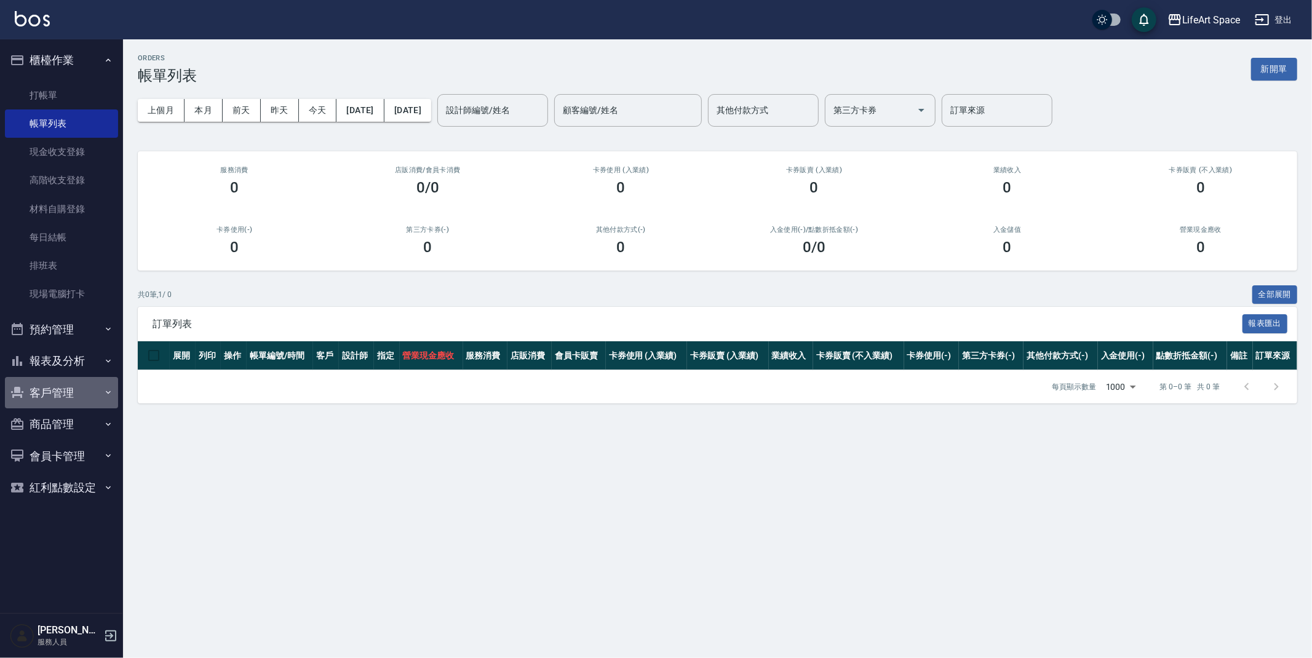
click at [66, 390] on button "客戶管理" at bounding box center [61, 393] width 113 height 32
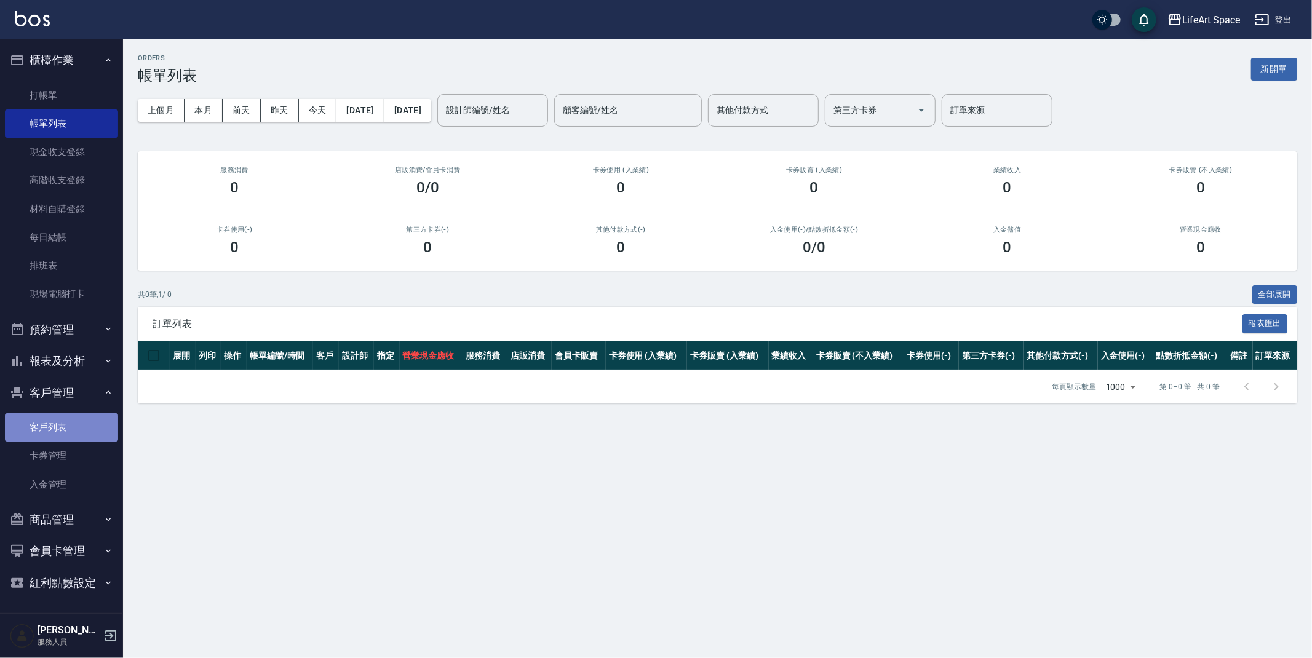
click at [76, 427] on link "客戶列表" at bounding box center [61, 427] width 113 height 28
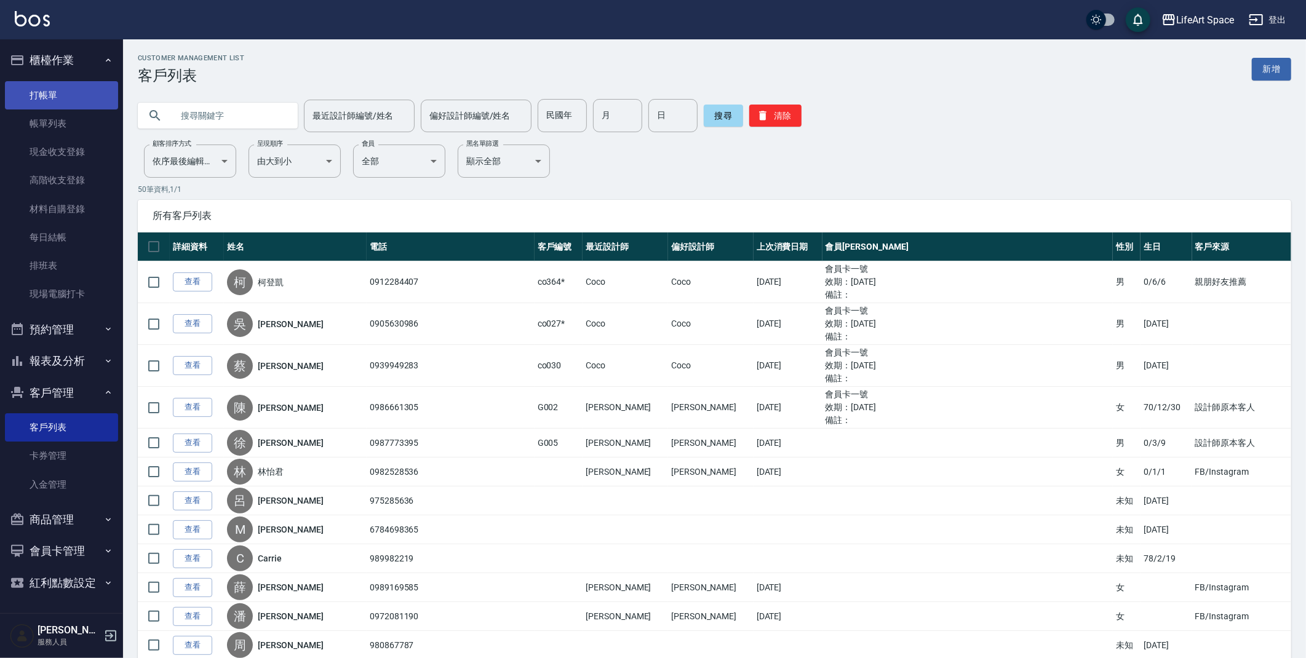
click at [47, 88] on link "打帳單" at bounding box center [61, 95] width 113 height 28
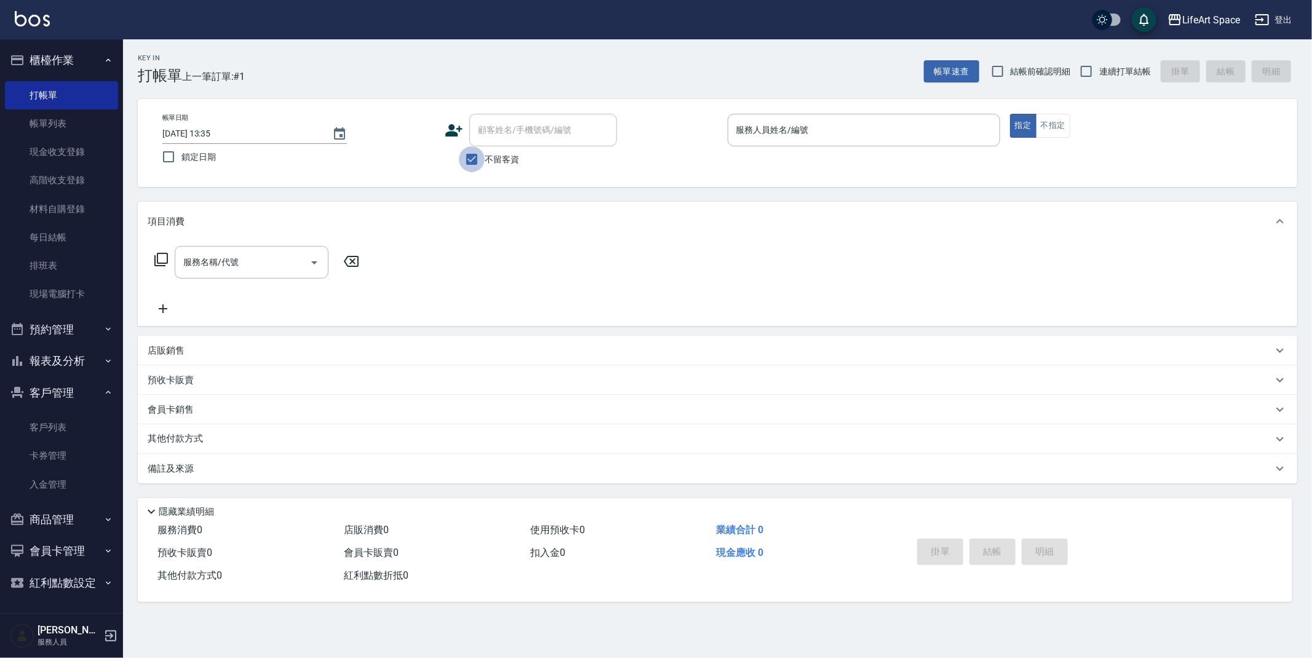
click at [467, 157] on input "不留客資" at bounding box center [472, 159] width 26 height 26
checkbox input "false"
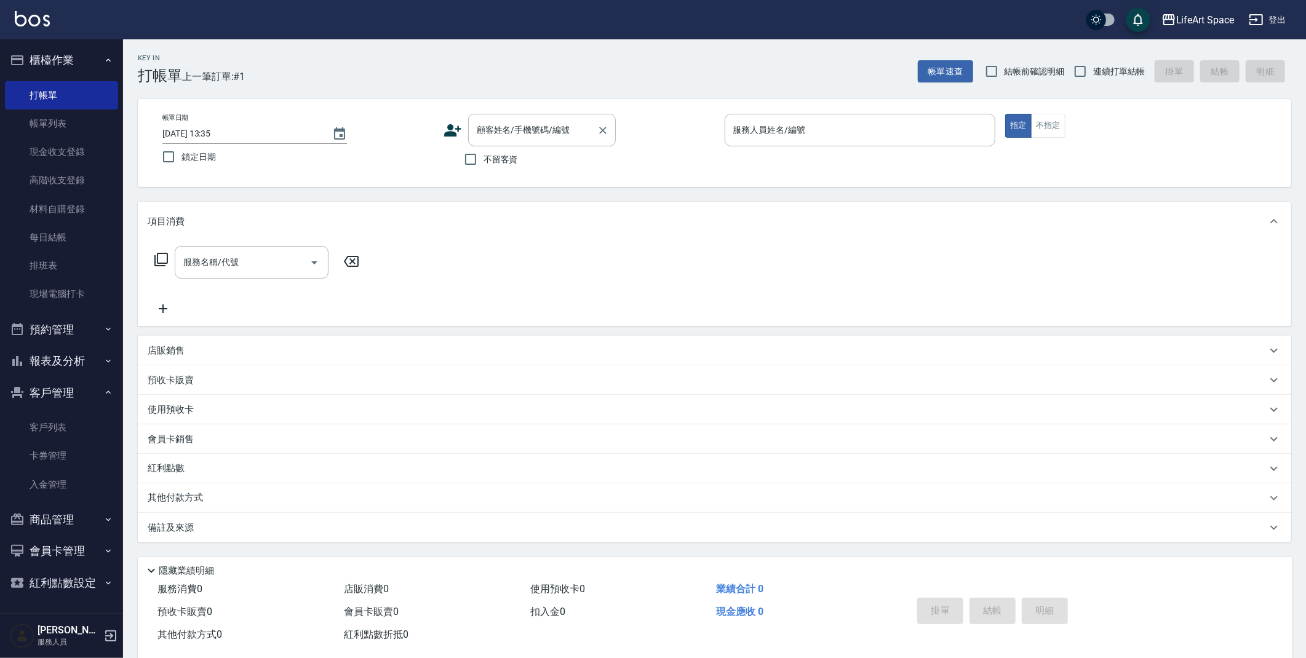
click at [488, 131] on input "顧客姓名/手機號碼/編號" at bounding box center [533, 130] width 118 height 22
type input "a"
type input "迷[PERSON_NAME]"
click at [601, 128] on icon "Clear" at bounding box center [602, 130] width 7 height 7
click at [57, 124] on link "帳單列表" at bounding box center [61, 123] width 113 height 28
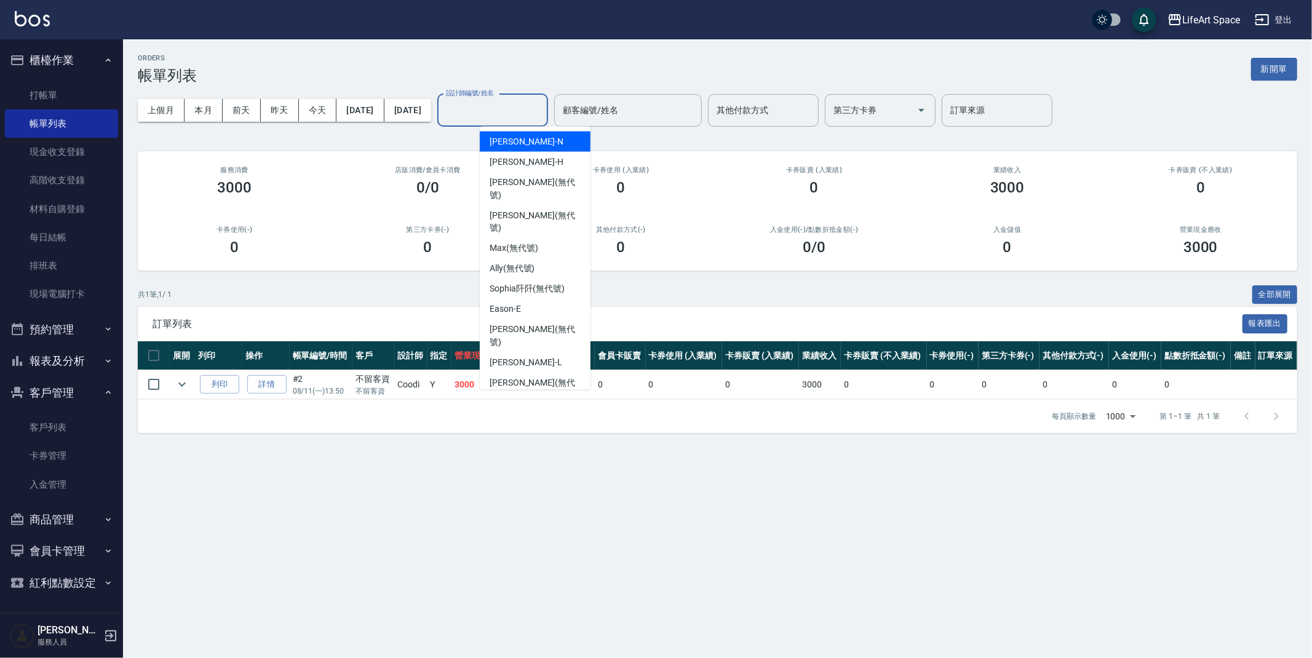
click at [534, 110] on input "設計師編號/姓名" at bounding box center [493, 111] width 100 height 22
click at [539, 427] on div "Coco -C" at bounding box center [535, 437] width 111 height 20
type input "Coco-C"
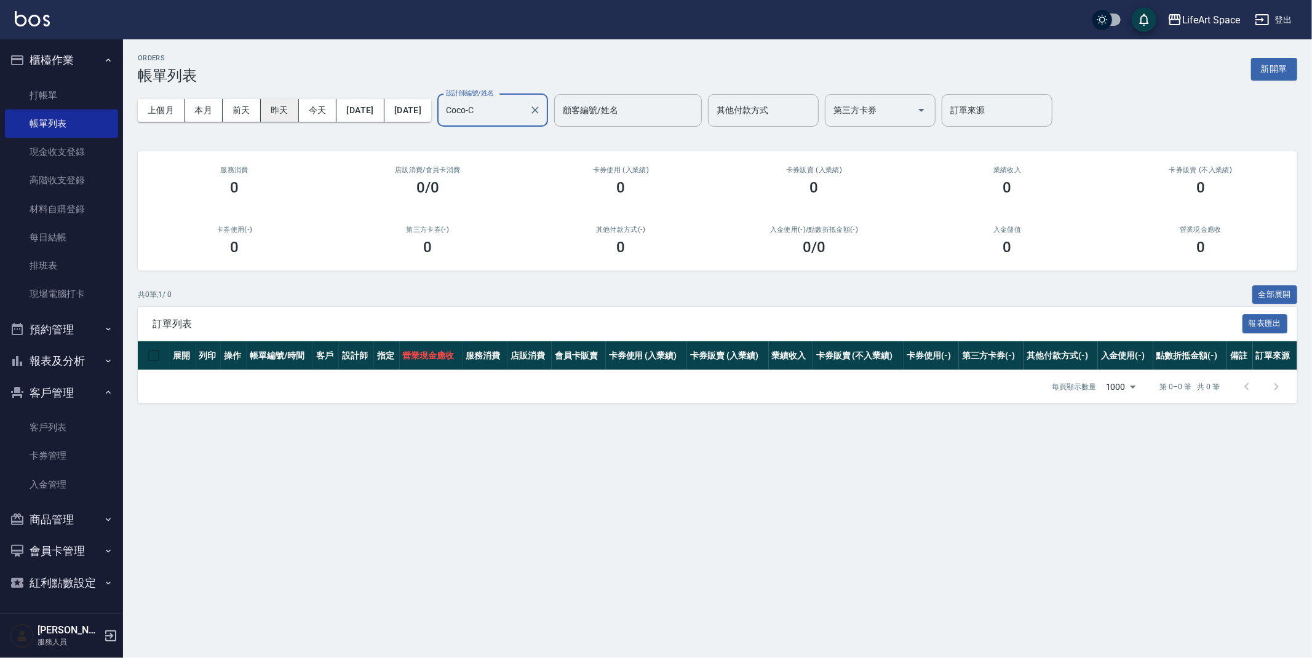
click at [283, 115] on button "昨天" at bounding box center [280, 110] width 38 height 23
click at [239, 104] on button "前天" at bounding box center [242, 110] width 38 height 23
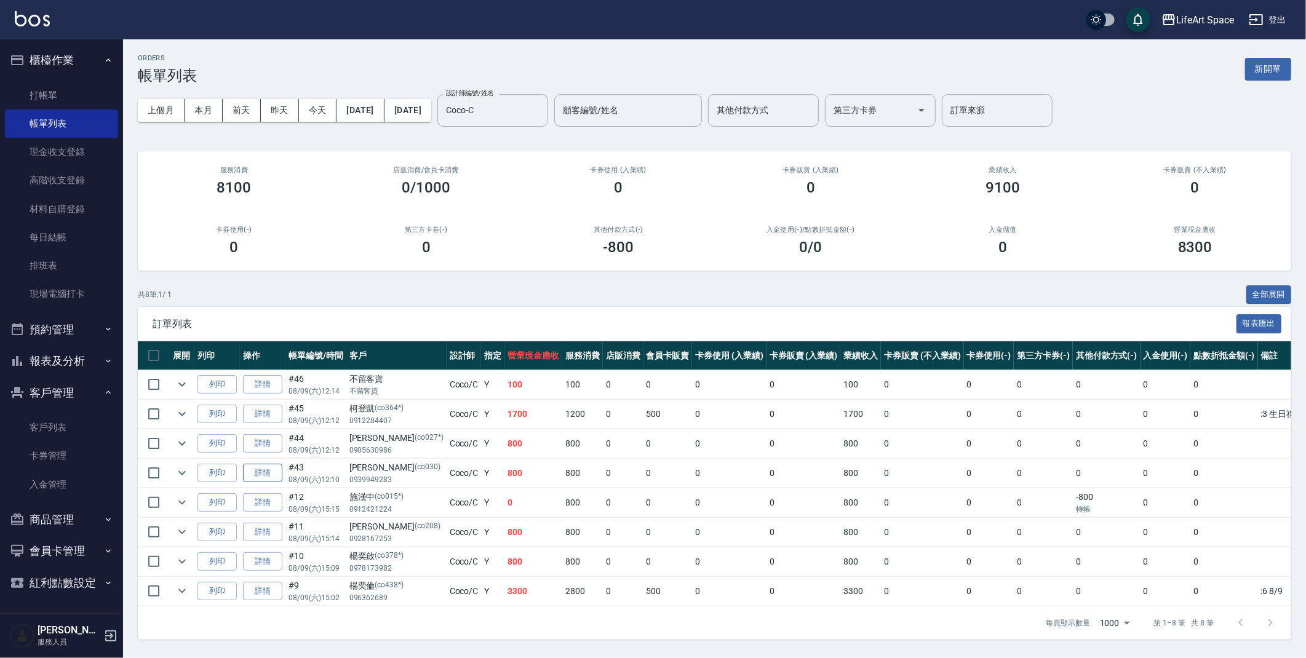
click at [261, 478] on link "詳情" at bounding box center [262, 473] width 39 height 19
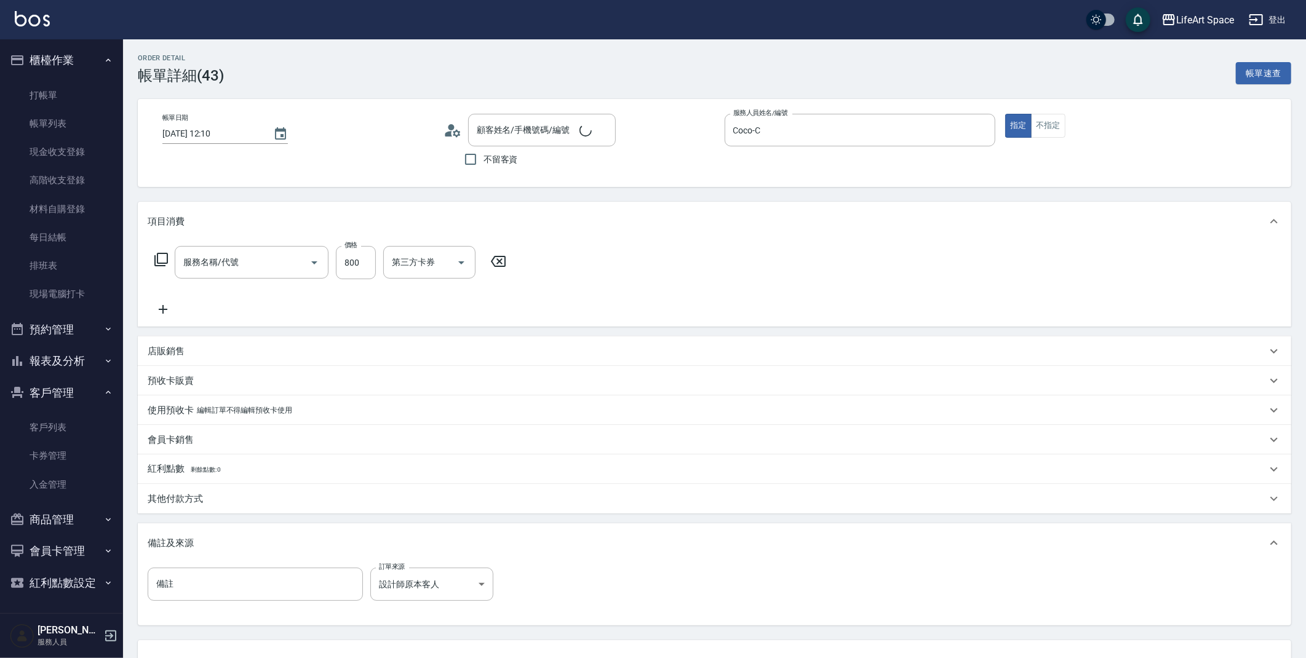
type input "[DATE] 12:10"
type input "Coco-C"
type input "設計師原本客人"
type input "201 剪髮(201)"
type input "[PERSON_NAME]/0939949283/co030"
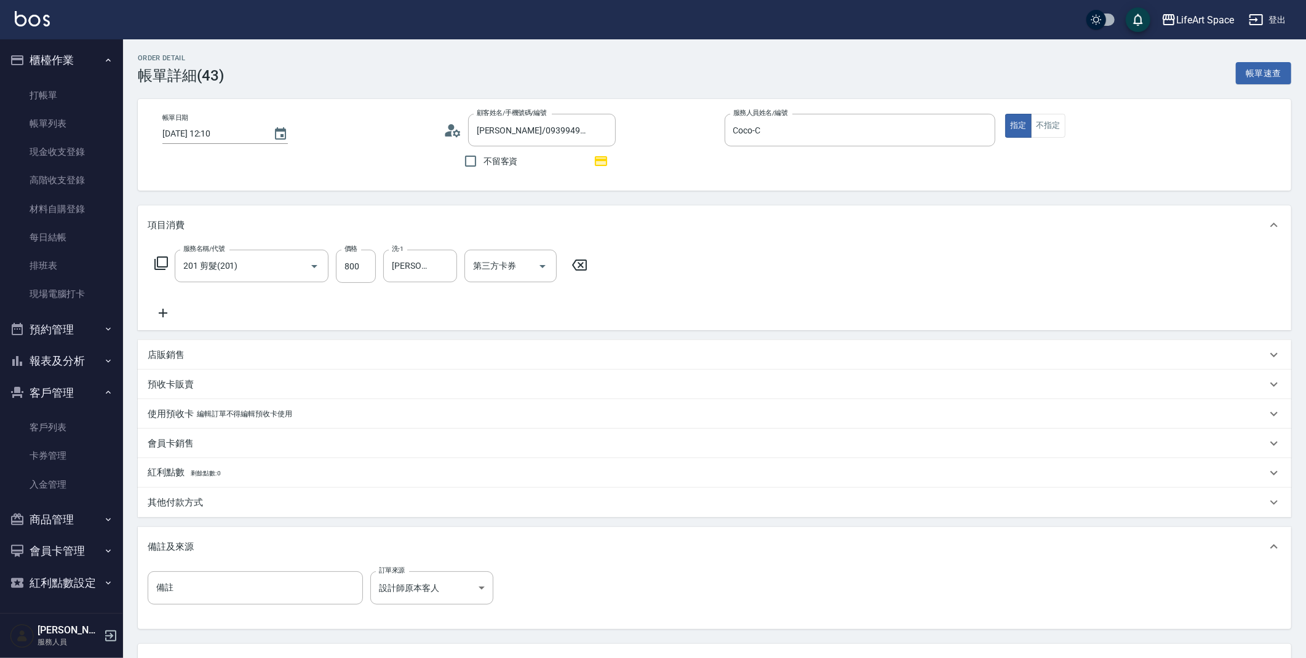
click at [172, 357] on p "店販銷售" at bounding box center [166, 355] width 37 height 13
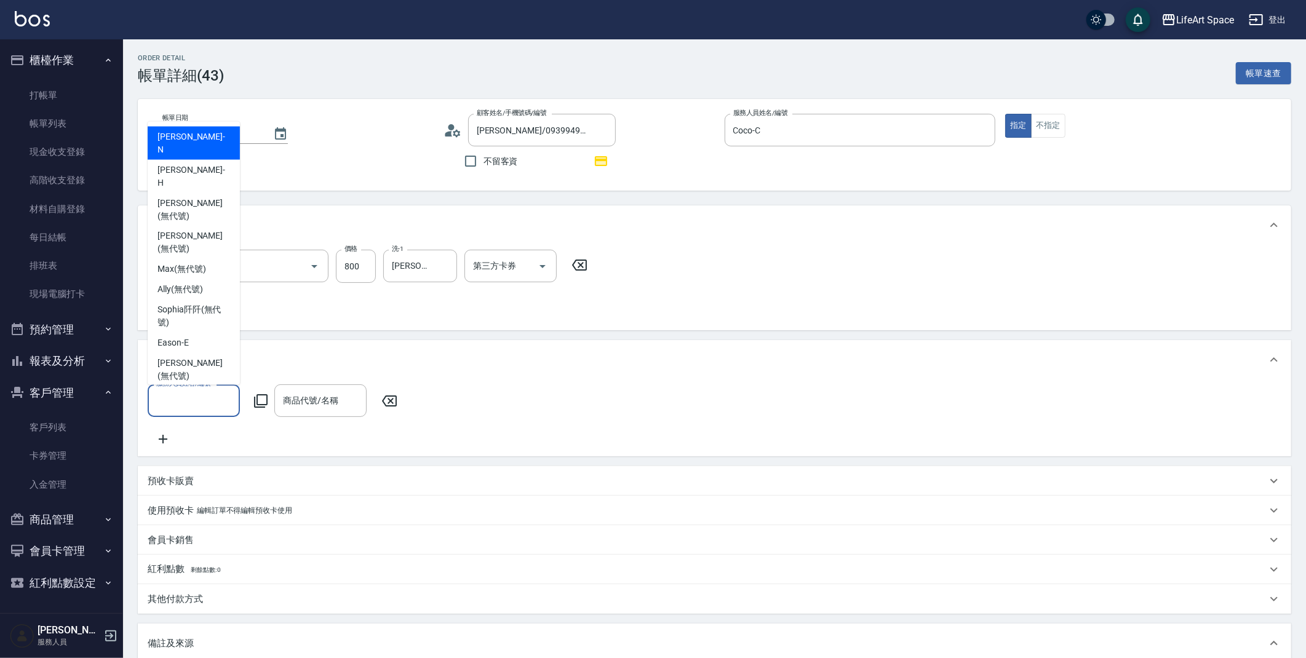
click at [186, 392] on input "服務人員姓名/編號" at bounding box center [193, 401] width 81 height 22
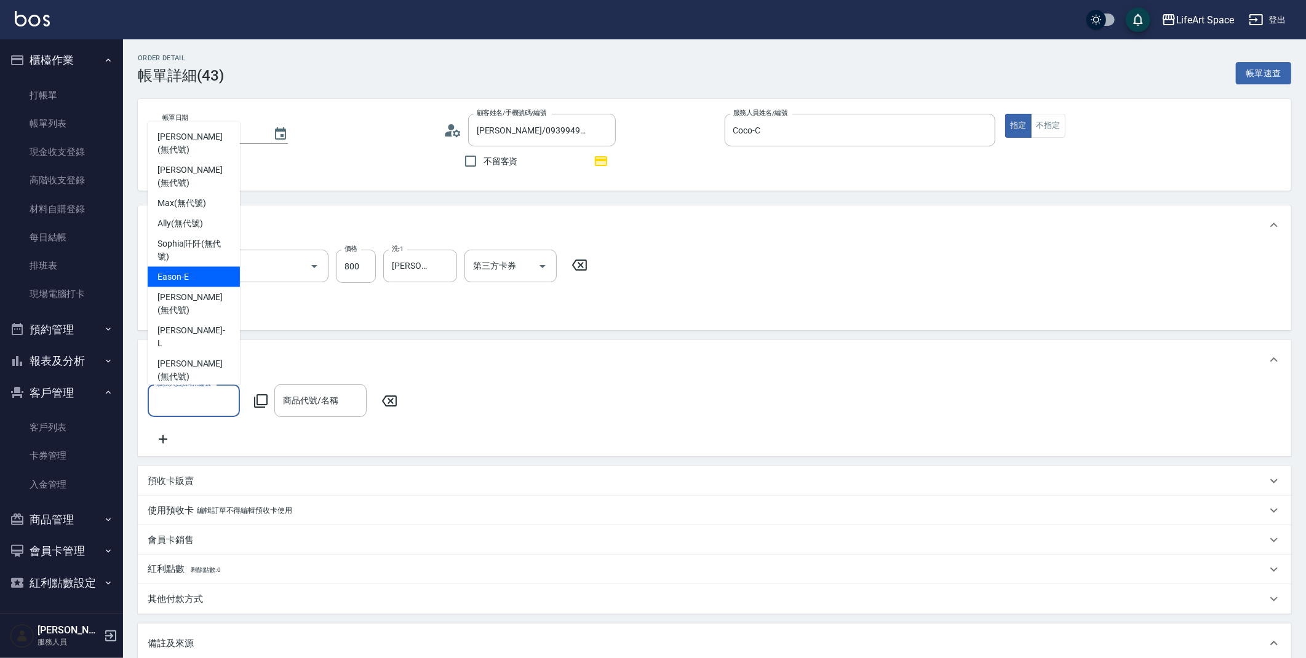
scroll to position [185, 0]
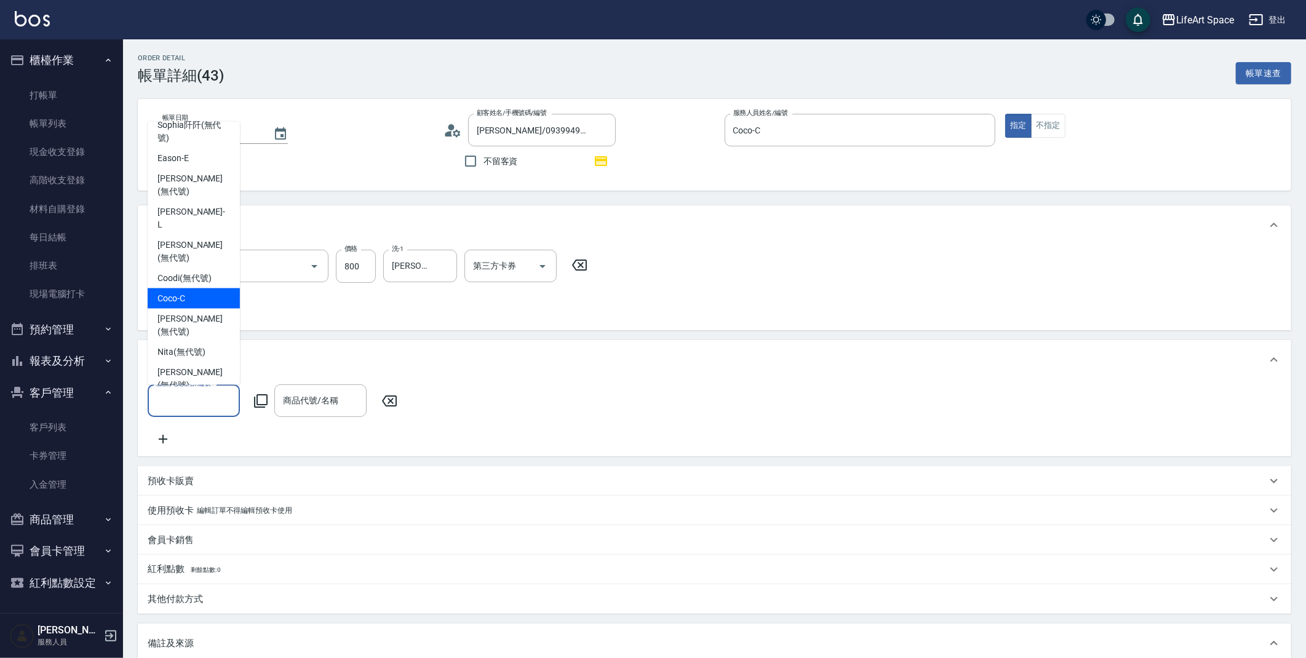
click at [167, 292] on span "Coco -C" at bounding box center [171, 298] width 28 height 13
type input "Coco-C"
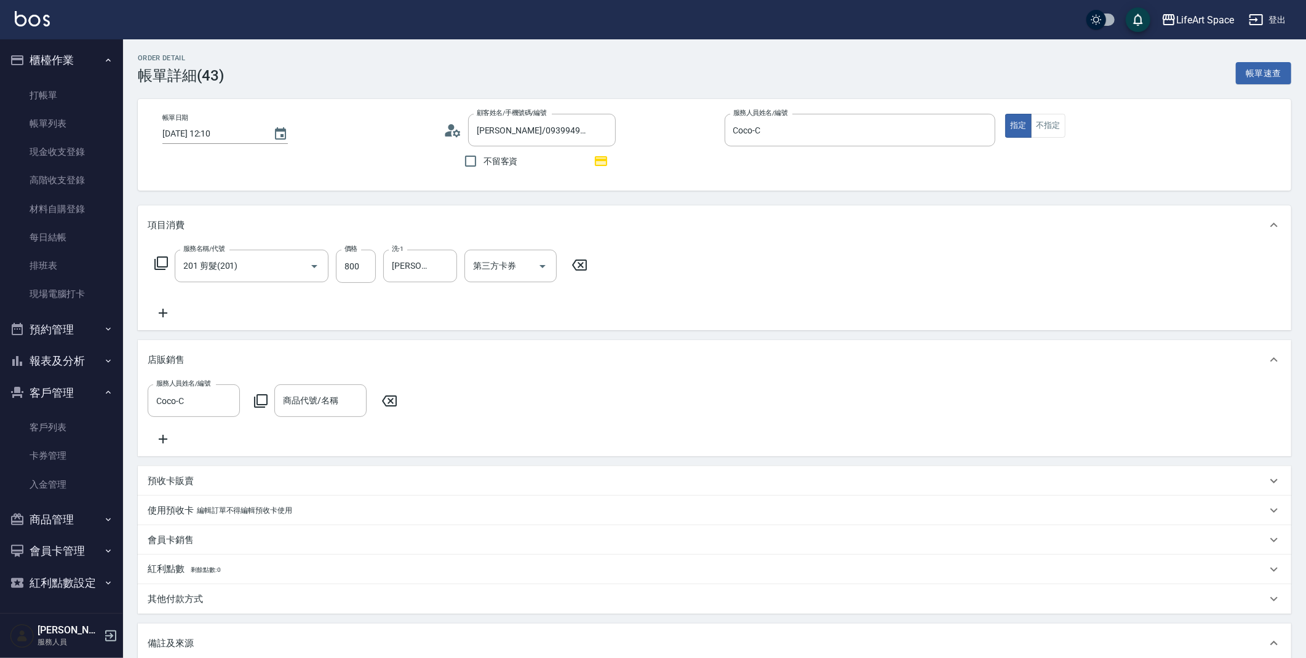
click at [266, 387] on div "服務人員姓名/編號 Coco-C 服務人員姓名/編號 商品代號/名稱 商品代號/名稱" at bounding box center [276, 400] width 257 height 33
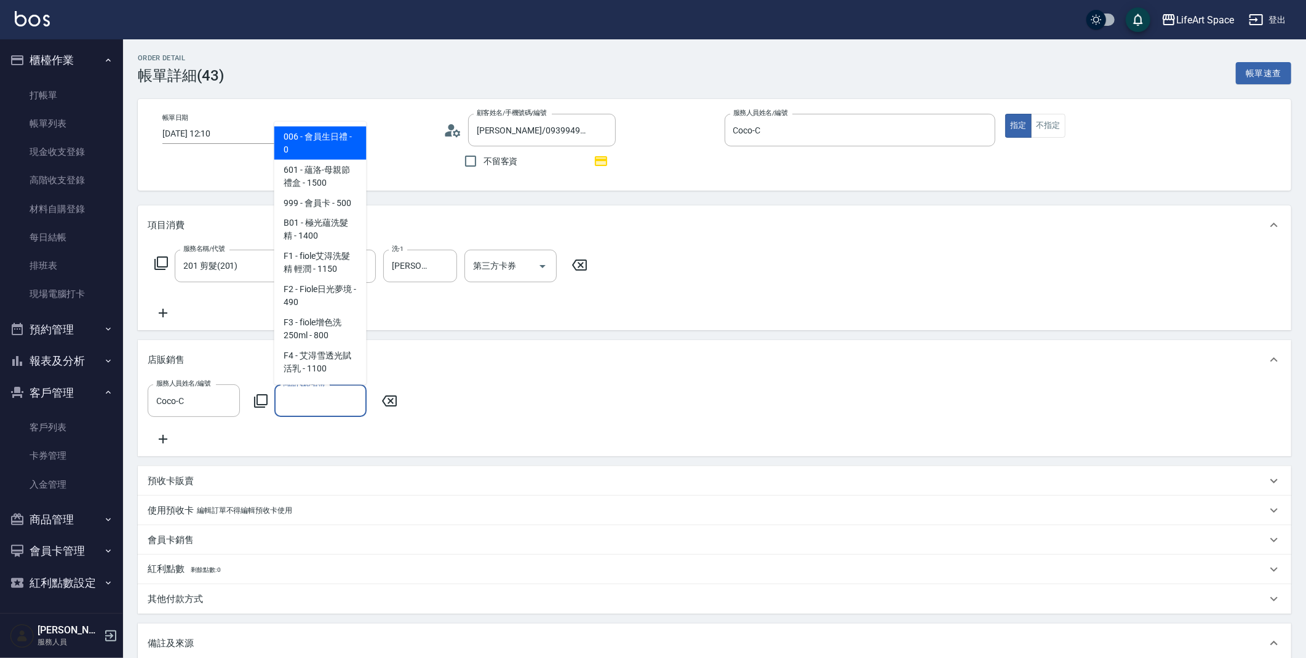
click at [322, 400] on input "商品代號/名稱" at bounding box center [320, 401] width 81 height 22
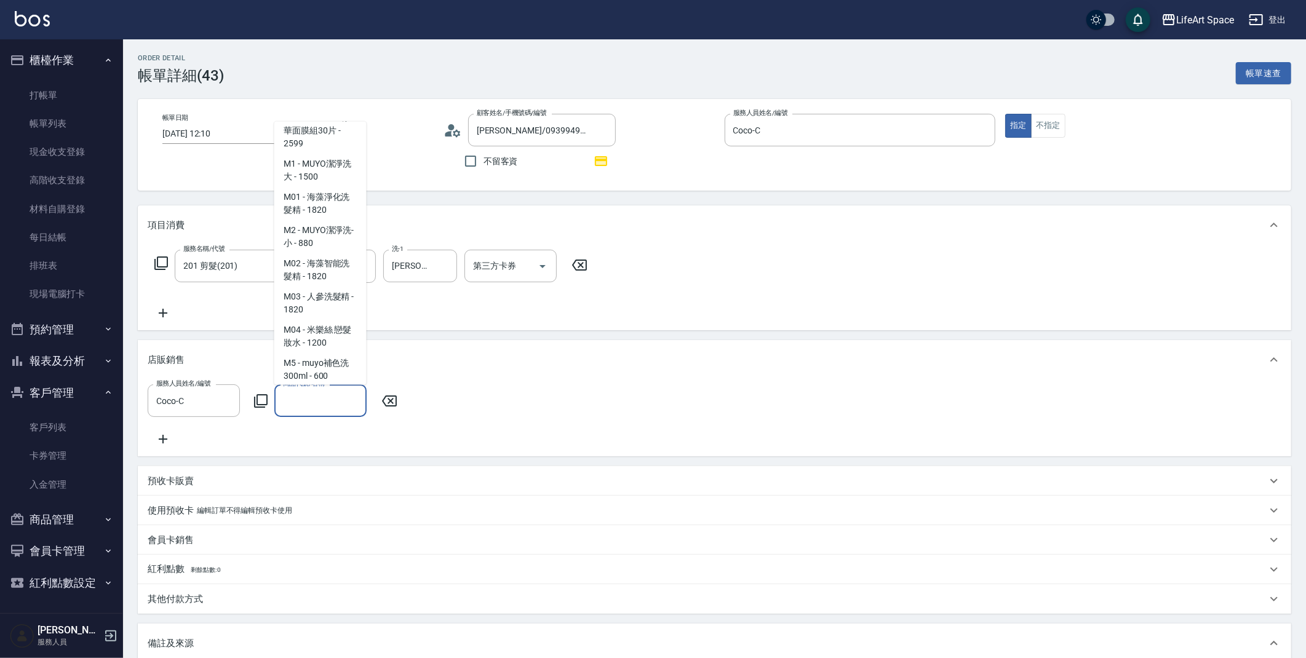
scroll to position [861, 0]
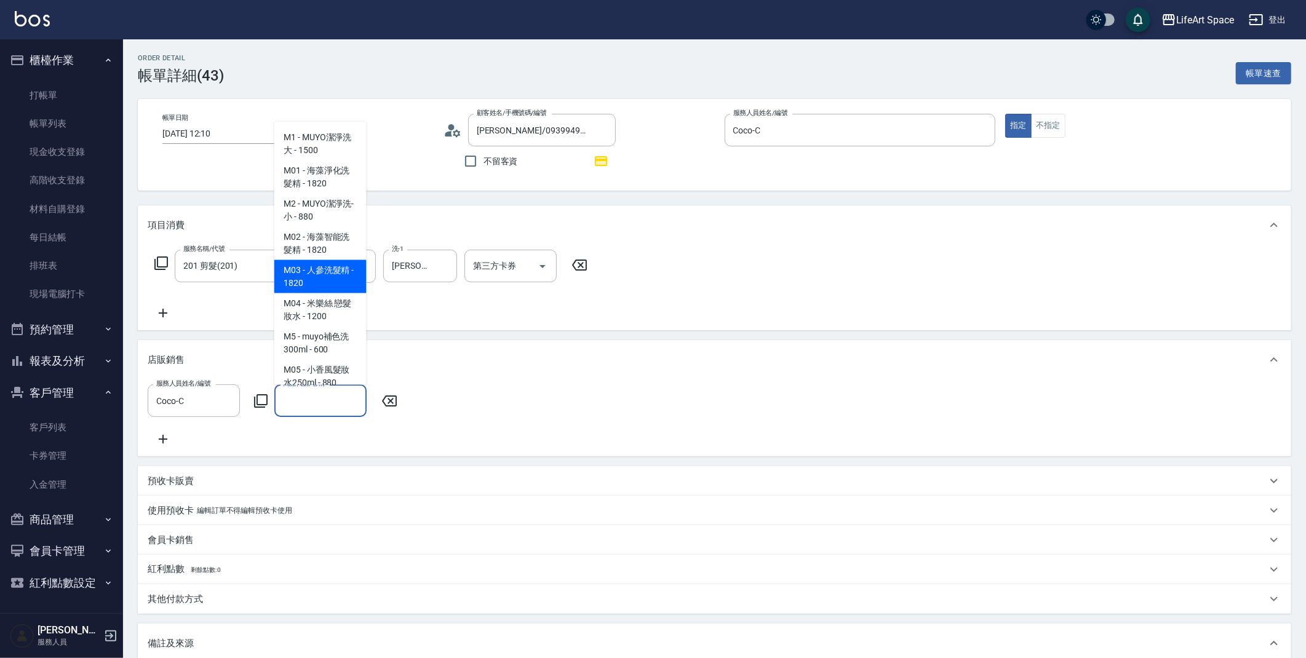
type input "y"
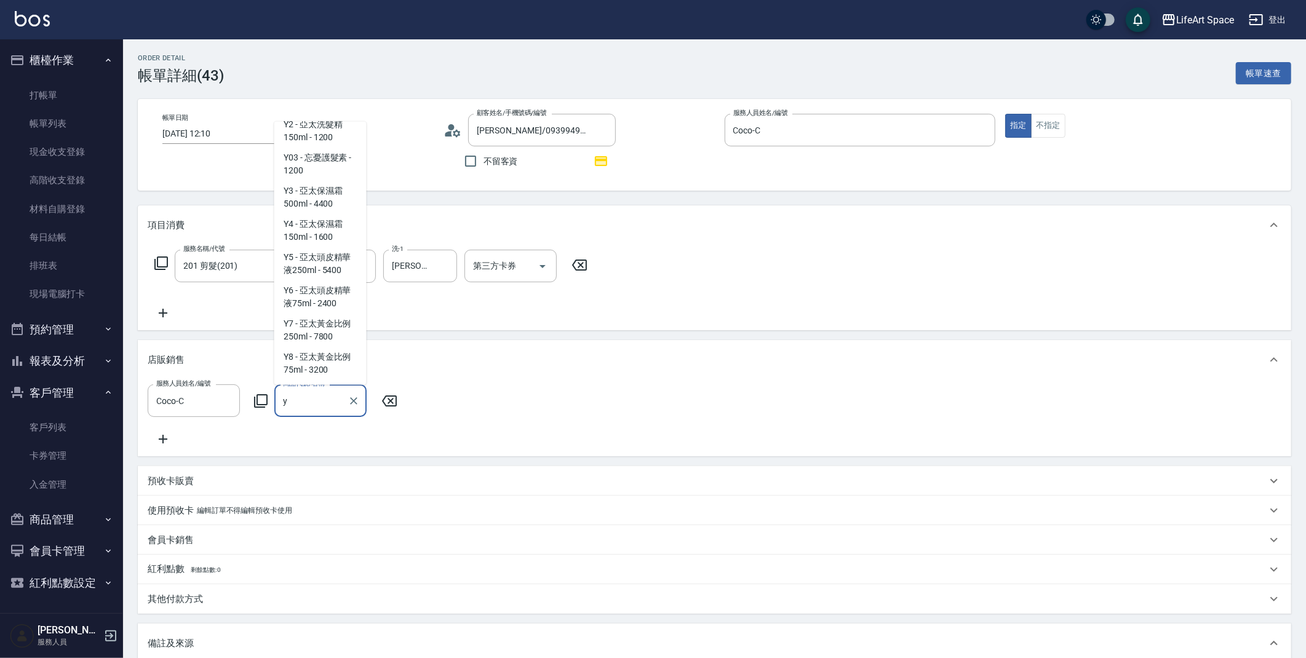
scroll to position [0, 0]
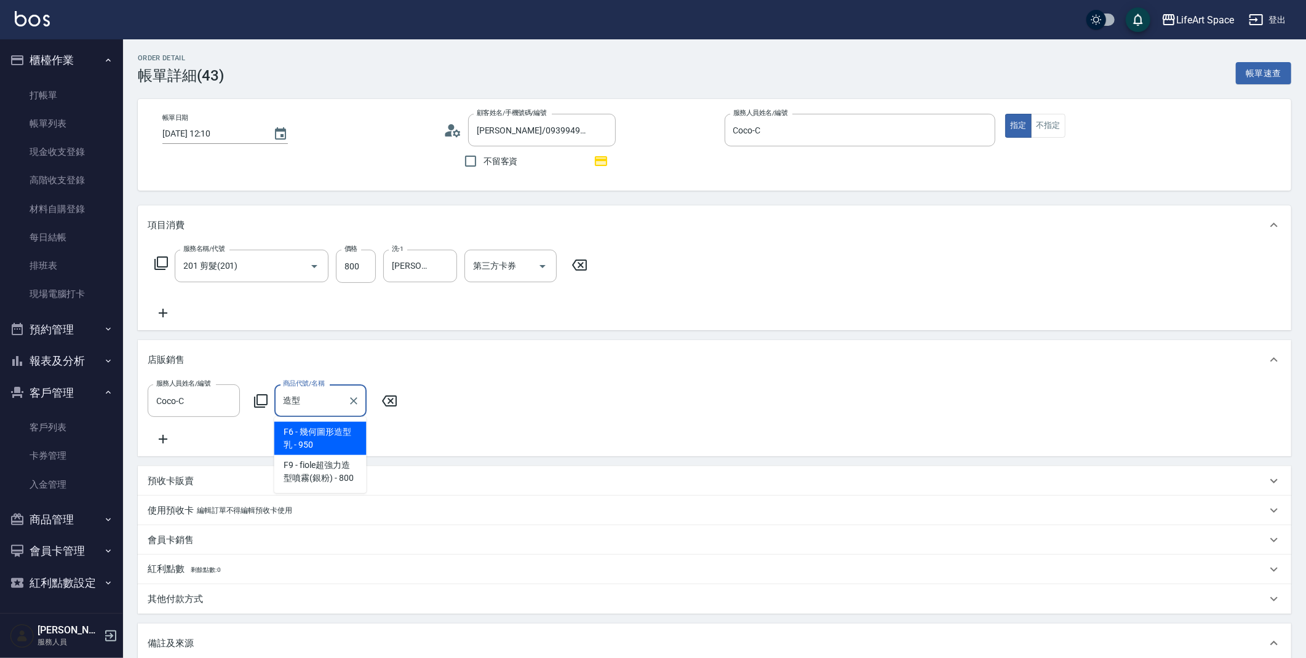
click at [335, 442] on span "F6 - 幾何圖形造型乳 - 950" at bounding box center [320, 438] width 92 height 33
type input "幾何圖形造型乳"
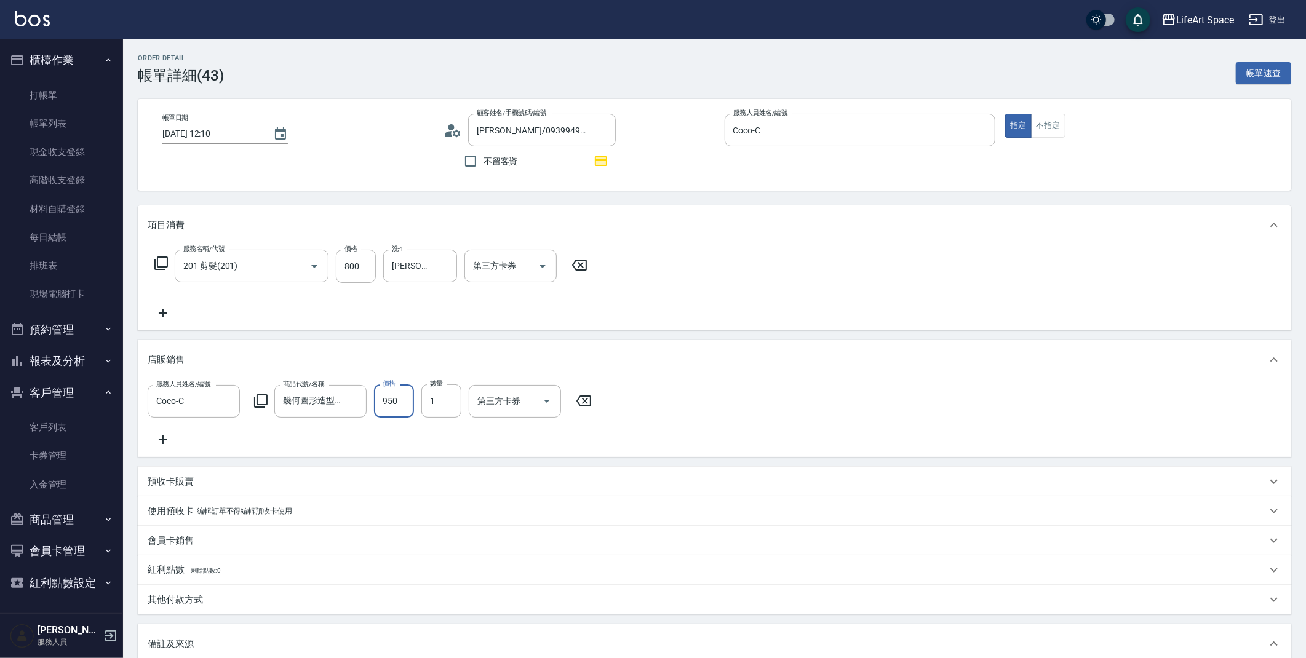
click at [395, 406] on input "950" at bounding box center [394, 400] width 40 height 33
type input "760"
click at [405, 470] on div "項目消費 服務名稱/代號 201 剪髮(201) 服務名稱/代號 價格 800 價格 洗-1 Chloe(無代號) 洗-1 第三方卡券 第三方卡券 店販銷售 …" at bounding box center [714, 465] width 1153 height 521
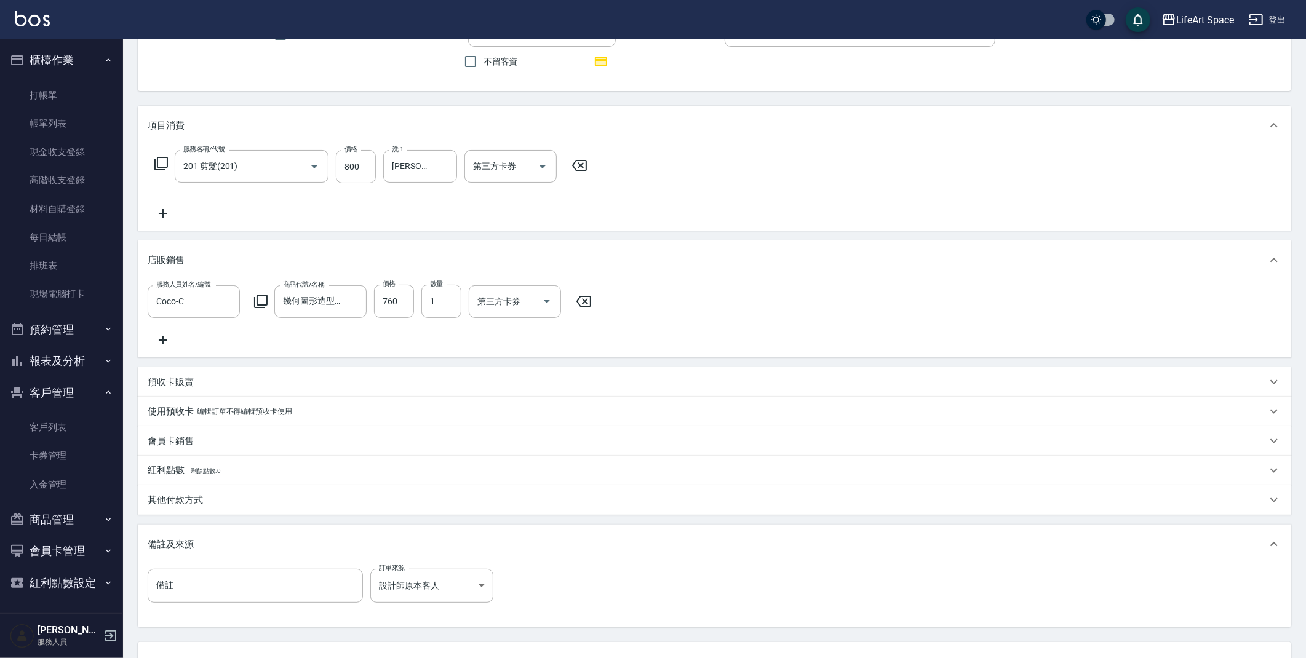
scroll to position [210, 0]
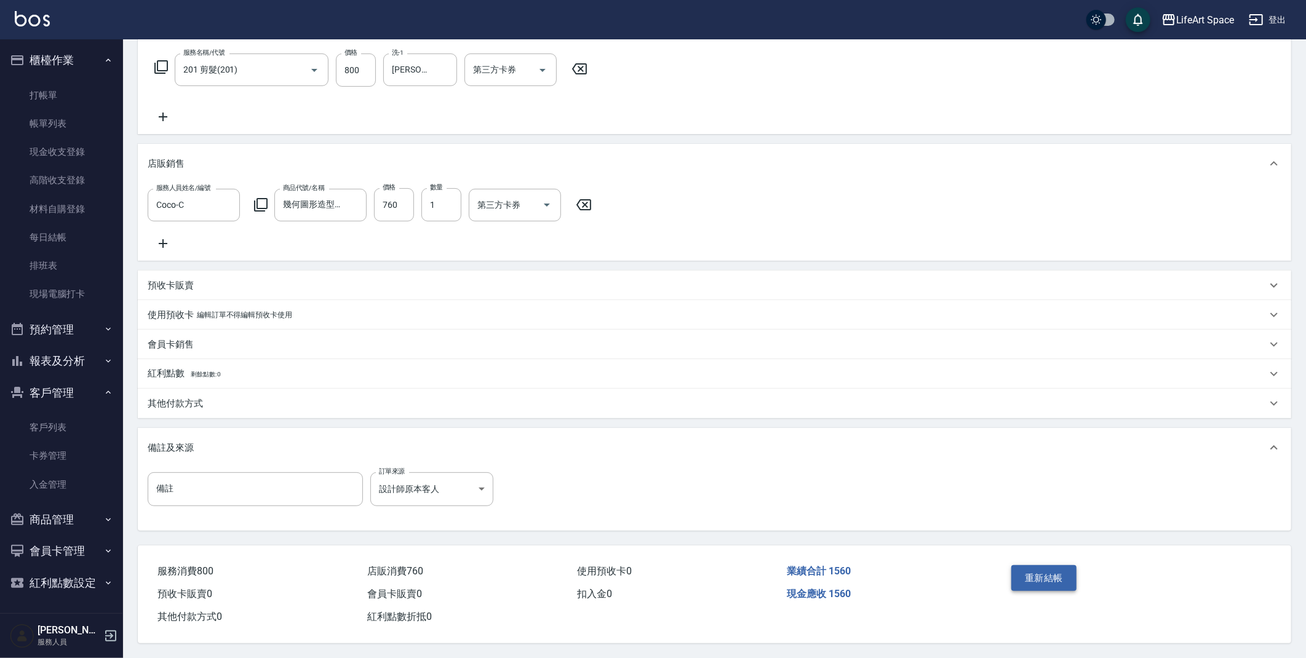
click at [1043, 576] on button "重新結帳" at bounding box center [1043, 578] width 65 height 26
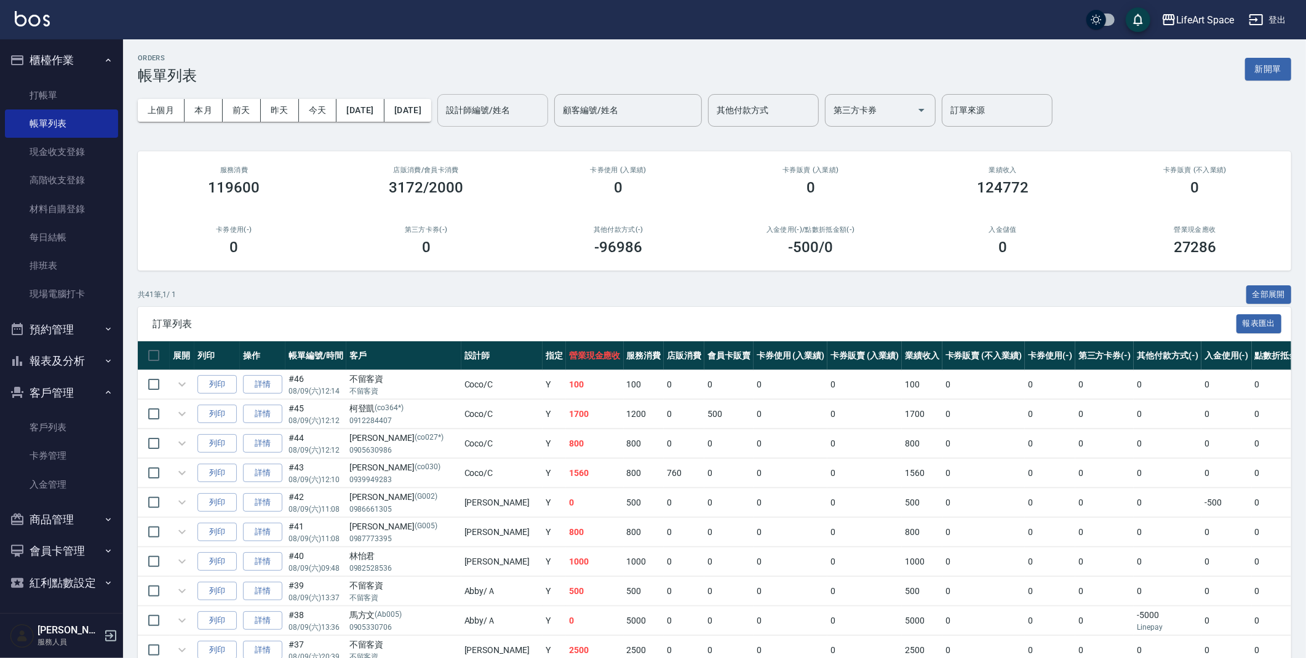
click at [542, 106] on input "設計師編號/姓名" at bounding box center [493, 111] width 100 height 22
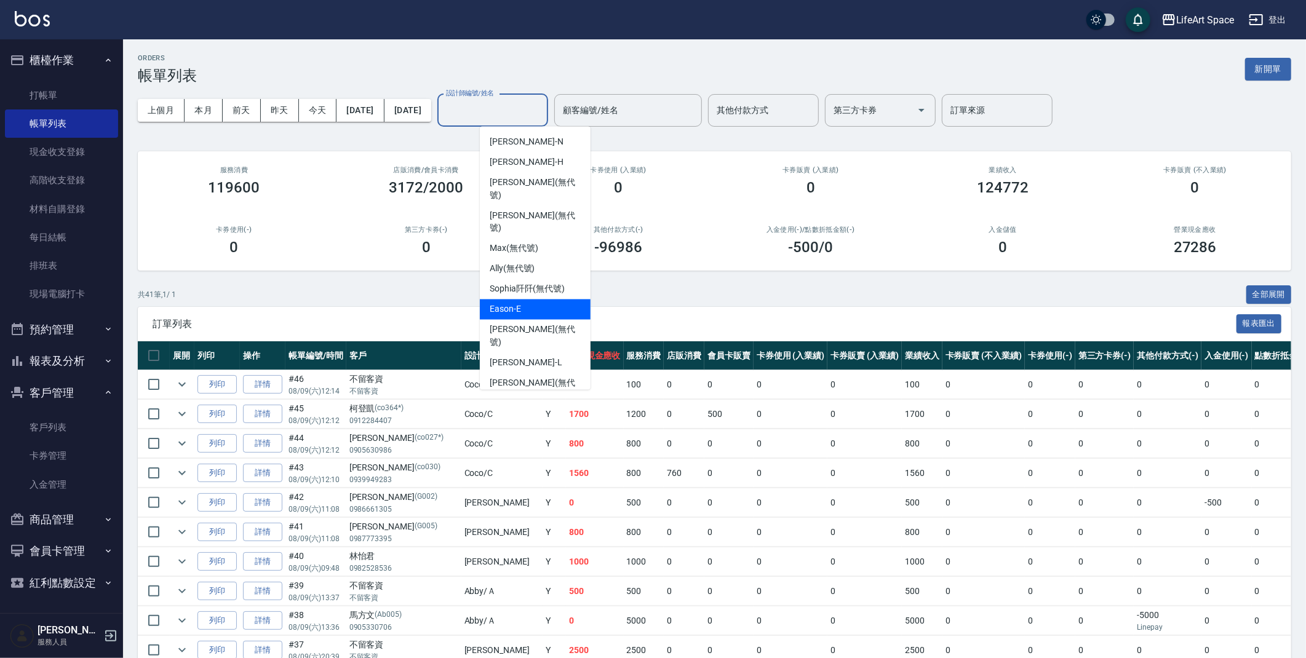
scroll to position [172, 0]
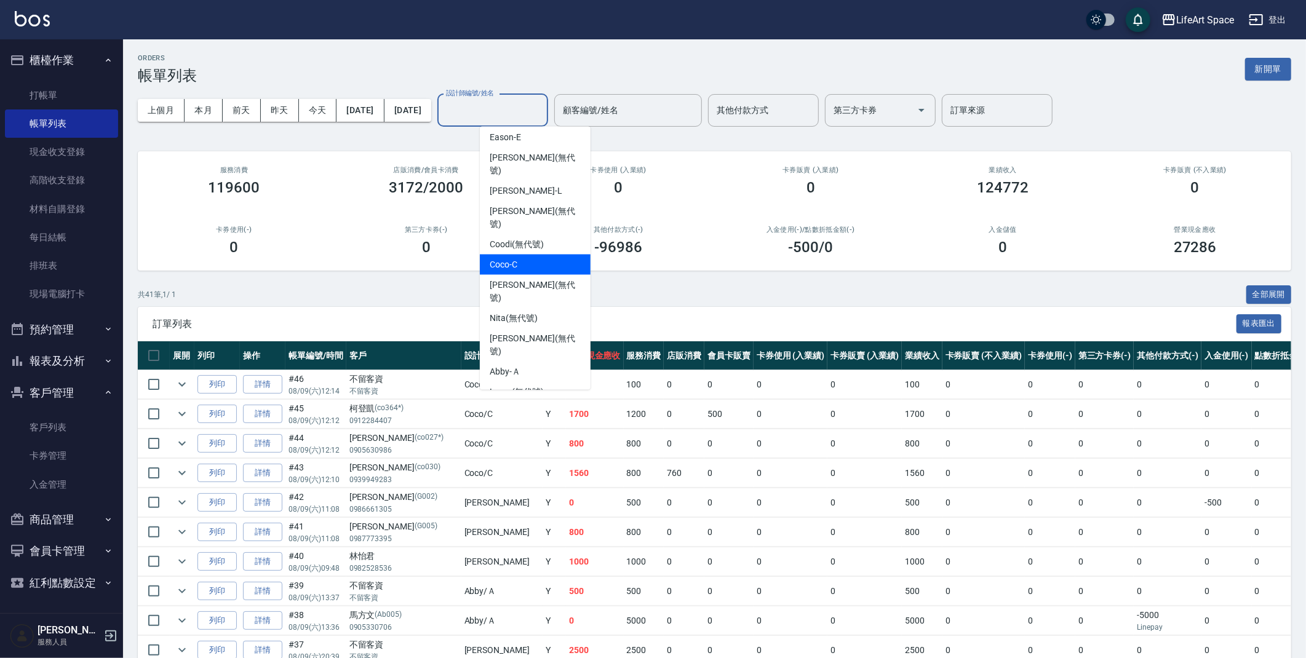
click at [517, 258] on span "Coco -C" at bounding box center [503, 264] width 28 height 13
type input "Coco-C"
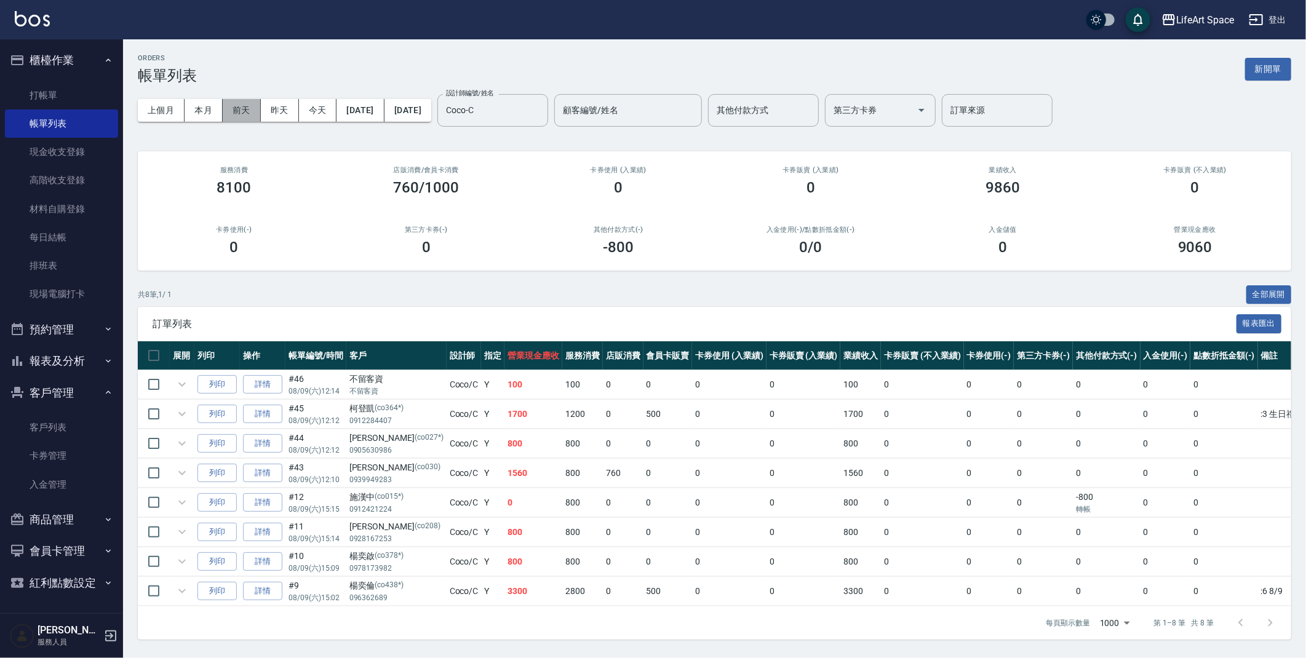
click at [250, 109] on button "前天" at bounding box center [242, 110] width 38 height 23
click at [86, 97] on link "打帳單" at bounding box center [61, 95] width 113 height 28
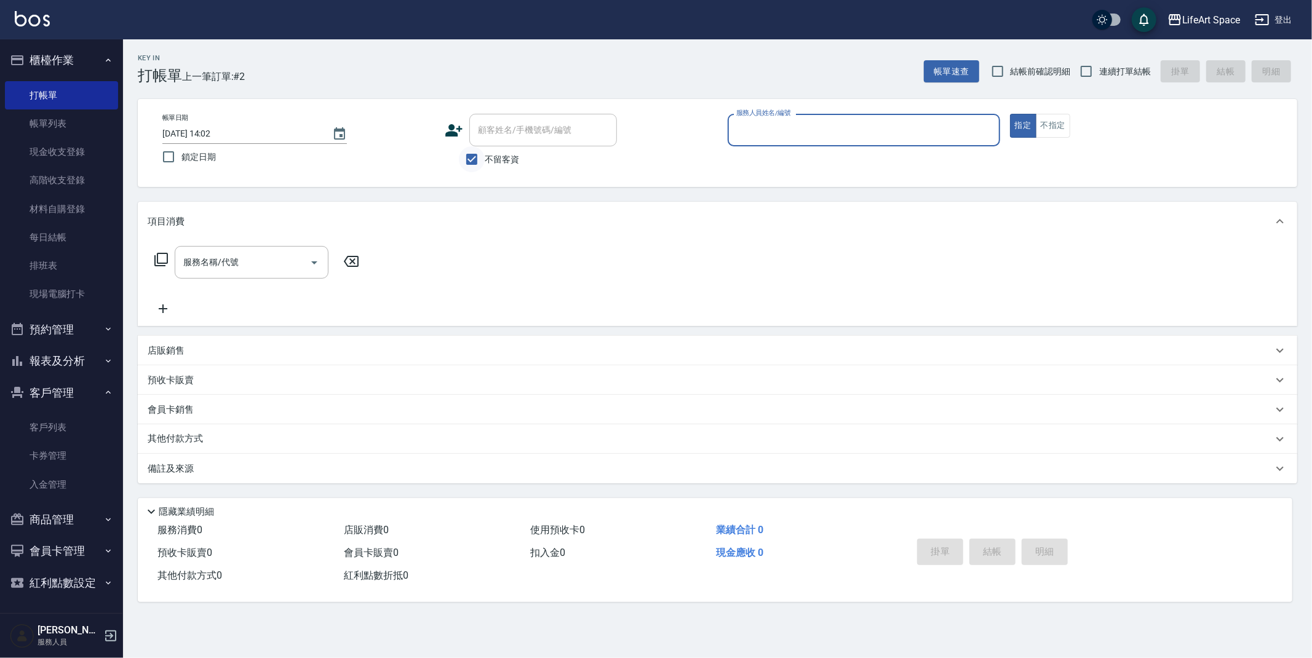
click at [483, 156] on input "不留客資" at bounding box center [472, 159] width 26 height 26
checkbox input "false"
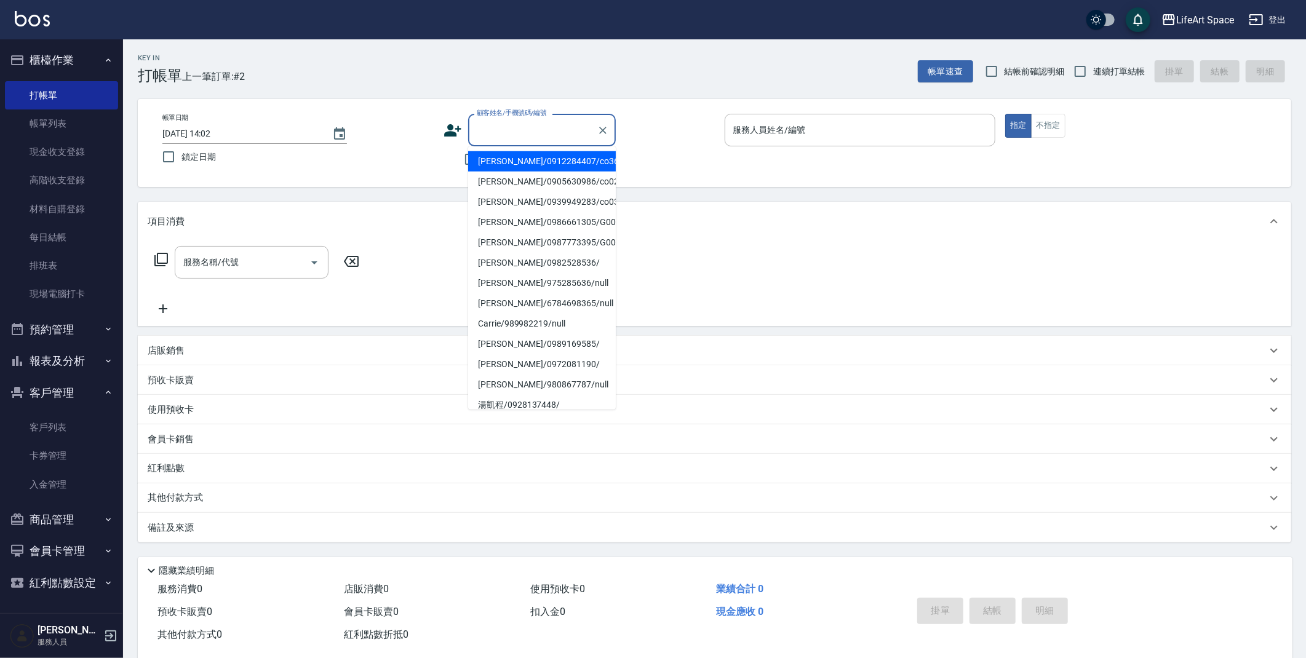
click at [493, 125] on input "顧客姓名/手機號碼/編號" at bounding box center [533, 130] width 118 height 22
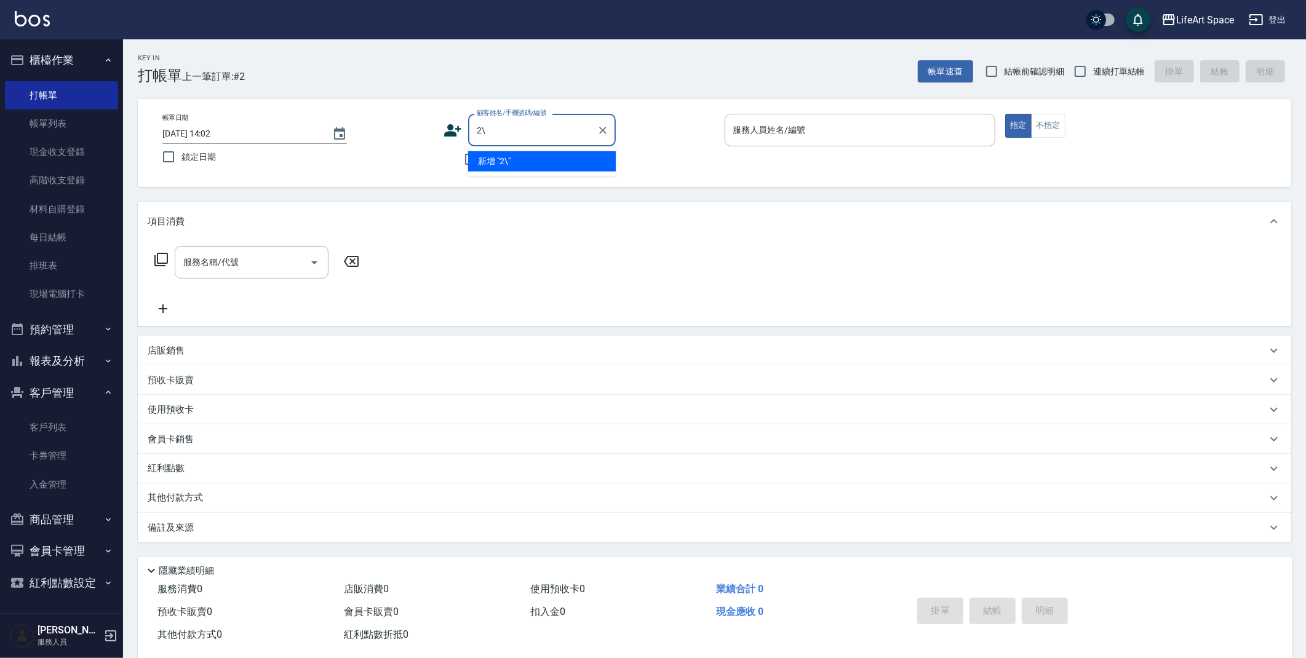
type input "2"
type input "抖"
type input "豆"
click at [545, 167] on li "[PERSON_NAME]/0966307554/co201*" at bounding box center [542, 161] width 148 height 20
type input "[PERSON_NAME]/0966307554/co201*"
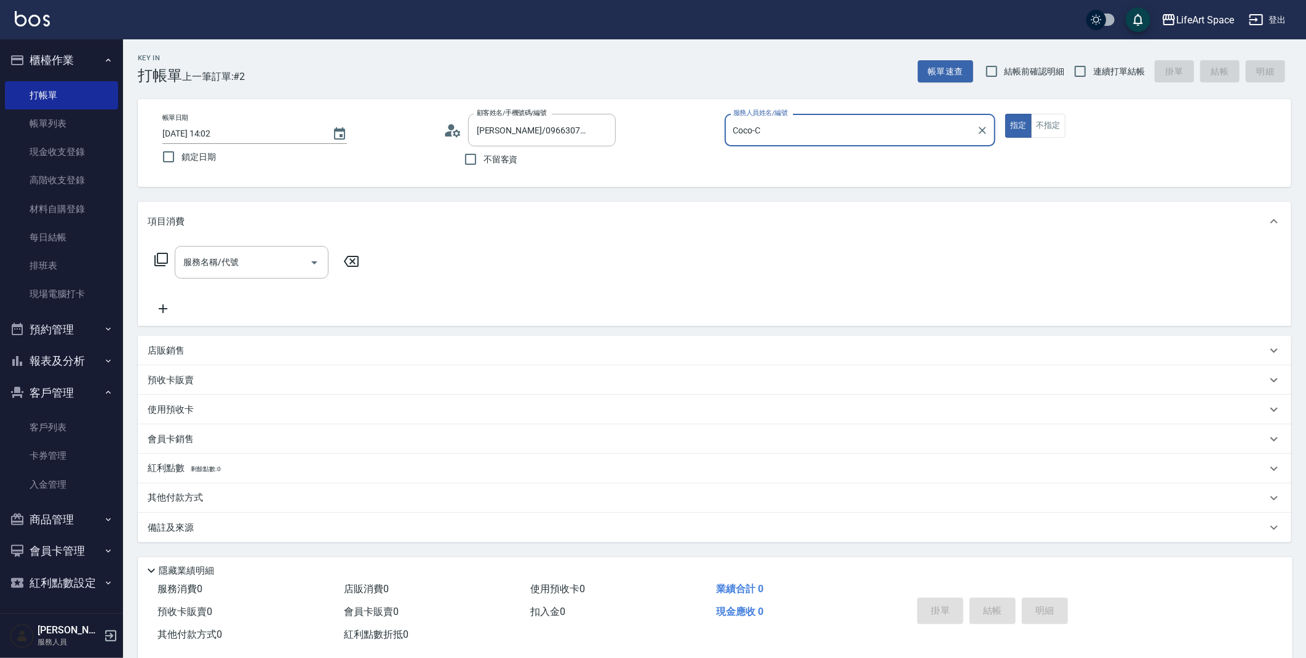
type input "Coco-C"
click at [253, 260] on input "服務名稱/代號" at bounding box center [242, 263] width 124 height 22
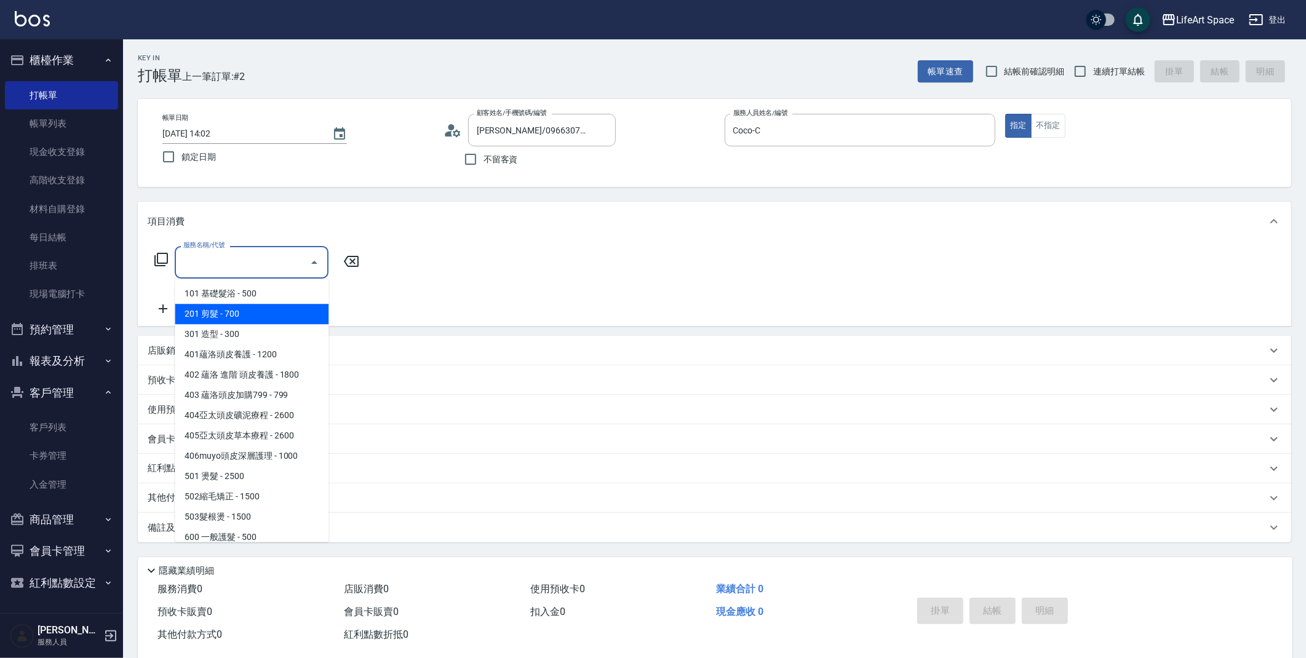
click at [253, 313] on span "201 剪髮 - 700" at bounding box center [252, 314] width 154 height 20
type input "201 剪髮(201)"
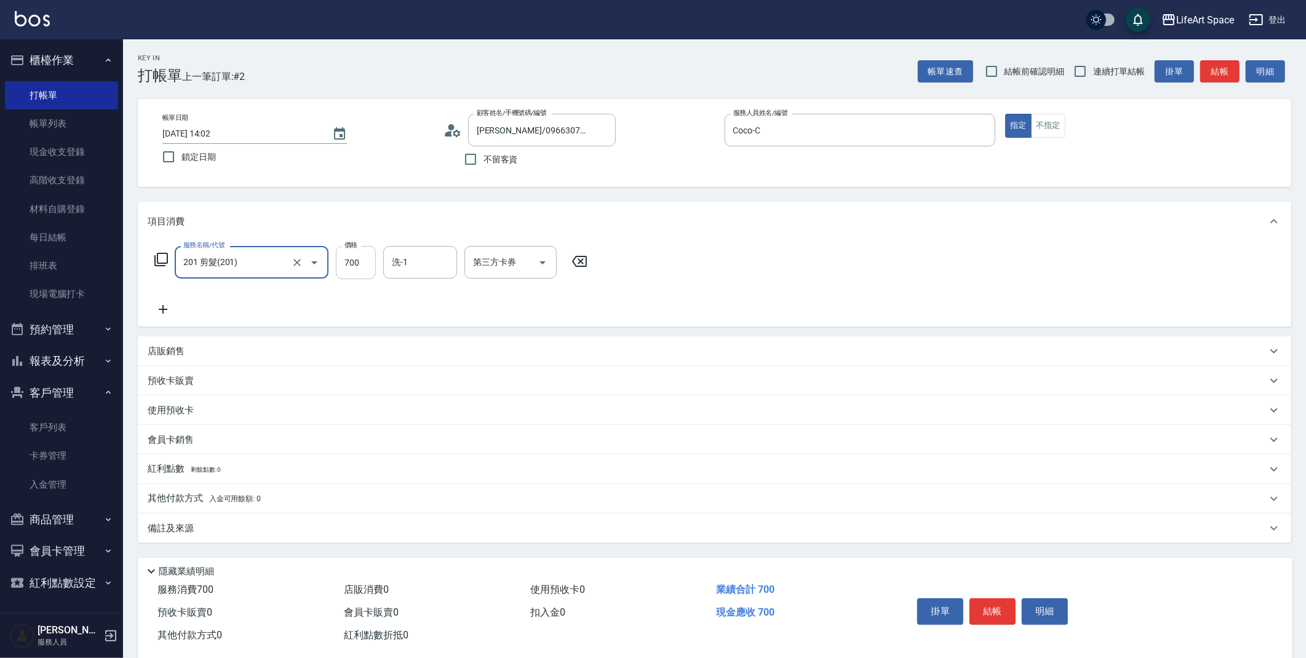
click at [363, 262] on input "700" at bounding box center [356, 262] width 40 height 33
type input "800"
click at [365, 538] on div "備註及來源" at bounding box center [714, 528] width 1153 height 30
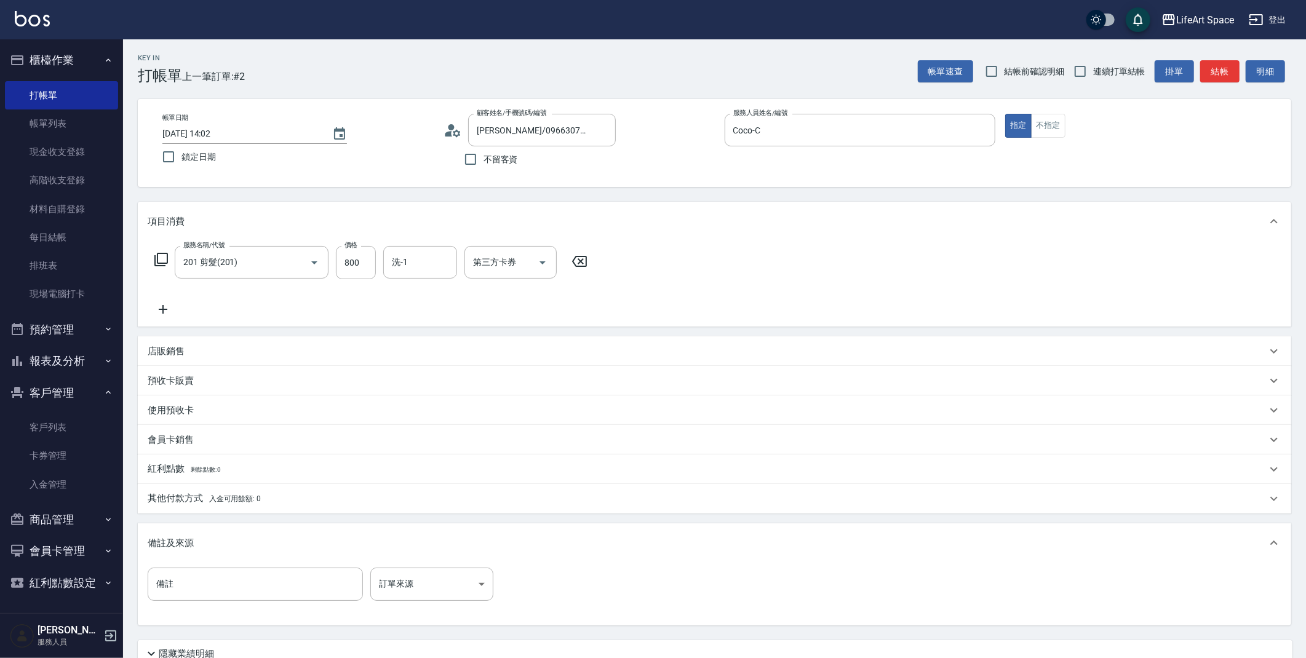
click at [493, 584] on div "備註 備註 訂單來源 ​ 訂單來源" at bounding box center [324, 584] width 353 height 33
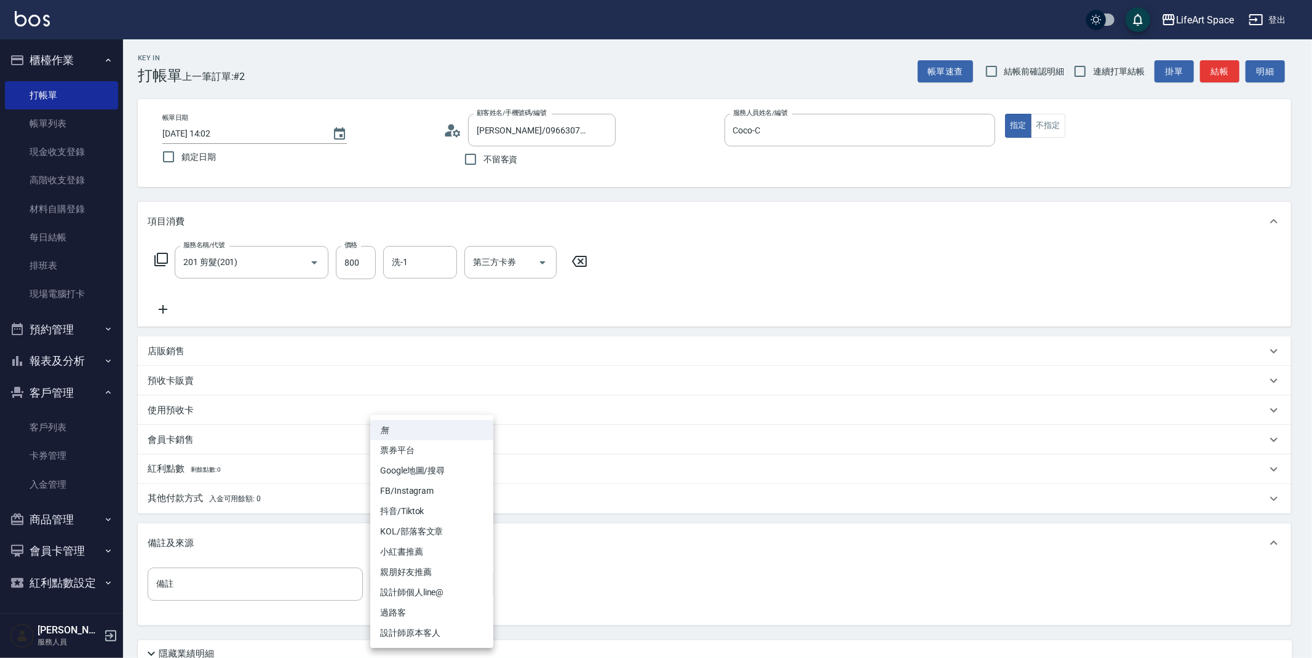
click at [474, 585] on body "LifeArt Space 登出 櫃檯作業 打帳單 帳單列表 現金收支登錄 高階收支登錄 材料自購登錄 每日結帳 排班表 現場電腦打卡 預約管理 預約管理 單…" at bounding box center [656, 379] width 1312 height 759
click at [473, 629] on li "設計師原本客人" at bounding box center [431, 633] width 123 height 20
type input "設計師原本客人"
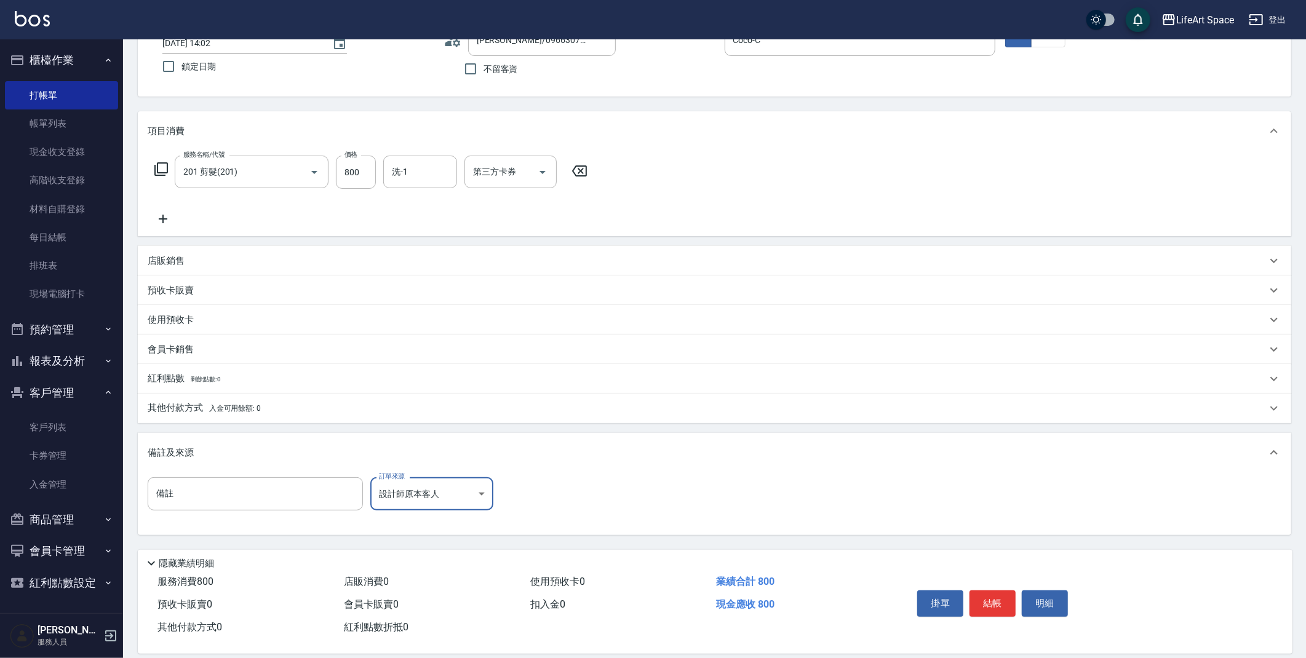
scroll to position [105, 0]
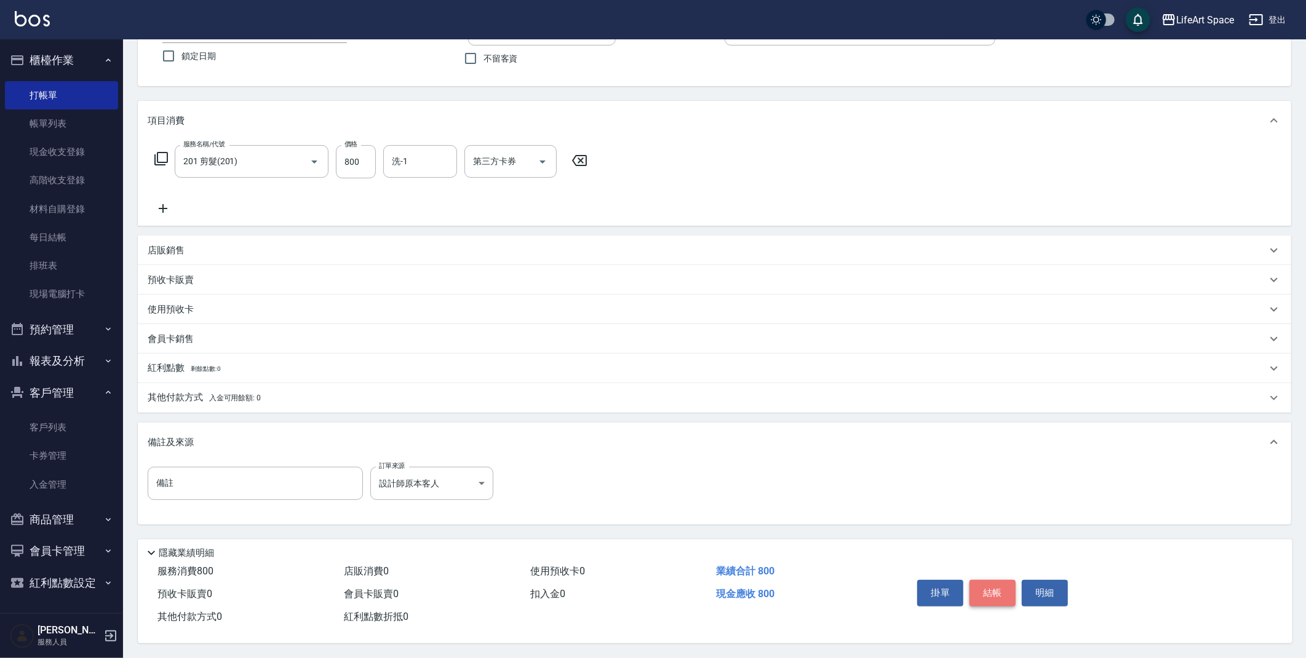
click at [1001, 583] on button "結帳" at bounding box center [992, 593] width 46 height 26
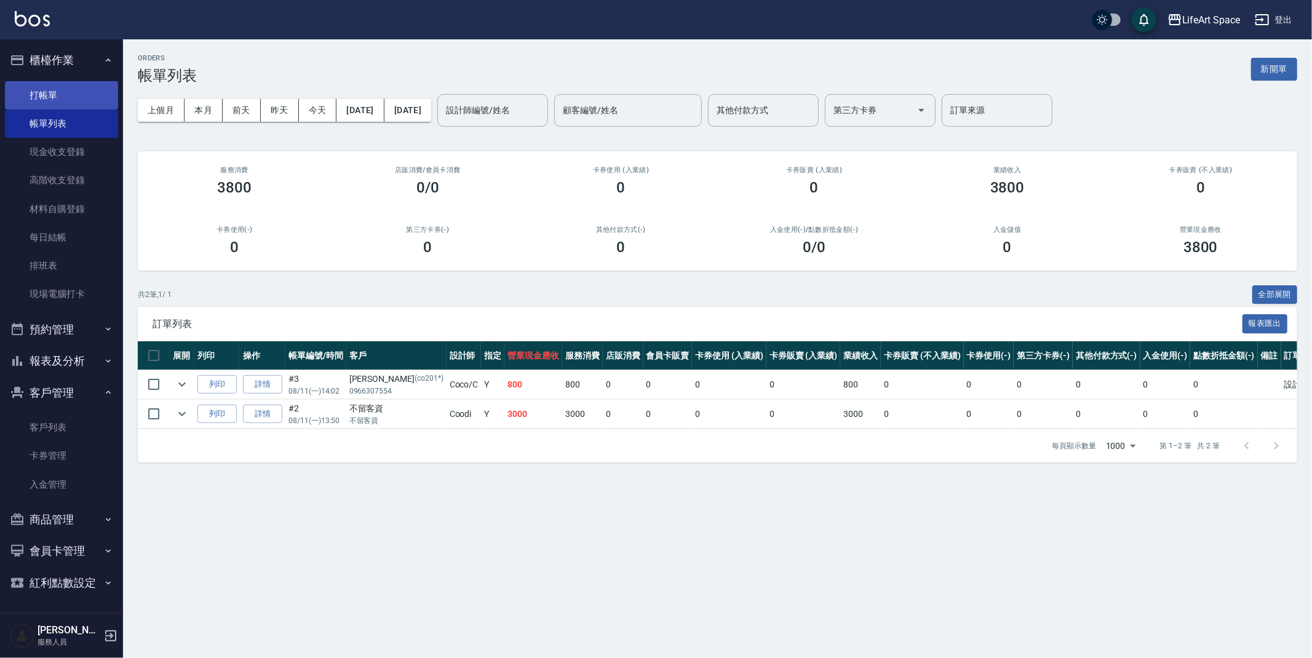
click at [30, 95] on link "打帳單" at bounding box center [61, 95] width 113 height 28
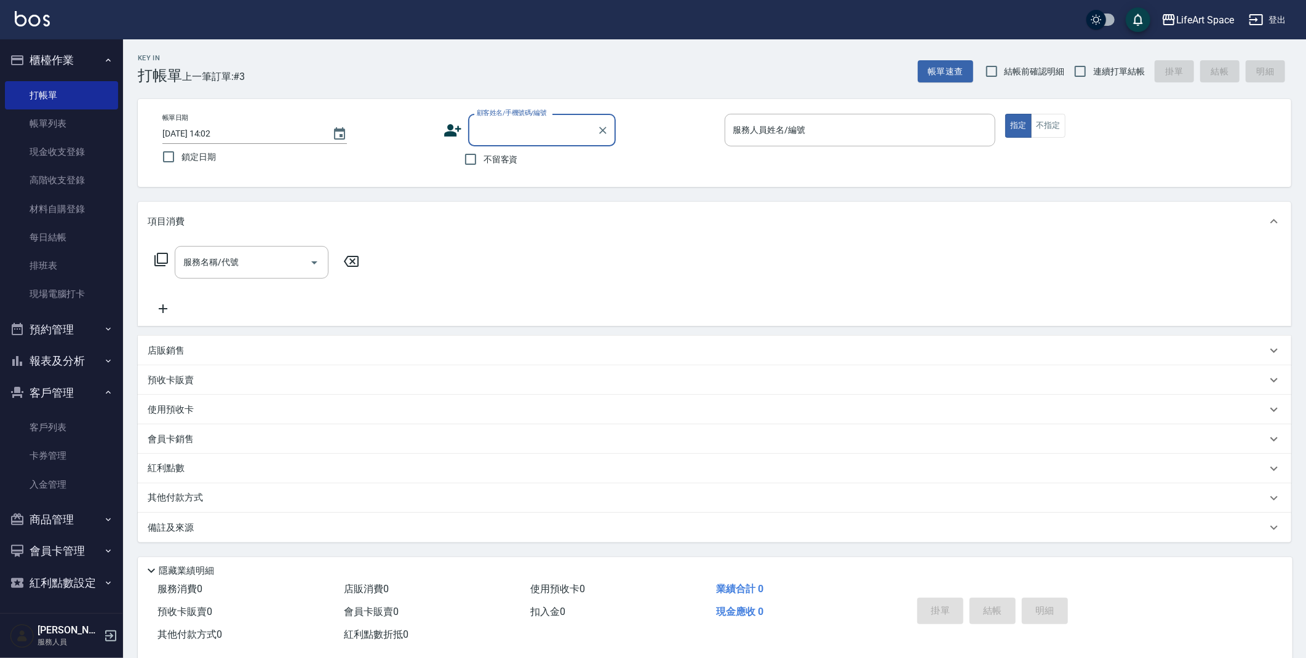
type input "v"
click at [501, 157] on li "[PERSON_NAME]/0907240781/co370*" at bounding box center [542, 161] width 148 height 20
type input "[PERSON_NAME]/0907240781/co370*"
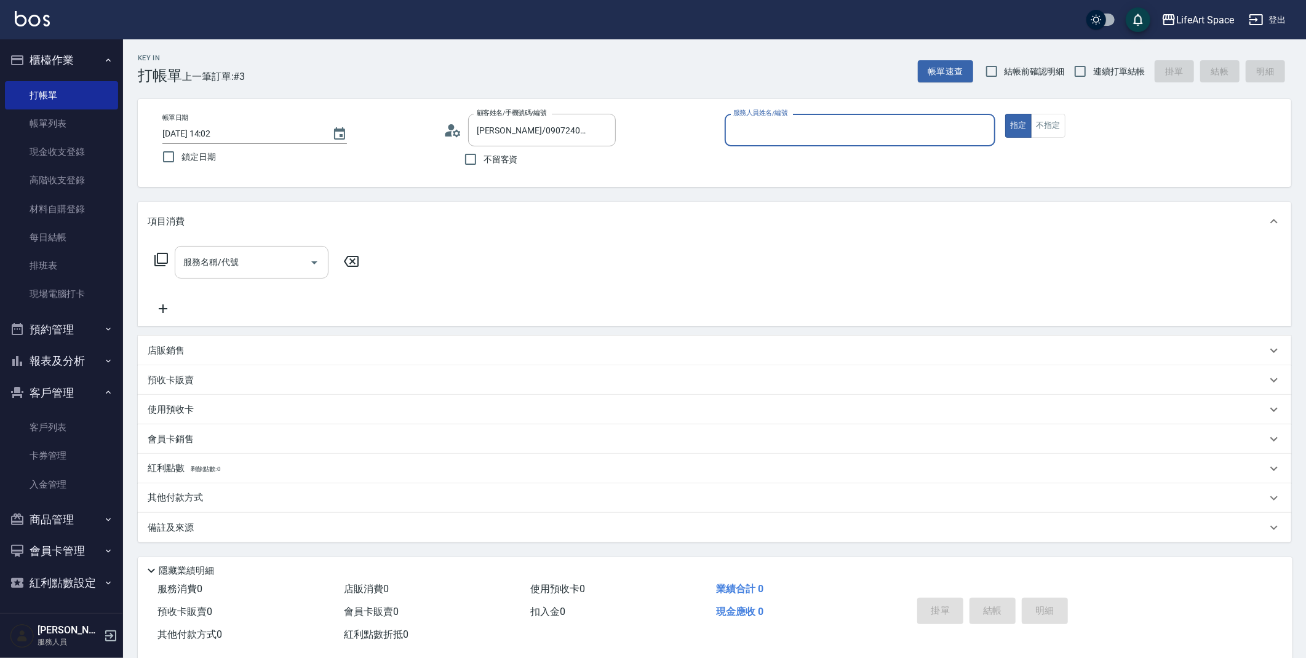
type input "Coco-C"
click at [268, 268] on input "服務名稱/代號" at bounding box center [242, 263] width 124 height 22
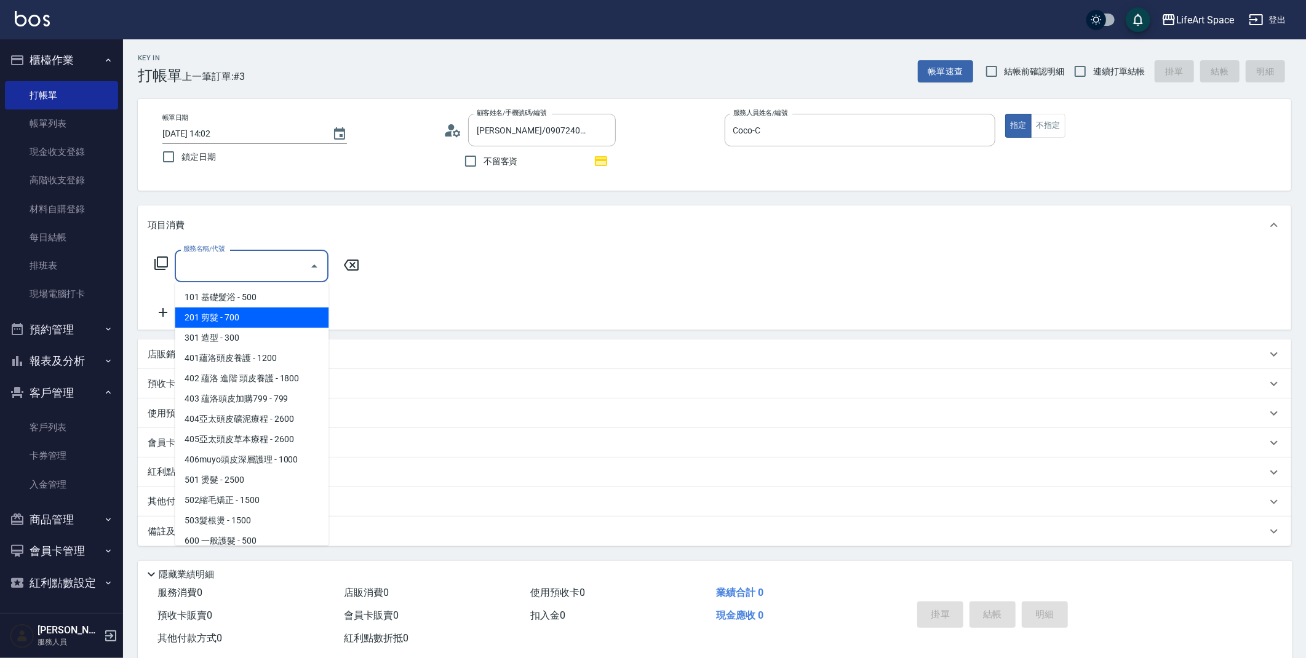
click at [252, 312] on span "201 剪髮 - 700" at bounding box center [252, 317] width 154 height 20
type input "201 剪髮(201)"
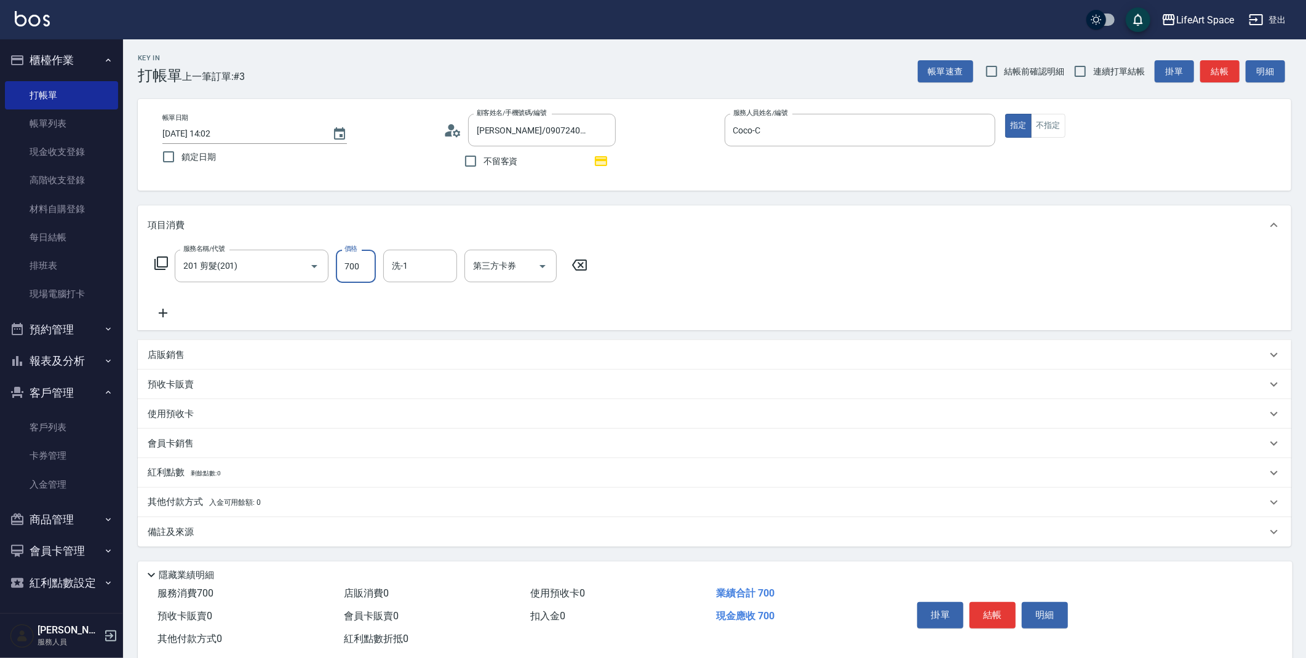
click at [365, 278] on input "700" at bounding box center [356, 266] width 40 height 33
type input "800"
click at [425, 265] on input "洗-1" at bounding box center [420, 266] width 63 height 22
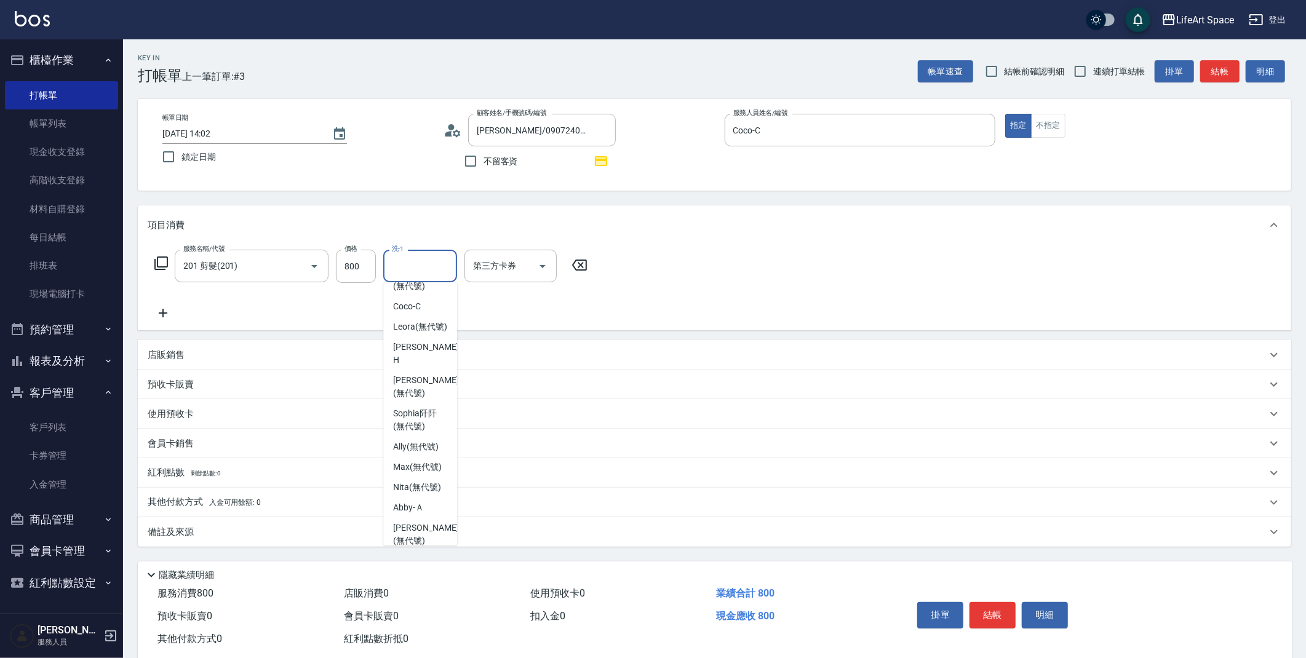
scroll to position [327, 0]
click at [417, 467] on div "Nita (無代號)" at bounding box center [420, 477] width 74 height 20
type input "Nita (無代號)"
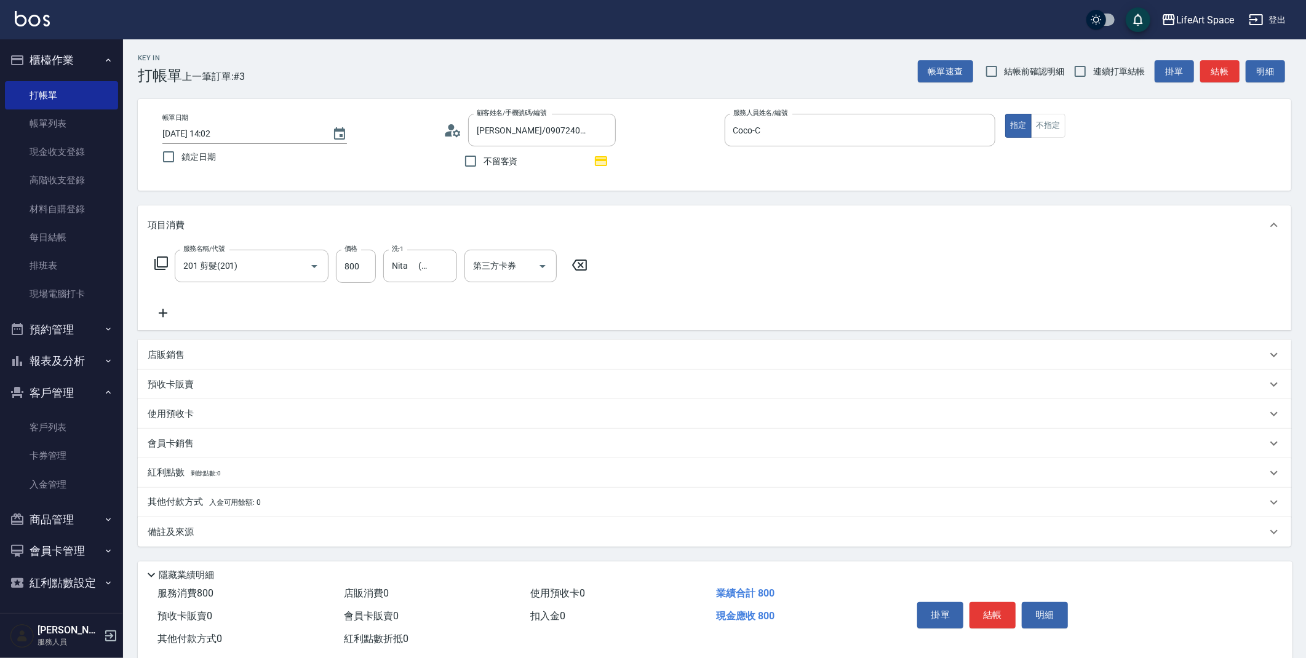
click at [371, 547] on div "Key In 打帳單 上一筆訂單:#3 帳單速查 結帳前確認明細 連續打單結帳 掛單 結帳 明細 帳單日期 [DATE] 14:02 鎖定日期 顧客姓名/手機…" at bounding box center [714, 359] width 1183 height 641
click at [377, 528] on div "備註及來源" at bounding box center [707, 532] width 1119 height 13
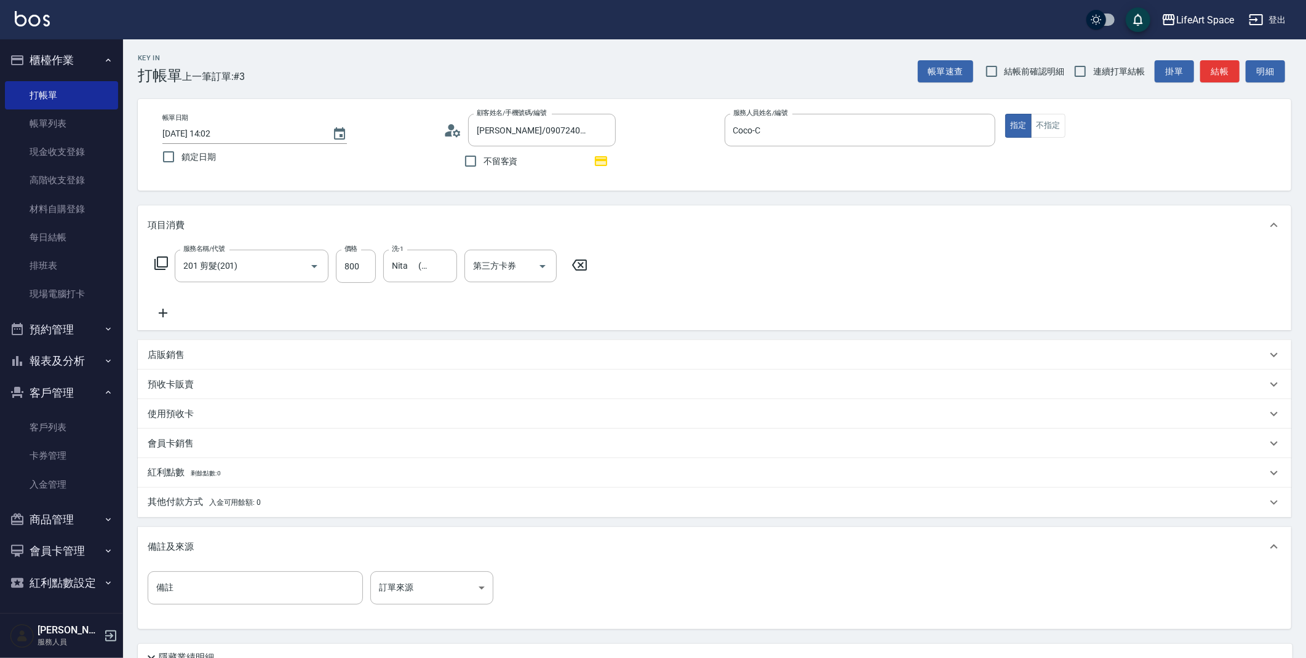
click at [403, 626] on div "備註 備註 訂單來源 ​ 訂單來源" at bounding box center [714, 597] width 1153 height 63
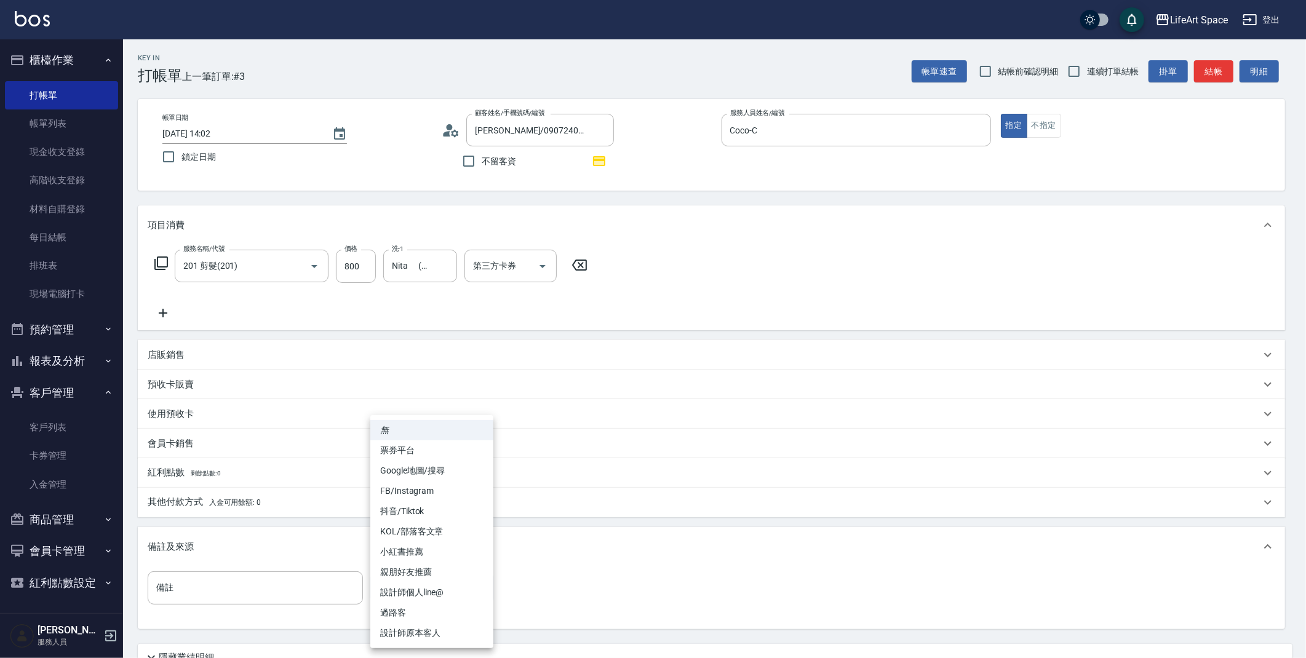
click at [403, 590] on body "LifeArt Space 登出 櫃檯作業 打帳單 帳單列表 現金收支登錄 高階收支登錄 材料自購登錄 每日結帳 排班表 現場電腦打卡 預約管理 預約管理 單…" at bounding box center [653, 381] width 1306 height 763
click at [430, 631] on li "設計師原本客人" at bounding box center [431, 633] width 123 height 20
type input "設計師原本客人"
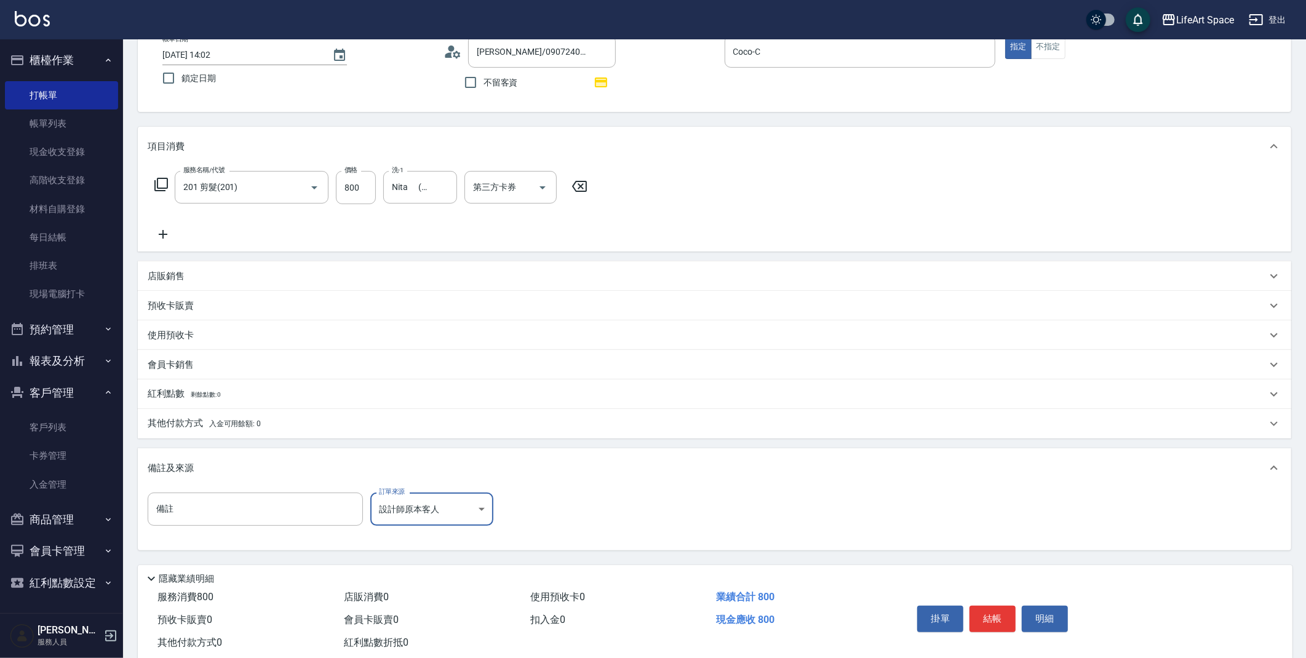
scroll to position [108, 0]
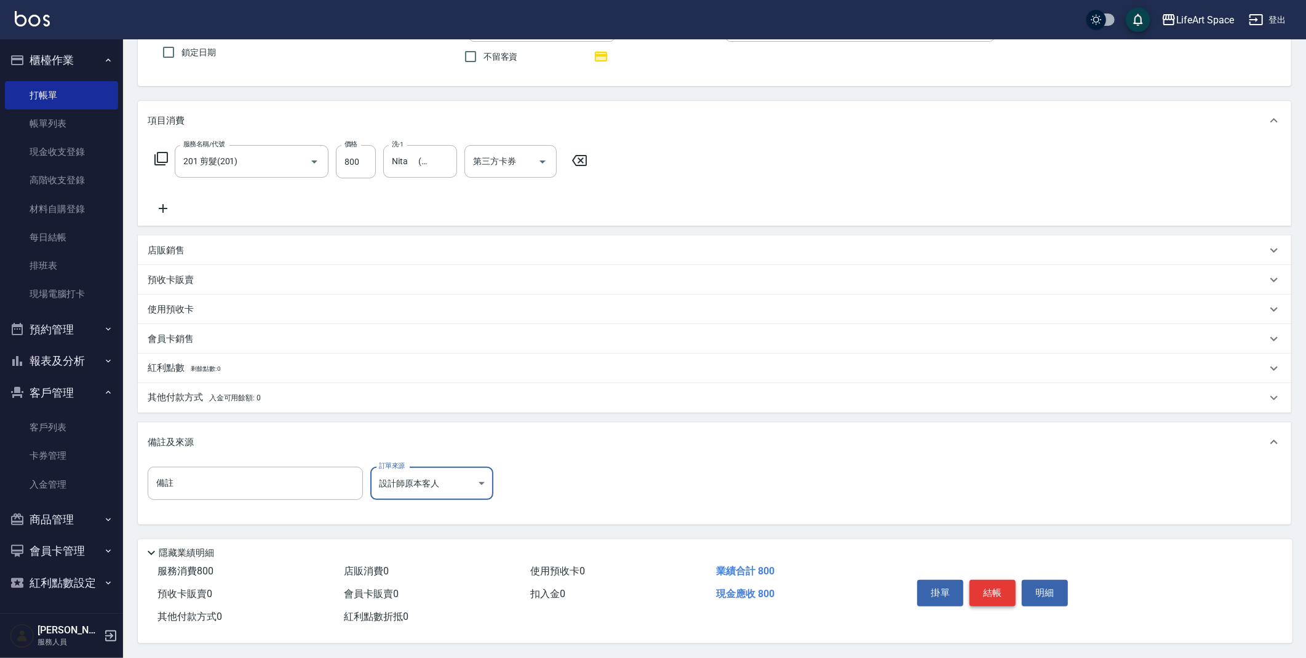
click at [997, 583] on button "結帳" at bounding box center [992, 593] width 46 height 26
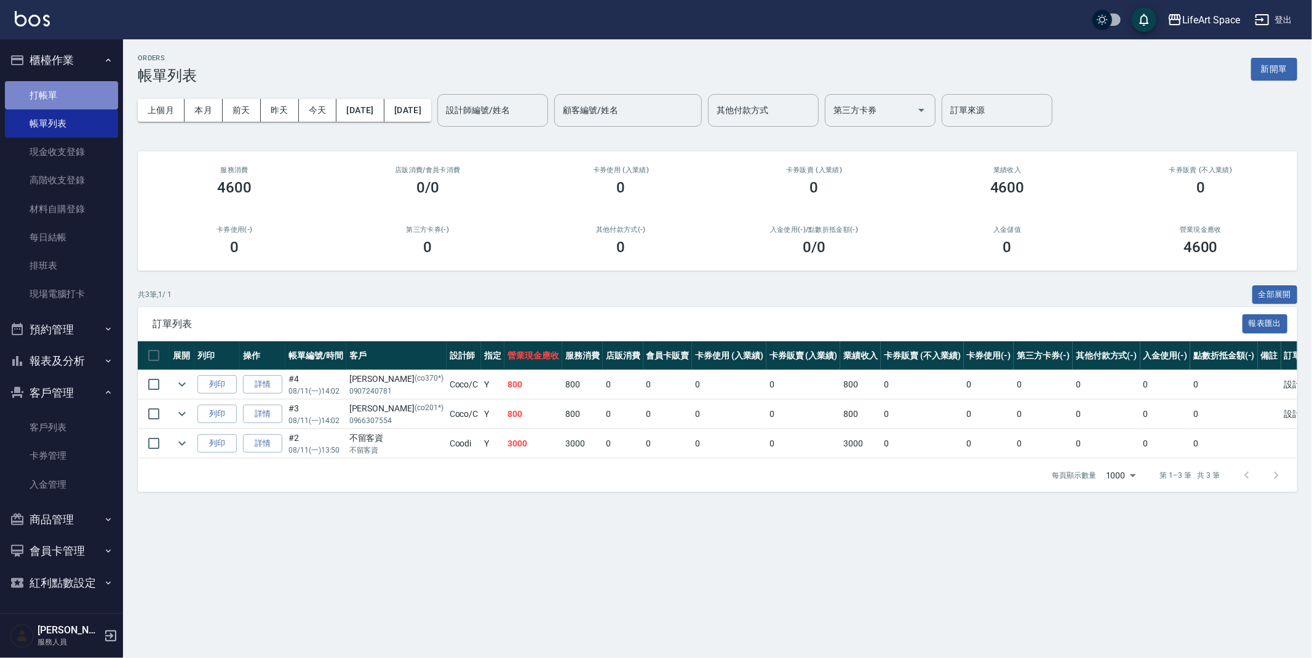
click at [52, 101] on link "打帳單" at bounding box center [61, 95] width 113 height 28
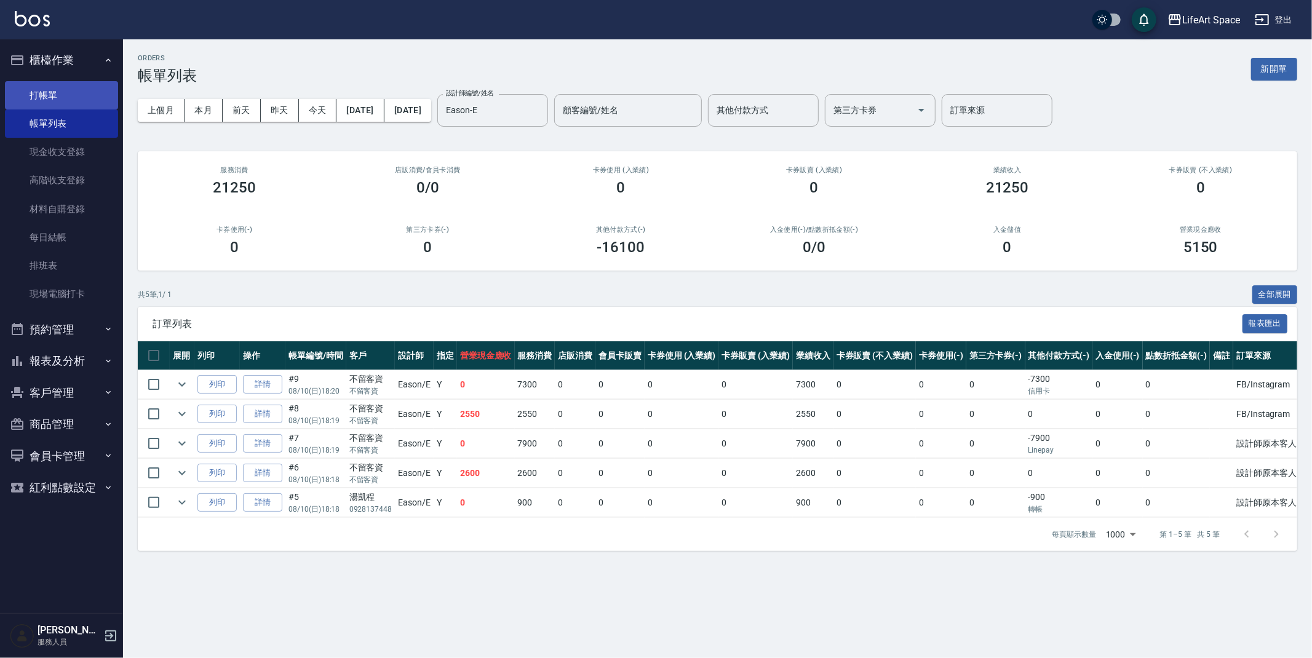
click at [64, 94] on link "打帳單" at bounding box center [61, 95] width 113 height 28
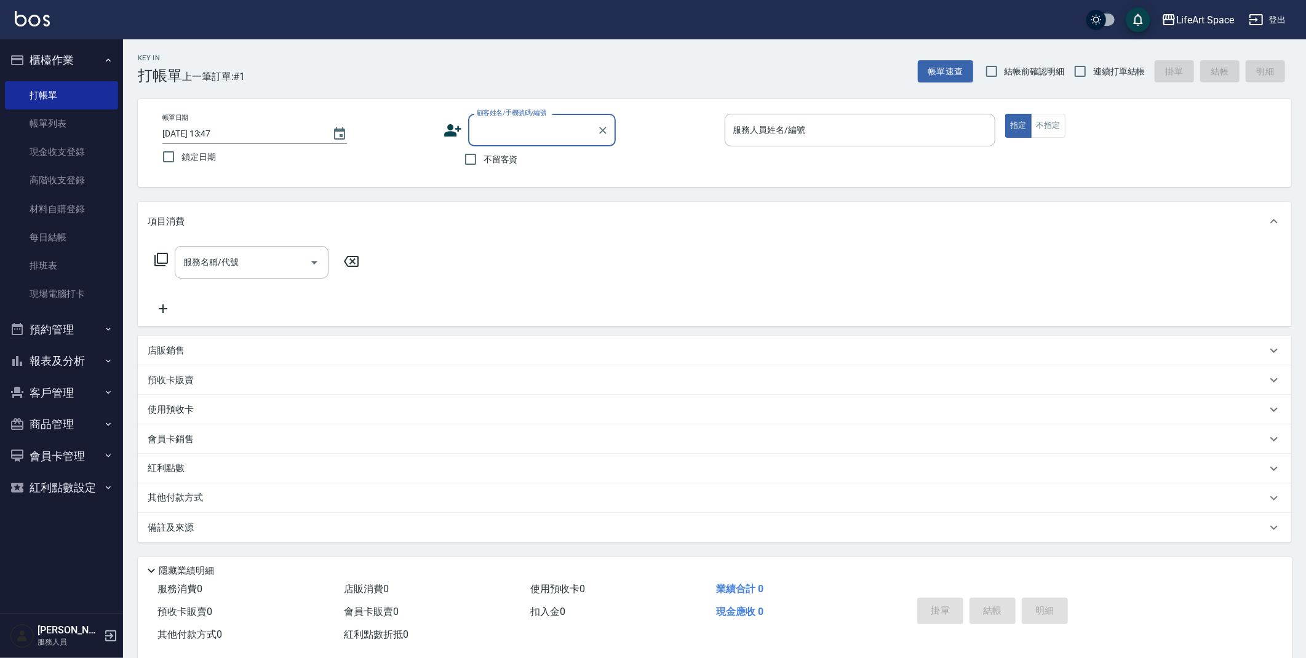
click at [538, 133] on input "顧客姓名/手機號碼/編號" at bounding box center [533, 130] width 118 height 22
click at [539, 130] on input "顧客姓名/手機號碼/編號" at bounding box center [533, 130] width 118 height 22
click at [876, 143] on div "服務人員姓名/編號" at bounding box center [859, 130] width 271 height 33
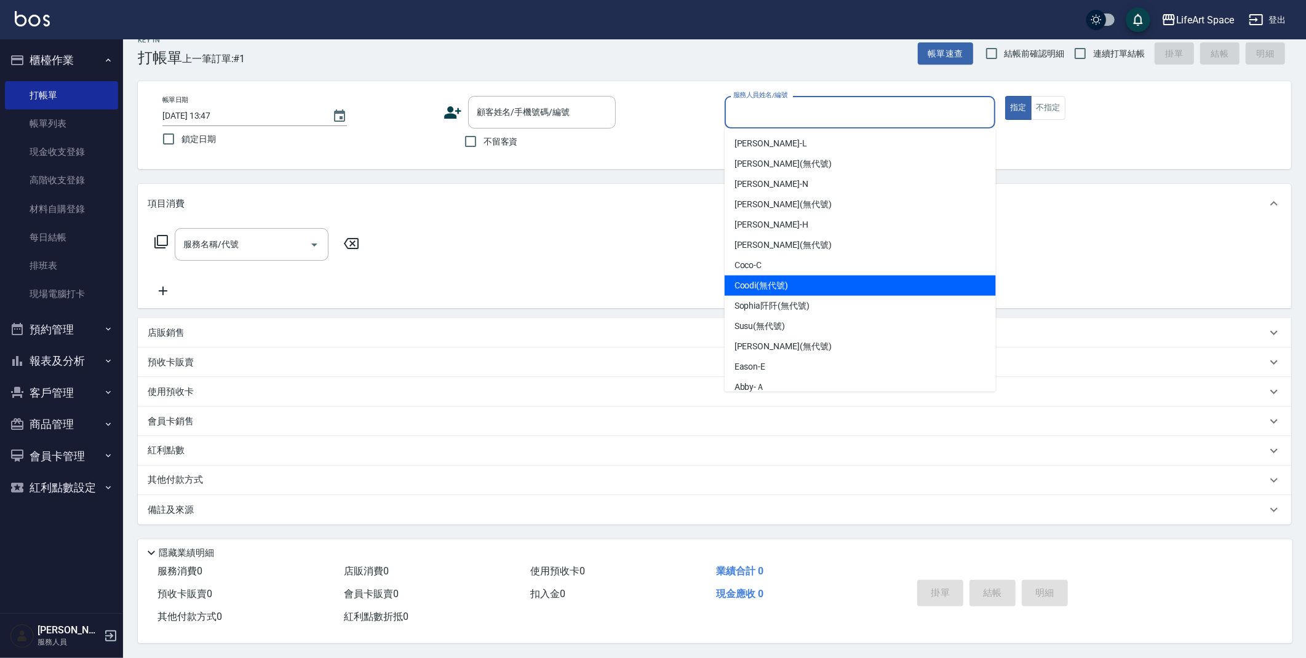
click at [823, 283] on div "Coodi (無代號)" at bounding box center [859, 285] width 271 height 20
type input "Coodi(無代號)"
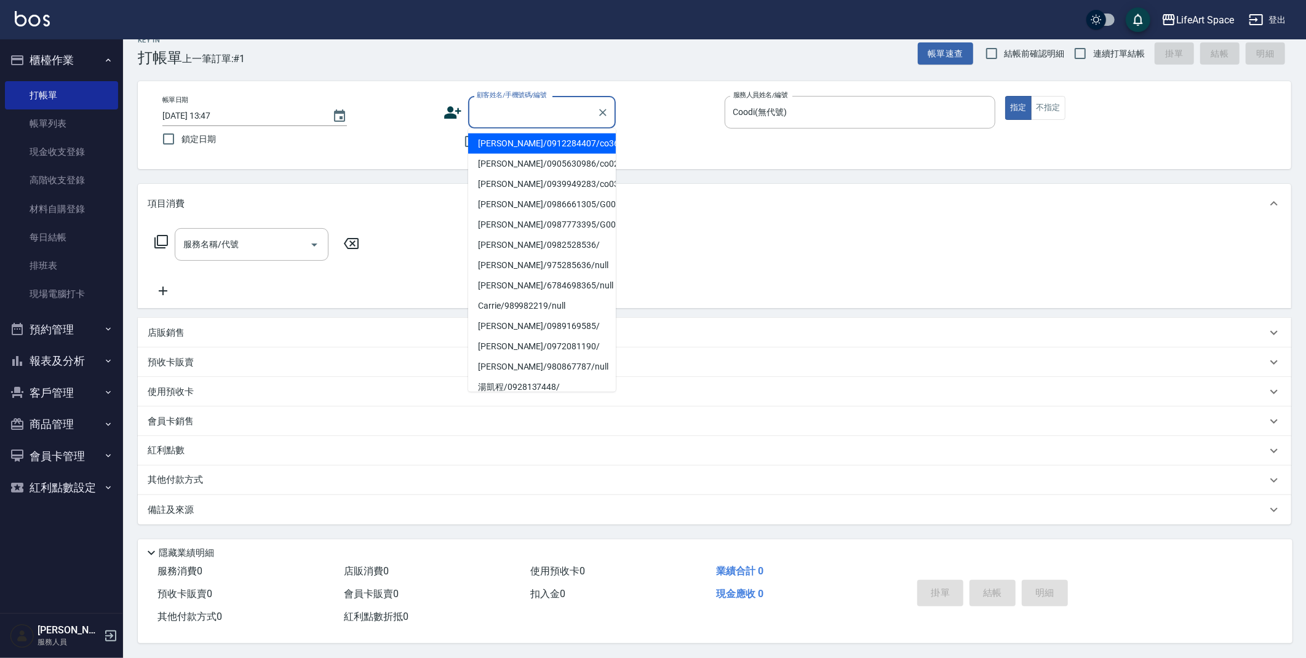
click at [527, 106] on input "顧客姓名/手機號碼/編號" at bounding box center [533, 112] width 118 height 22
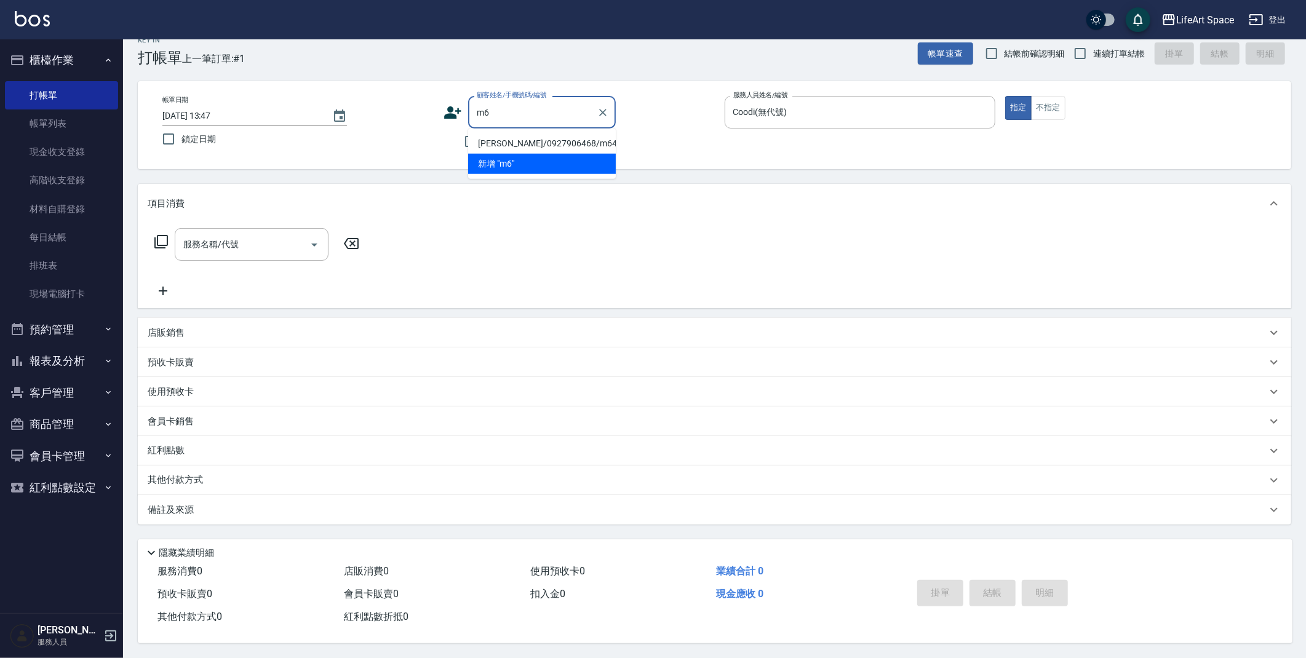
type input "m"
click at [528, 104] on input "余欣" at bounding box center [533, 112] width 118 height 22
click at [533, 138] on li "新增 "余欣"" at bounding box center [542, 143] width 148 height 20
type input "余欣"
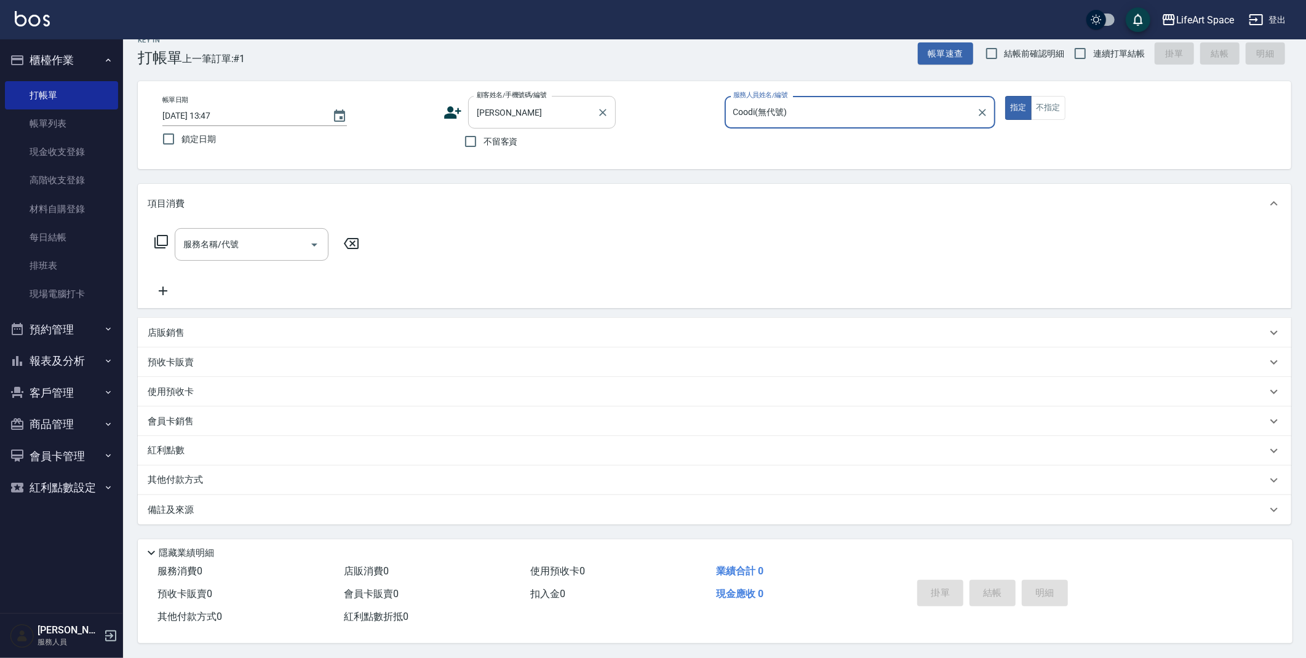
click at [528, 116] on input "余欣" at bounding box center [533, 112] width 118 height 22
click at [605, 107] on icon "Clear" at bounding box center [602, 112] width 12 height 12
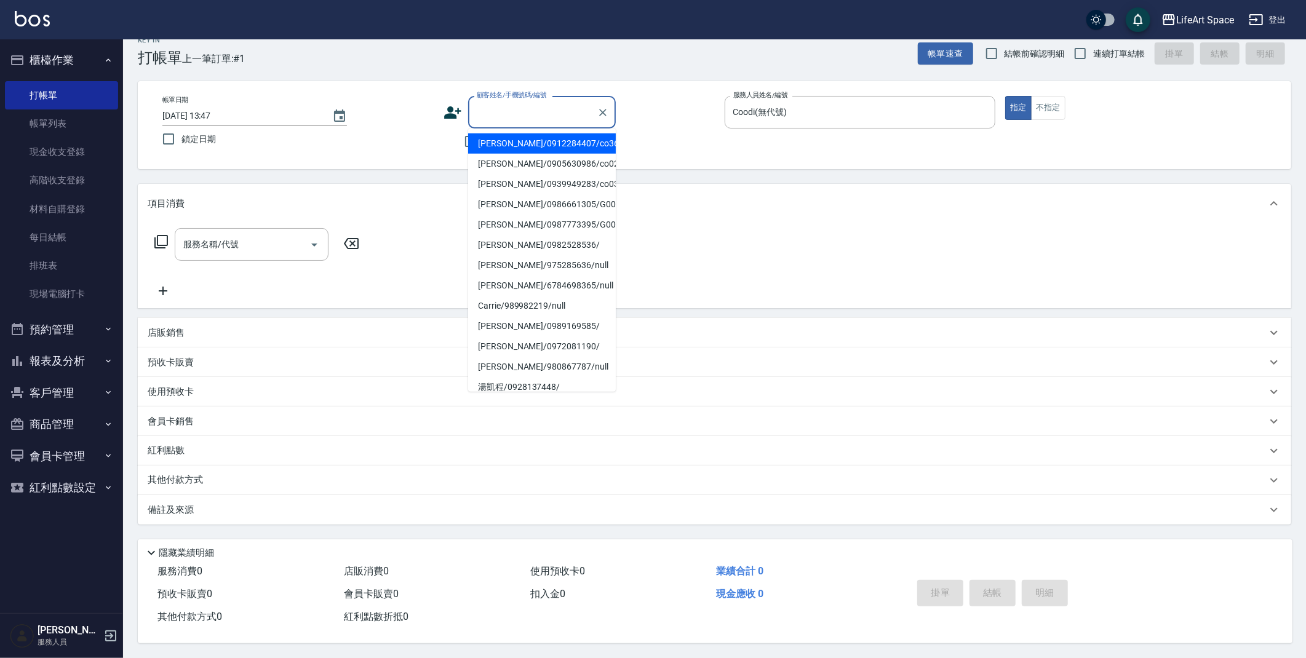
click at [689, 172] on div "Key In 打帳單 上一筆訂單:#1 帳單速查 結帳前確認明細 連續打單結帳 掛單 結帳 明細 帳單日期 2025/08/11 13:47 鎖定日期 顧客姓…" at bounding box center [714, 340] width 1183 height 636
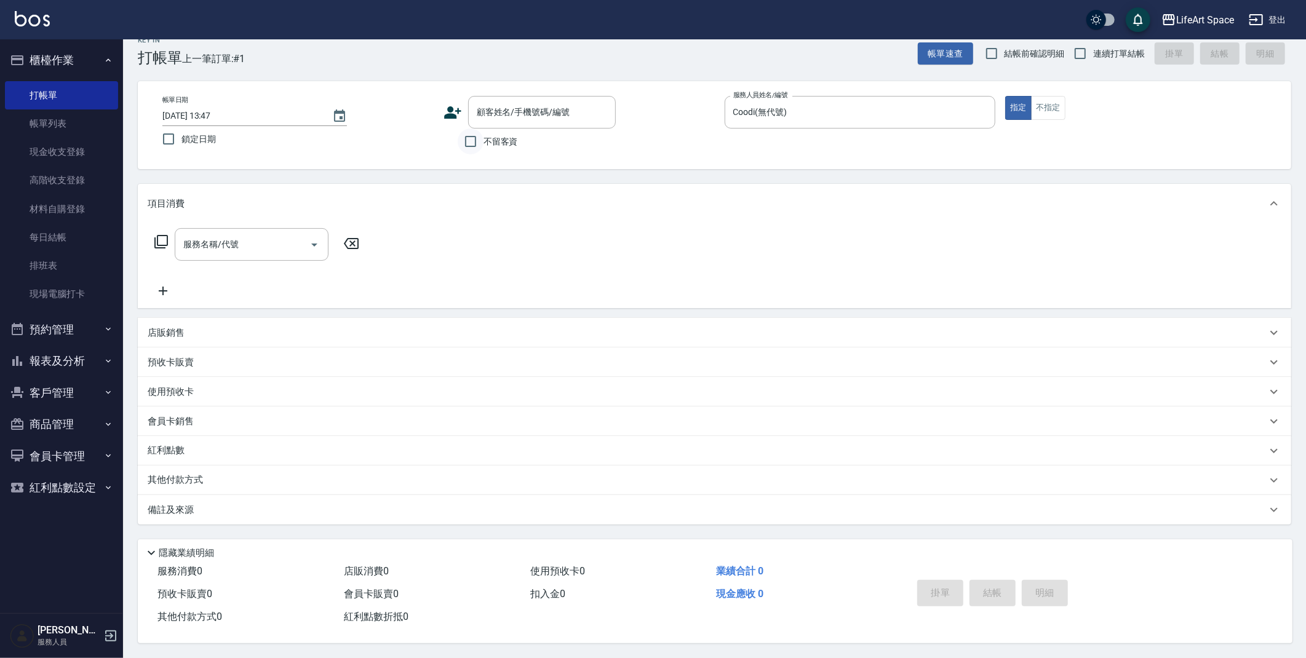
click at [468, 135] on input "不留客資" at bounding box center [471, 142] width 26 height 26
checkbox input "true"
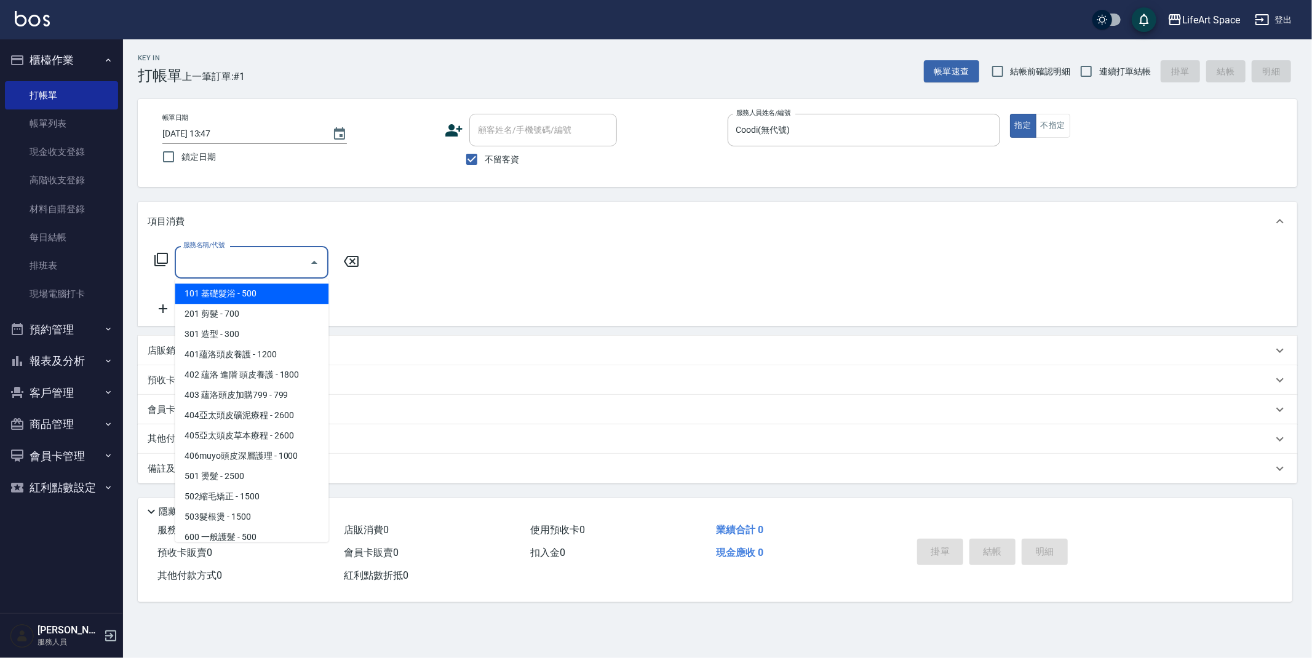
click at [278, 272] on input "服務名稱/代號" at bounding box center [242, 263] width 124 height 22
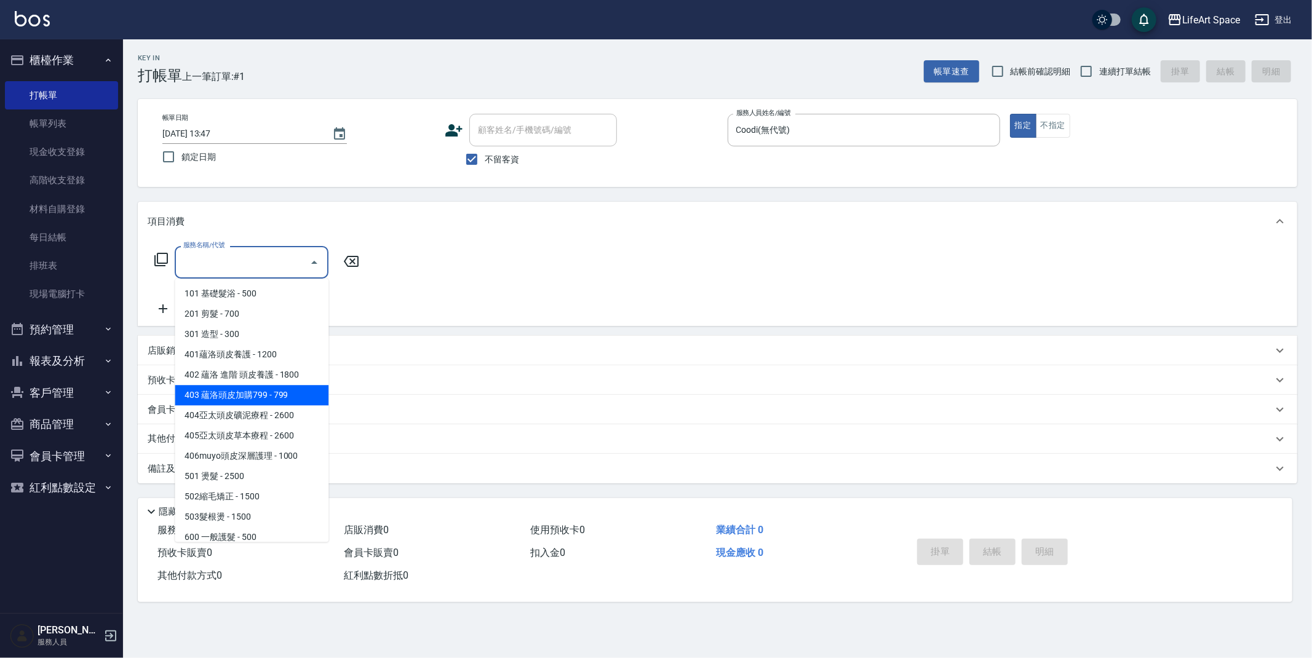
scroll to position [192, 0]
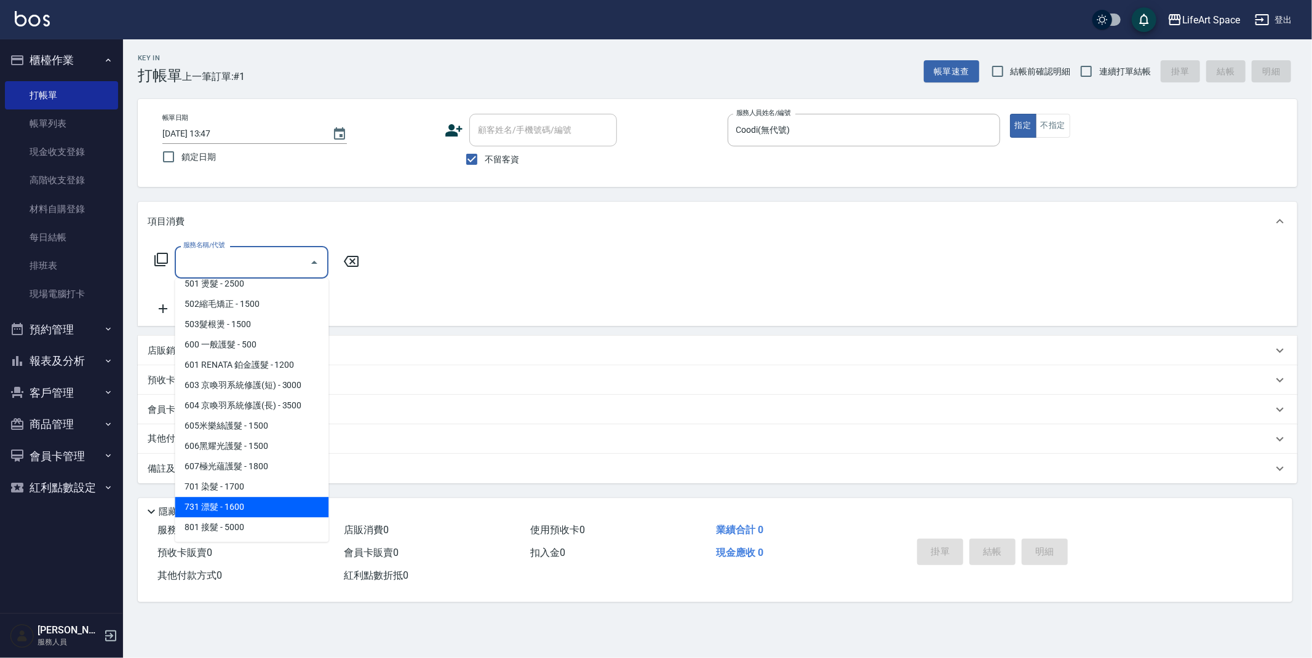
click at [240, 511] on span "731 漂髮 - 1600" at bounding box center [252, 507] width 154 height 20
type input "731 漂髮(731)"
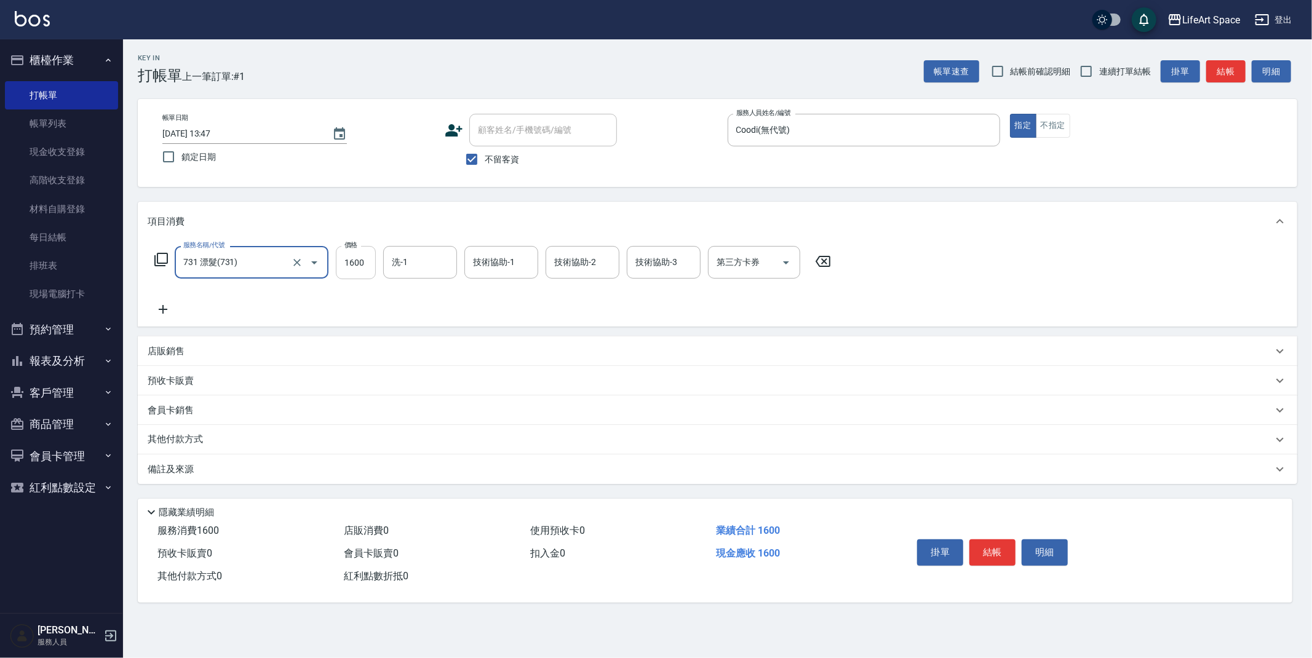
click at [369, 266] on input "1600" at bounding box center [356, 262] width 40 height 33
type input "2999"
click at [647, 259] on div "技術協助-3 技術協助-3" at bounding box center [664, 262] width 74 height 33
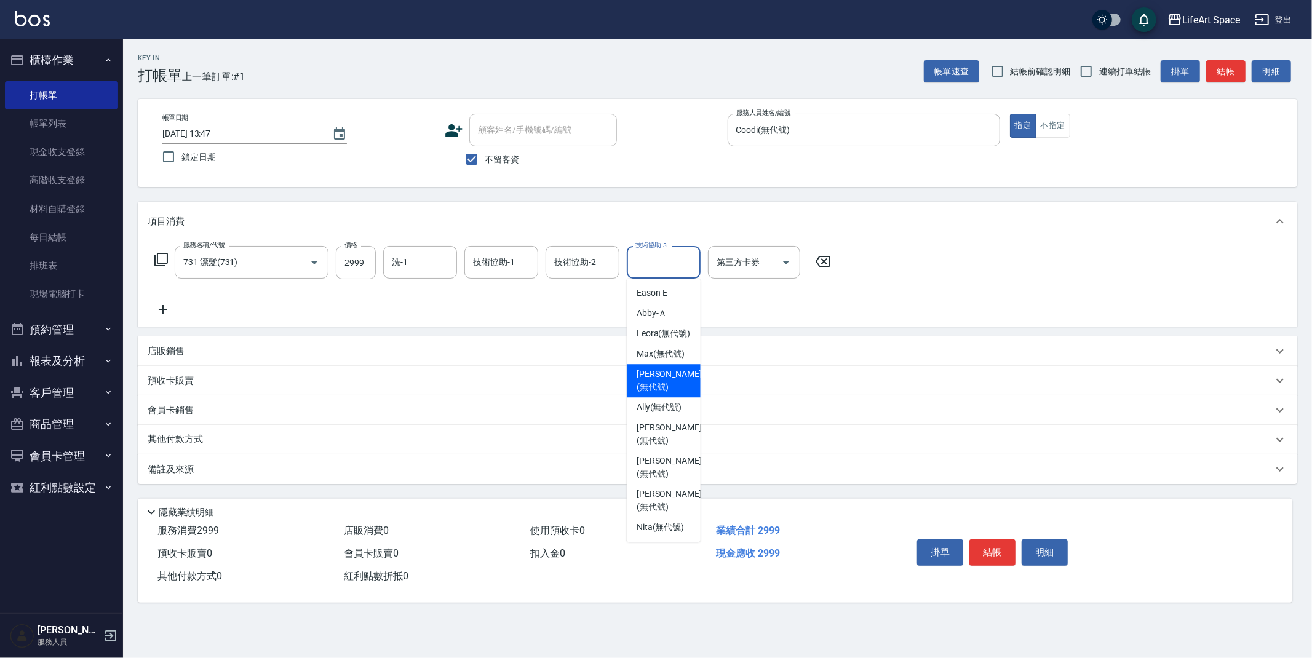
scroll to position [68, 0]
drag, startPoint x: 648, startPoint y: 359, endPoint x: 645, endPoint y: 351, distance: 7.8
click at [648, 386] on span "Ivan (無代號)" at bounding box center [668, 399] width 65 height 26
type input "Ivan(無代號)"
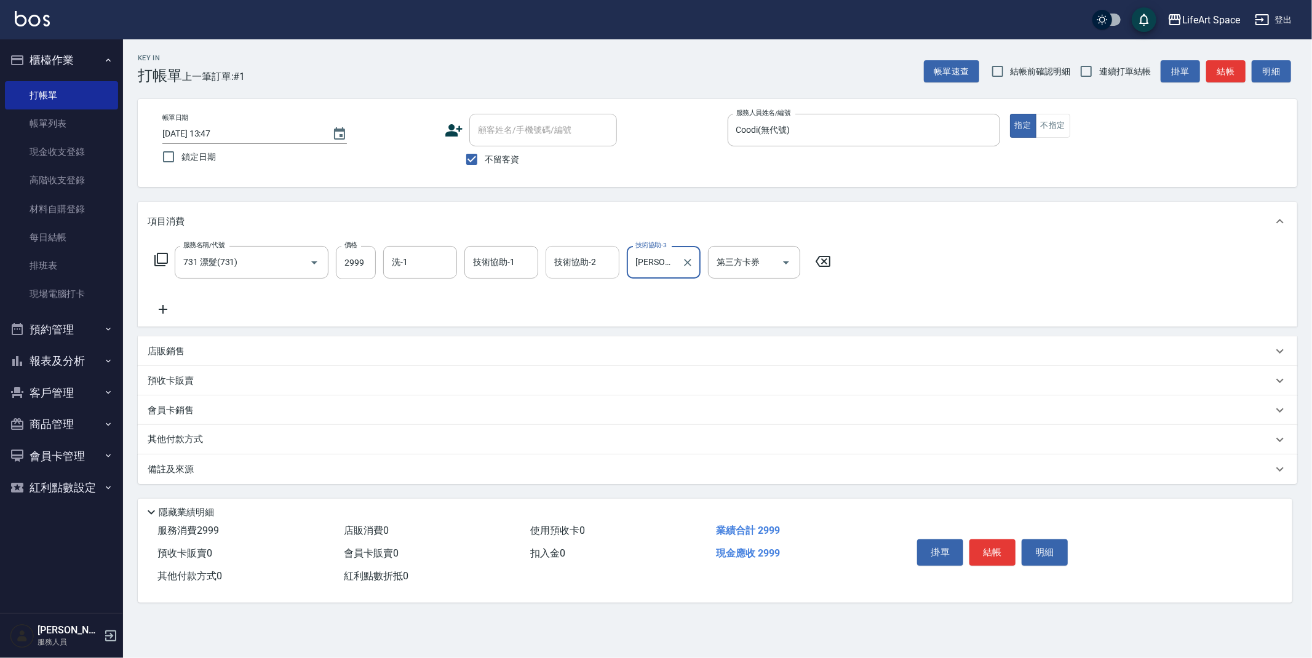
click at [609, 269] on input "技術協助-2" at bounding box center [582, 263] width 63 height 22
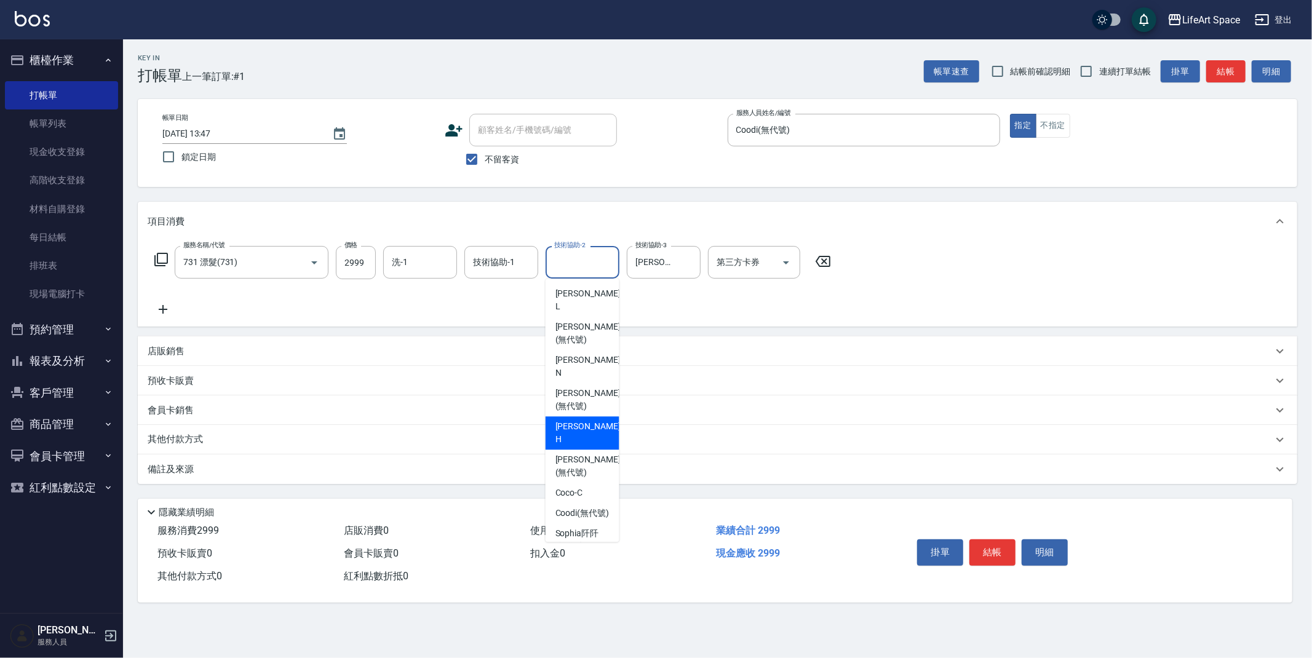
scroll to position [2, 0]
click at [588, 451] on span "Ivan (無代號)" at bounding box center [587, 464] width 65 height 26
type input "Ivan(無代號)"
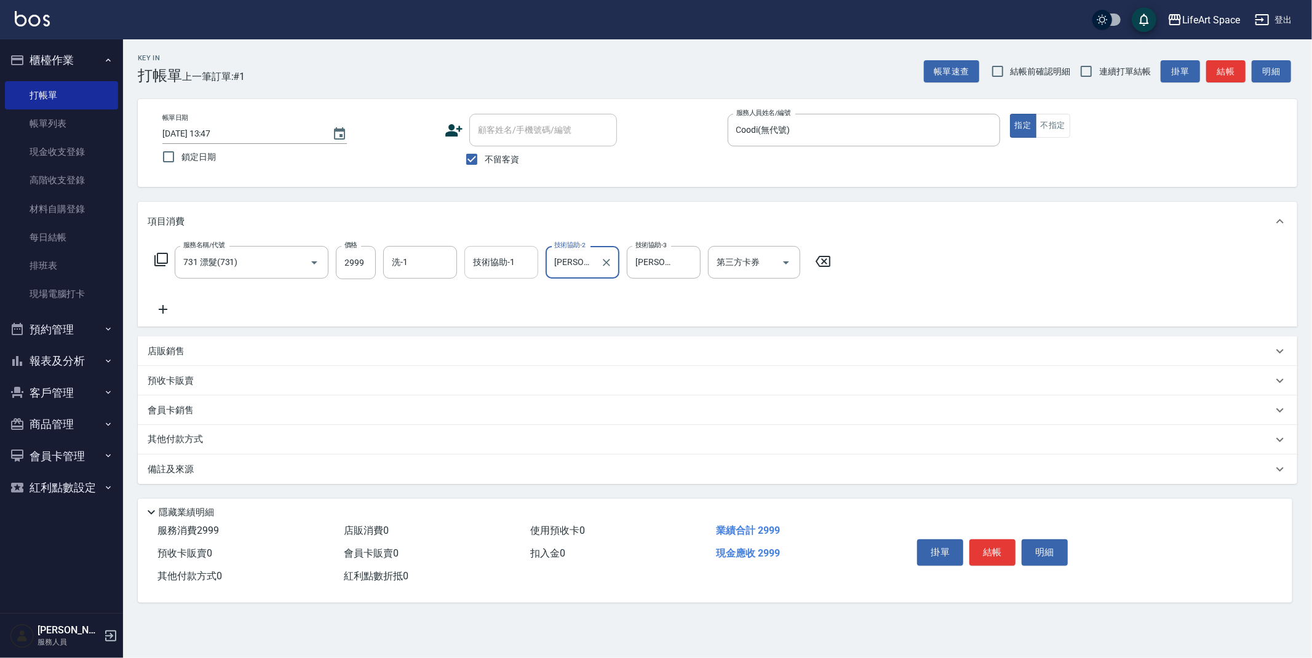
click at [533, 266] on div "技術協助-1" at bounding box center [501, 262] width 74 height 33
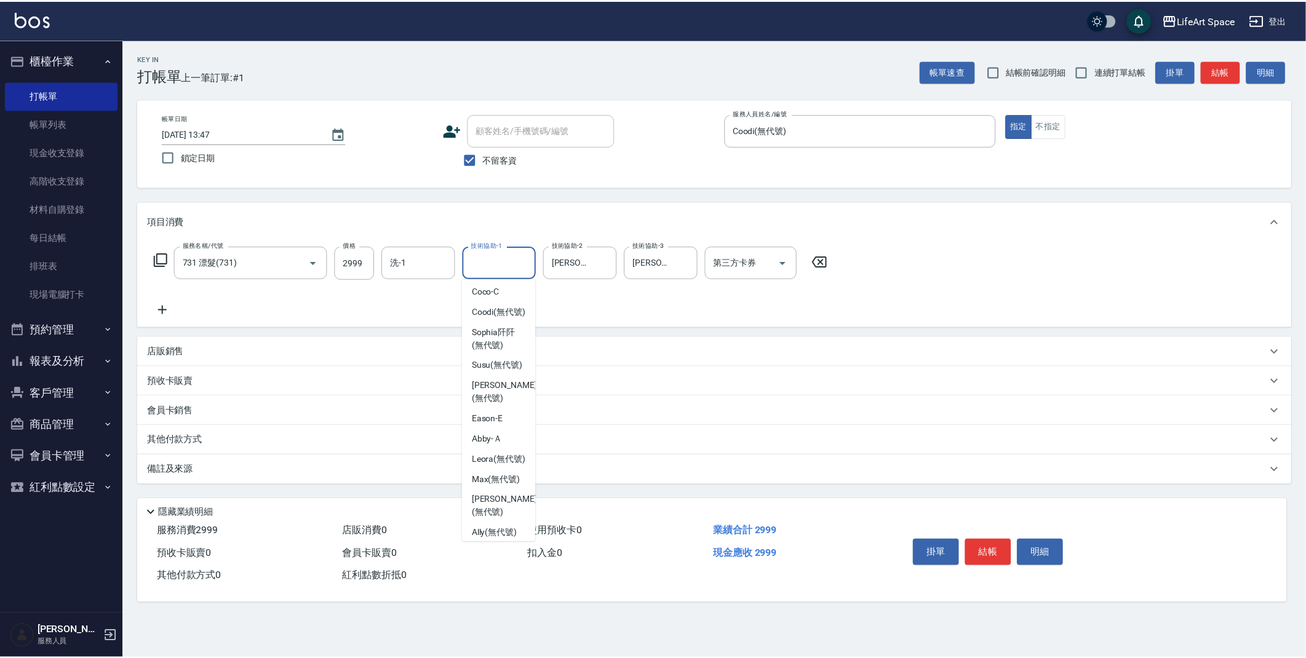
scroll to position [0, 0]
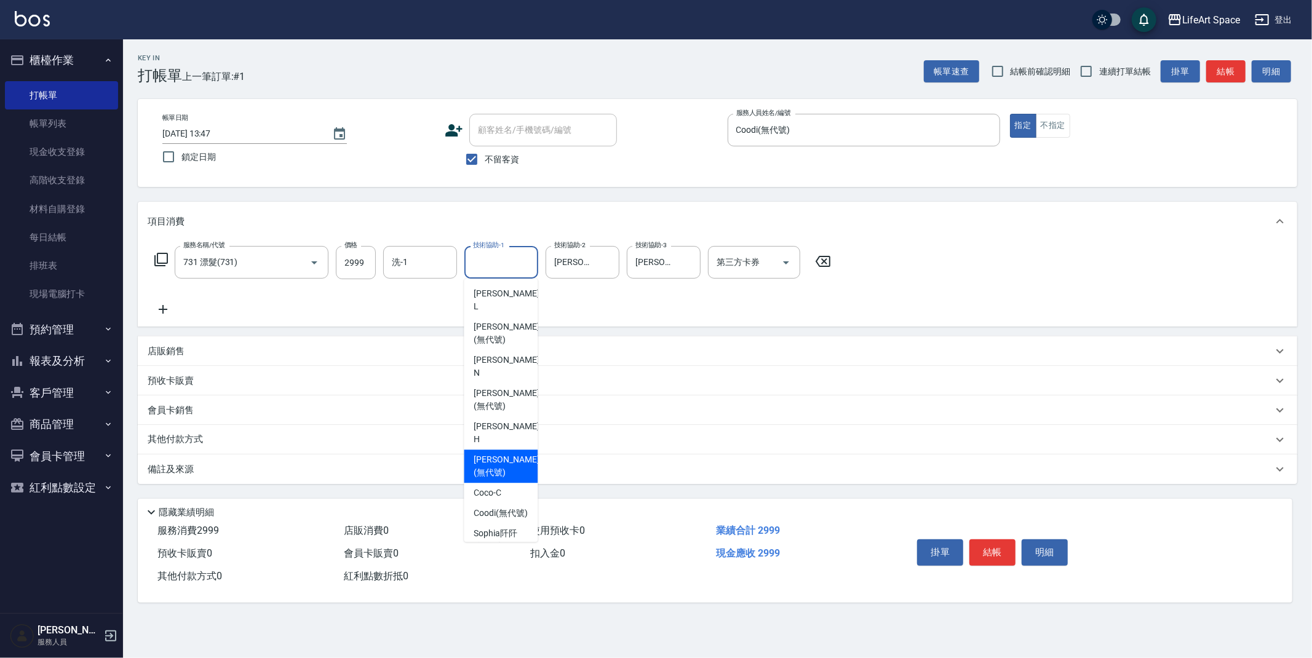
click at [503, 453] on span "Ivan (無代號)" at bounding box center [506, 466] width 65 height 26
type input "Ivan(無代號)"
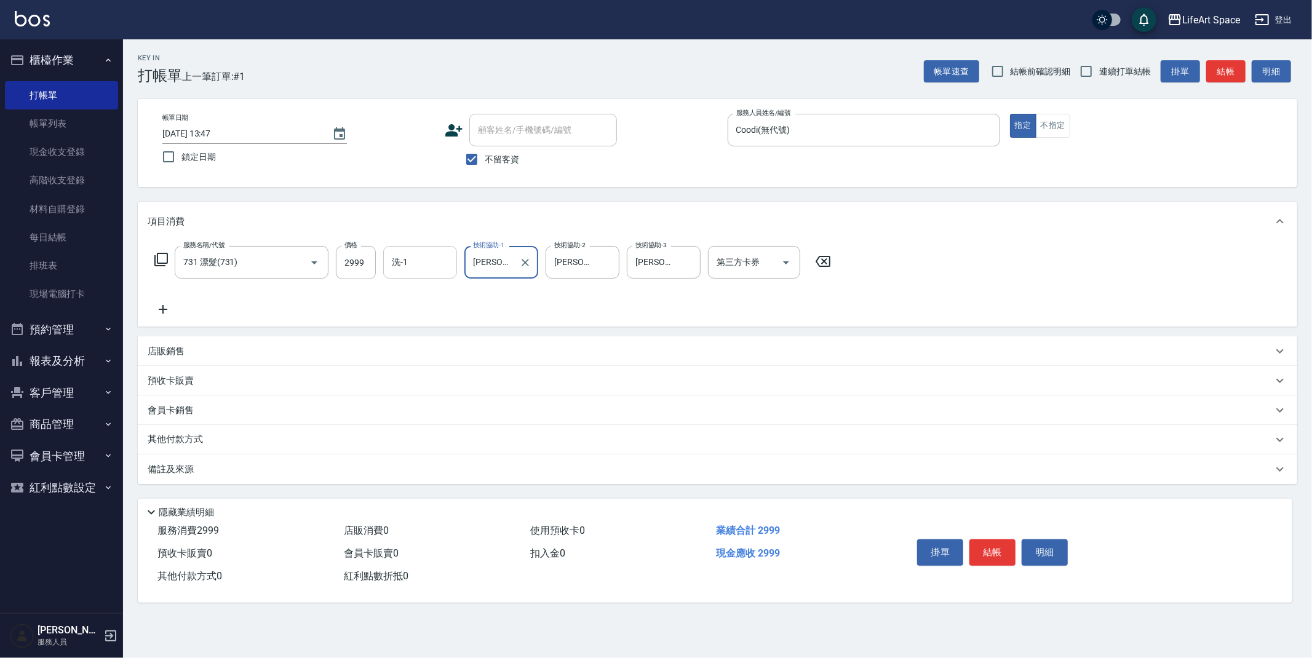
click at [430, 258] on input "洗-1" at bounding box center [420, 263] width 63 height 22
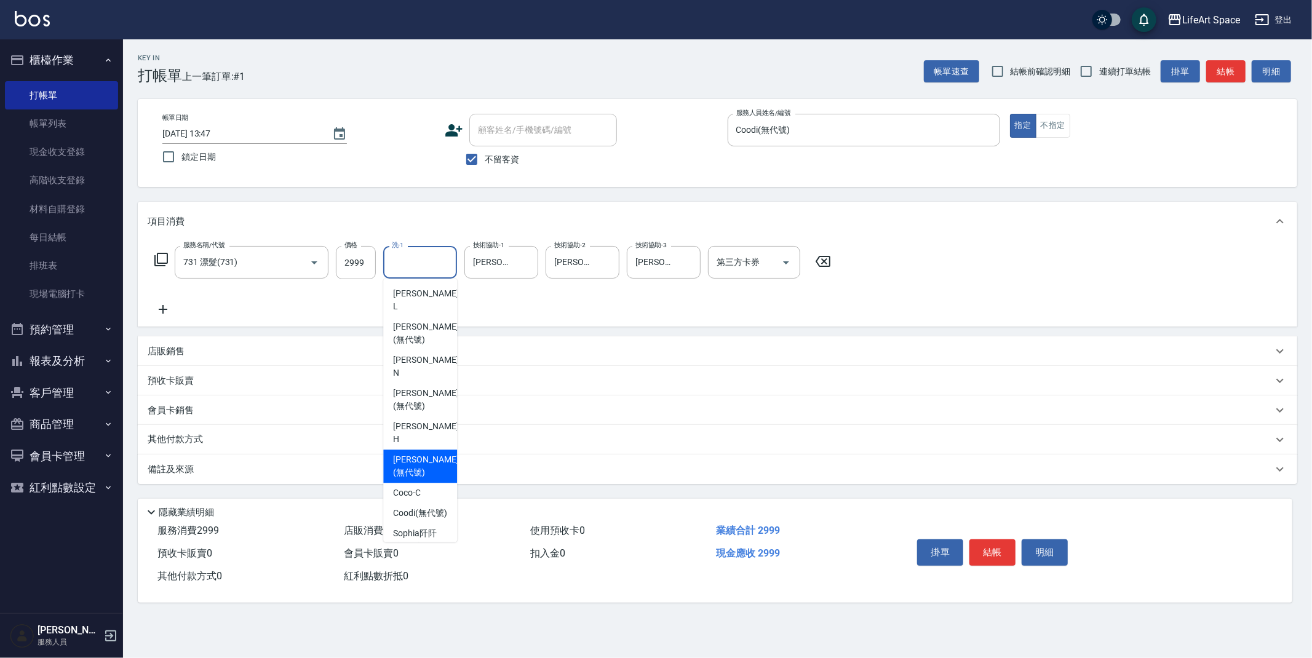
click at [424, 453] on span "Ivan (無代號)" at bounding box center [425, 466] width 65 height 26
type input "Ivan(無代號)"
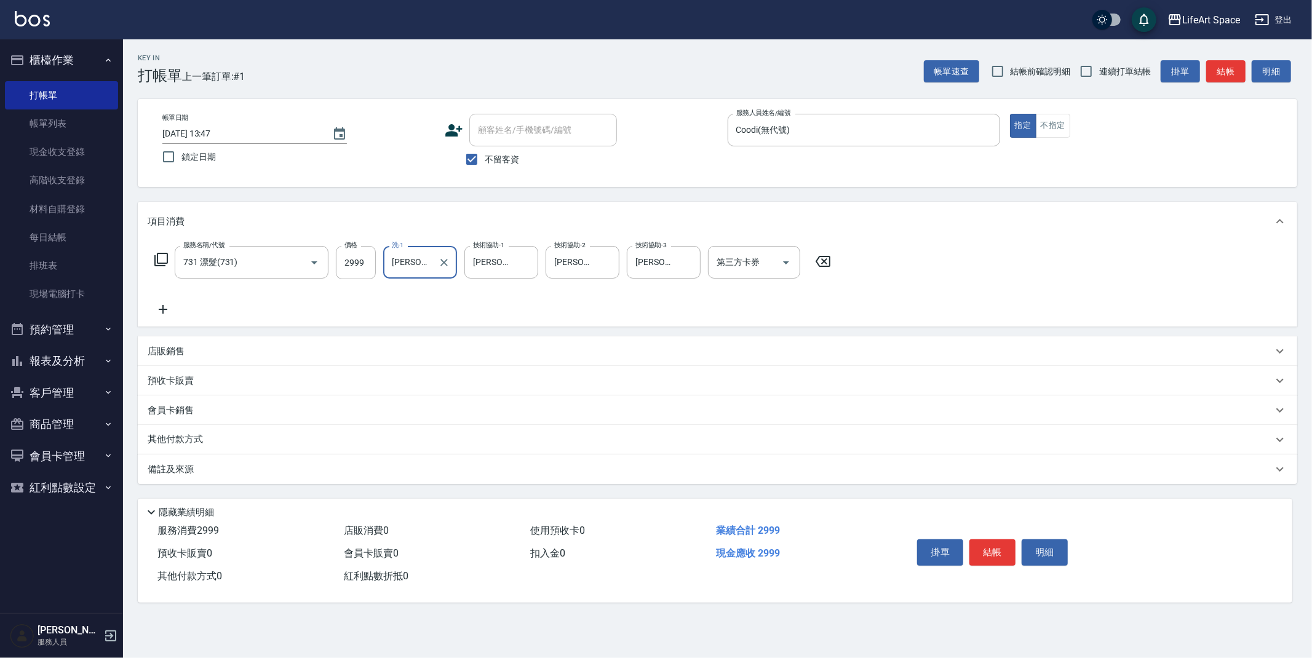
click at [162, 312] on icon at bounding box center [163, 309] width 31 height 15
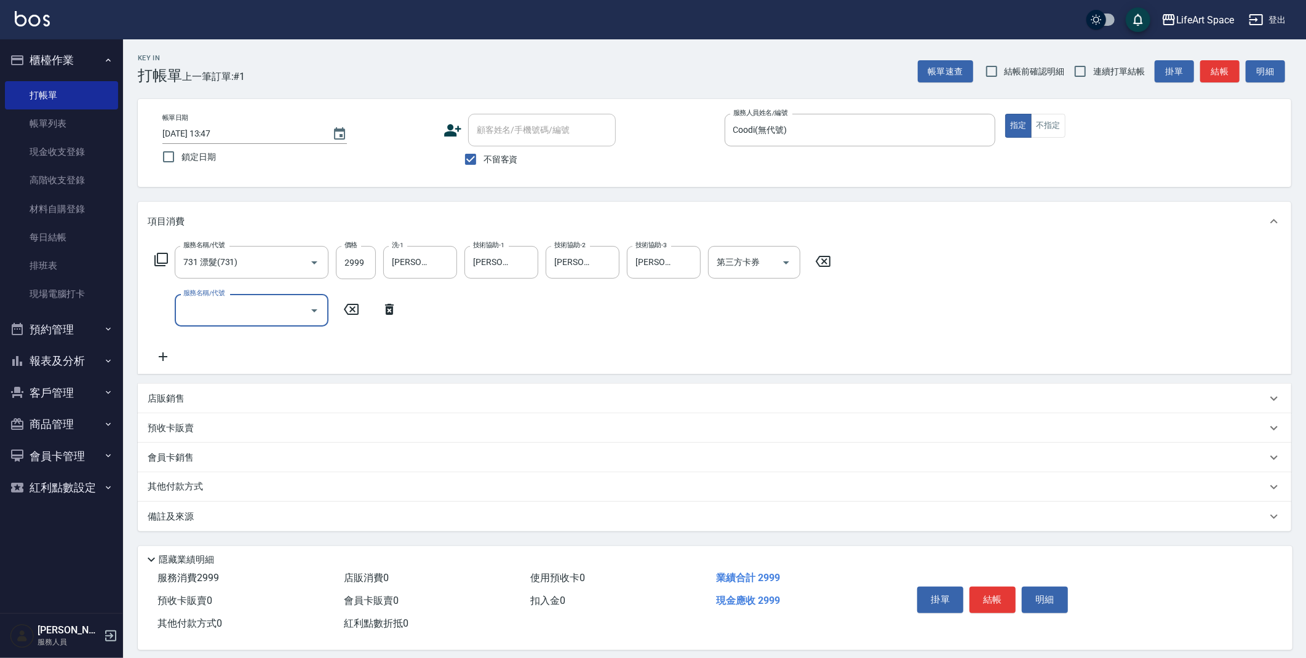
click at [280, 310] on input "服務名稱/代號" at bounding box center [242, 310] width 124 height 22
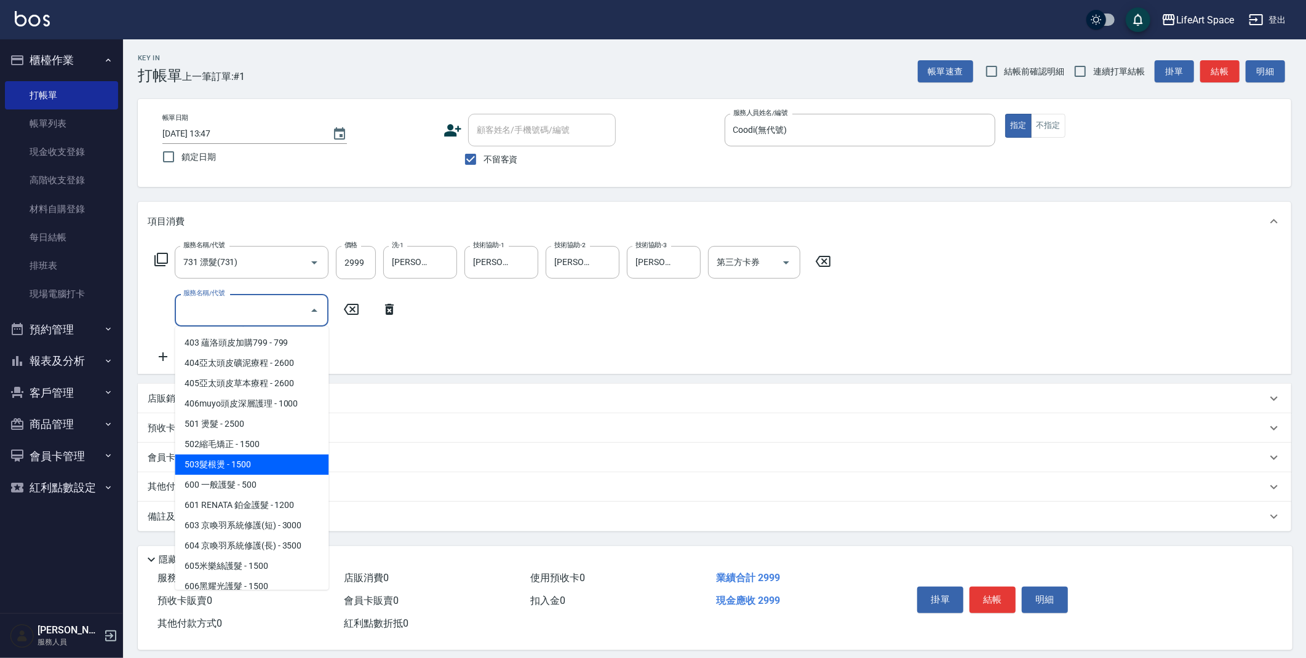
scroll to position [192, 0]
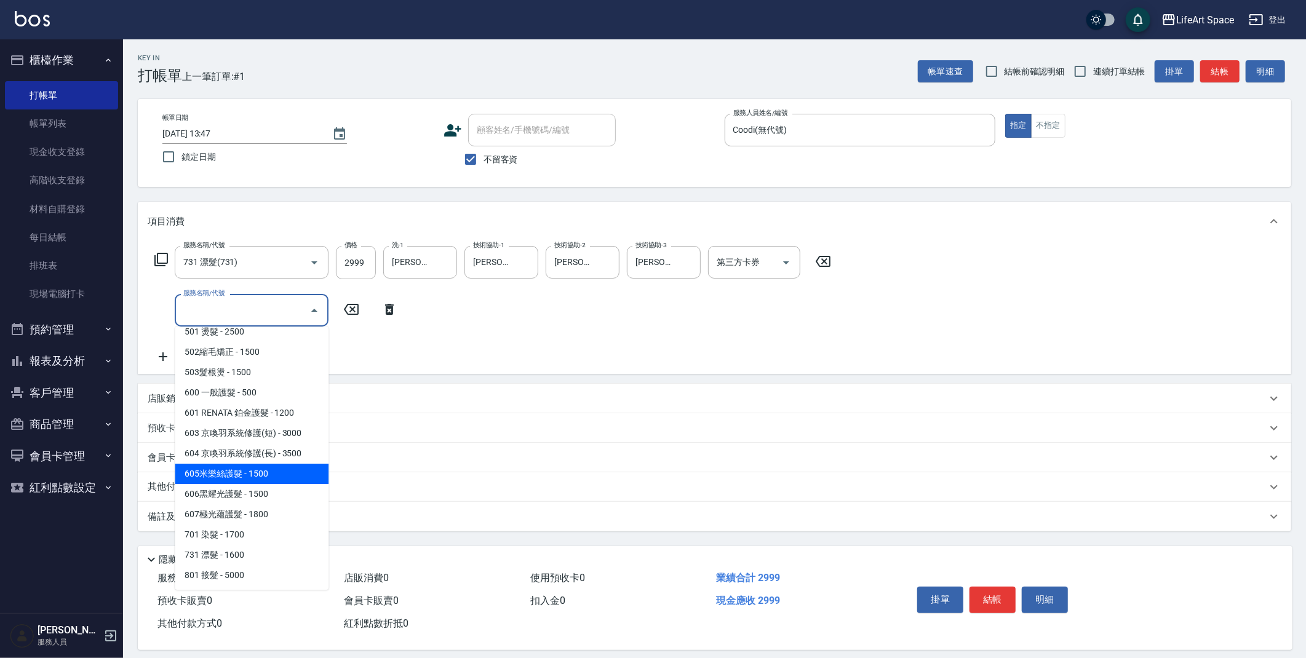
click at [276, 466] on span "605米樂絲護髮 - 1500" at bounding box center [252, 474] width 154 height 20
type input "605米樂絲護髮(605)"
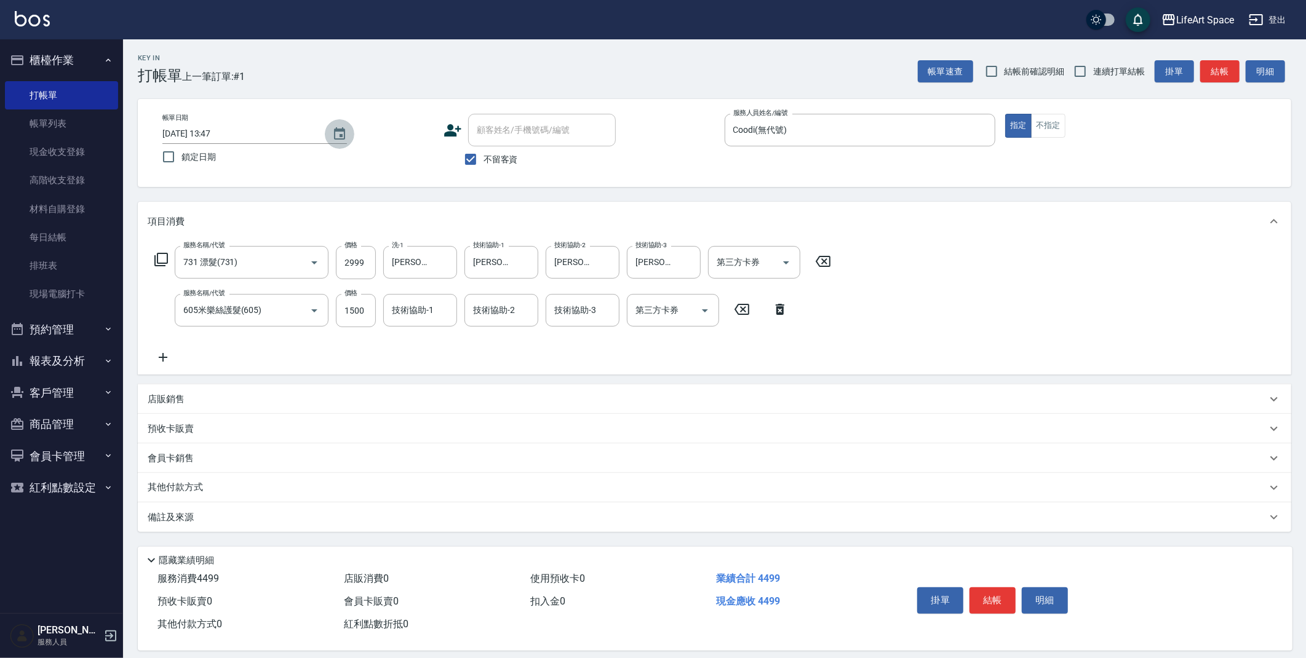
click at [339, 131] on icon "Choose date, selected date is 2025-08-11" at bounding box center [339, 134] width 15 height 15
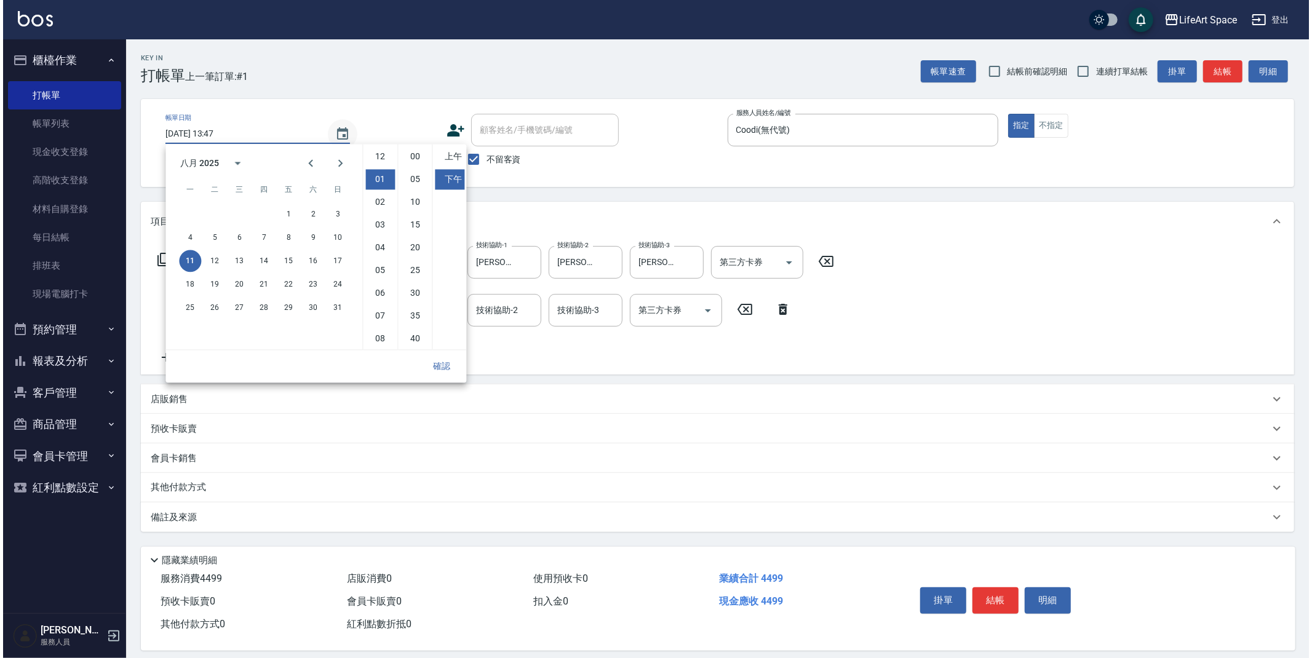
scroll to position [22, 0]
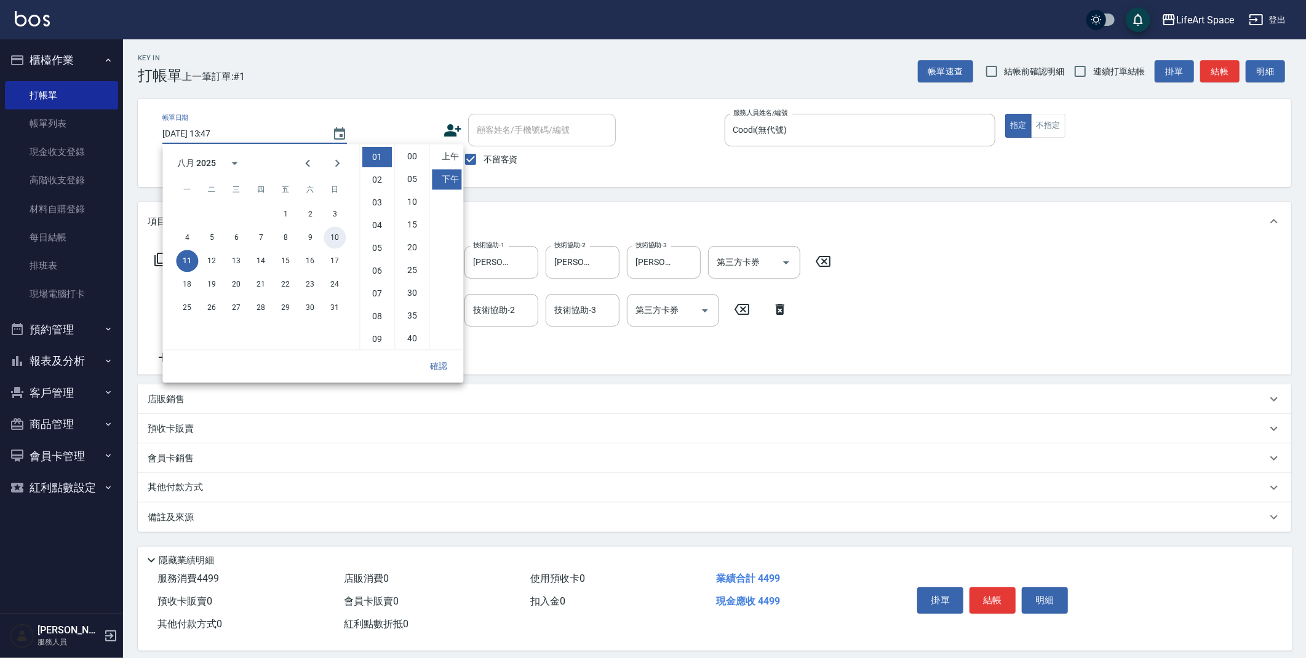
drag, startPoint x: 333, startPoint y: 239, endPoint x: 456, endPoint y: 406, distance: 208.5
click at [333, 237] on button "10" at bounding box center [334, 237] width 22 height 22
type input "2025/08/10 13:47"
click at [440, 368] on button "確認" at bounding box center [438, 366] width 39 height 23
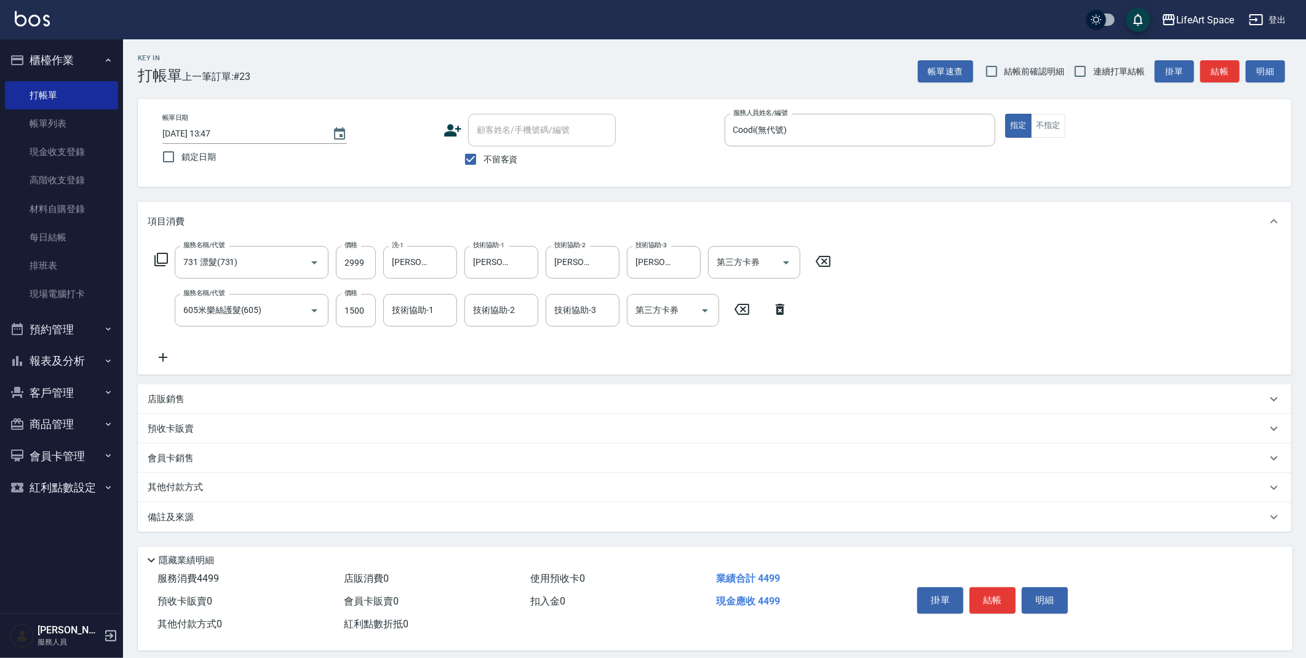
click at [985, 598] on button "結帳" at bounding box center [992, 600] width 46 height 26
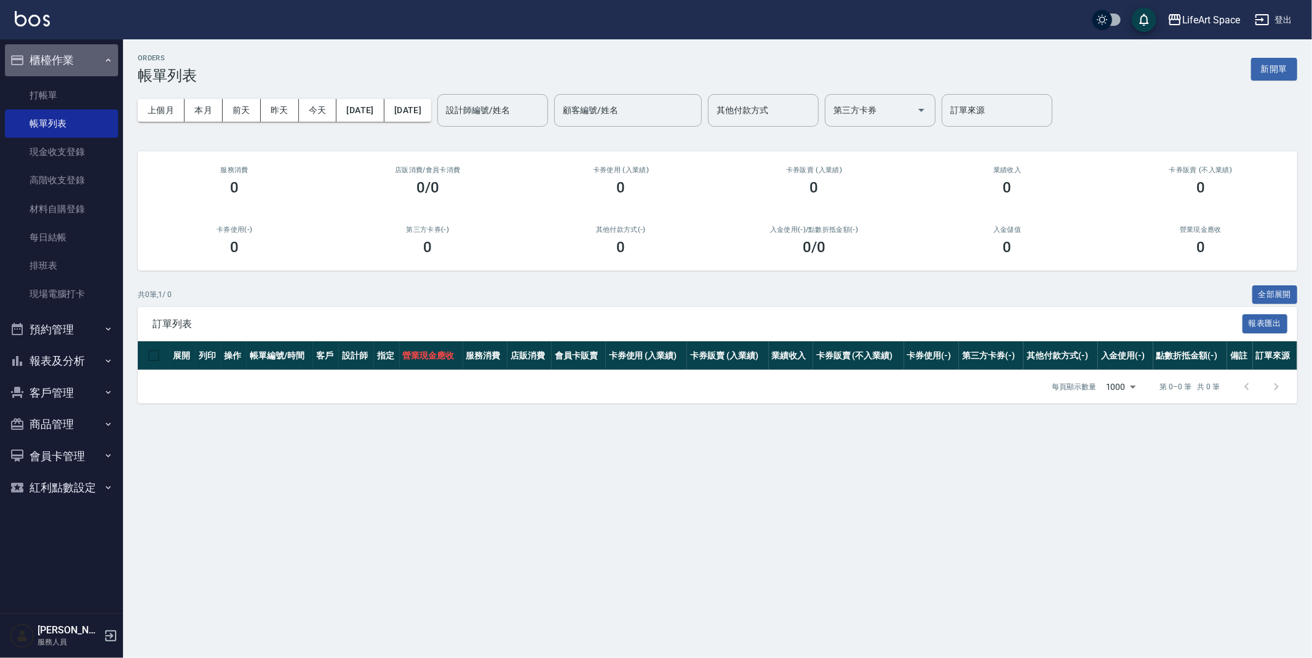
click at [62, 53] on button "櫃檯作業" at bounding box center [61, 60] width 113 height 32
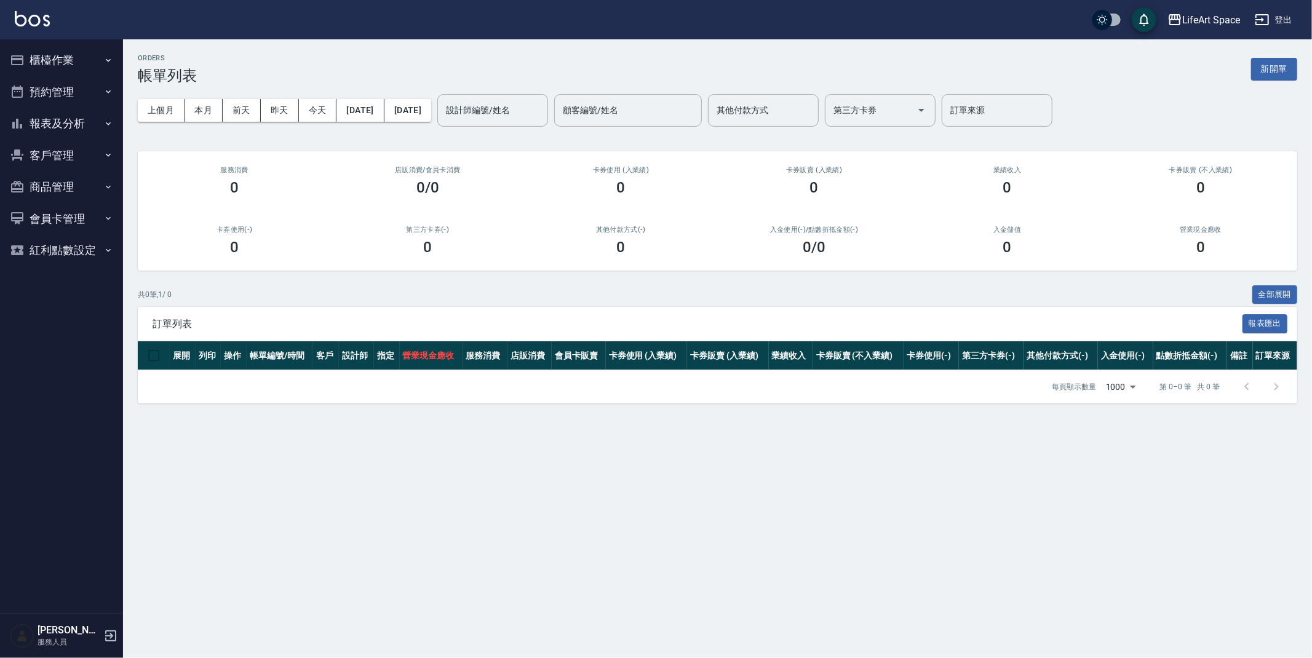
click at [70, 61] on button "櫃檯作業" at bounding box center [61, 60] width 113 height 32
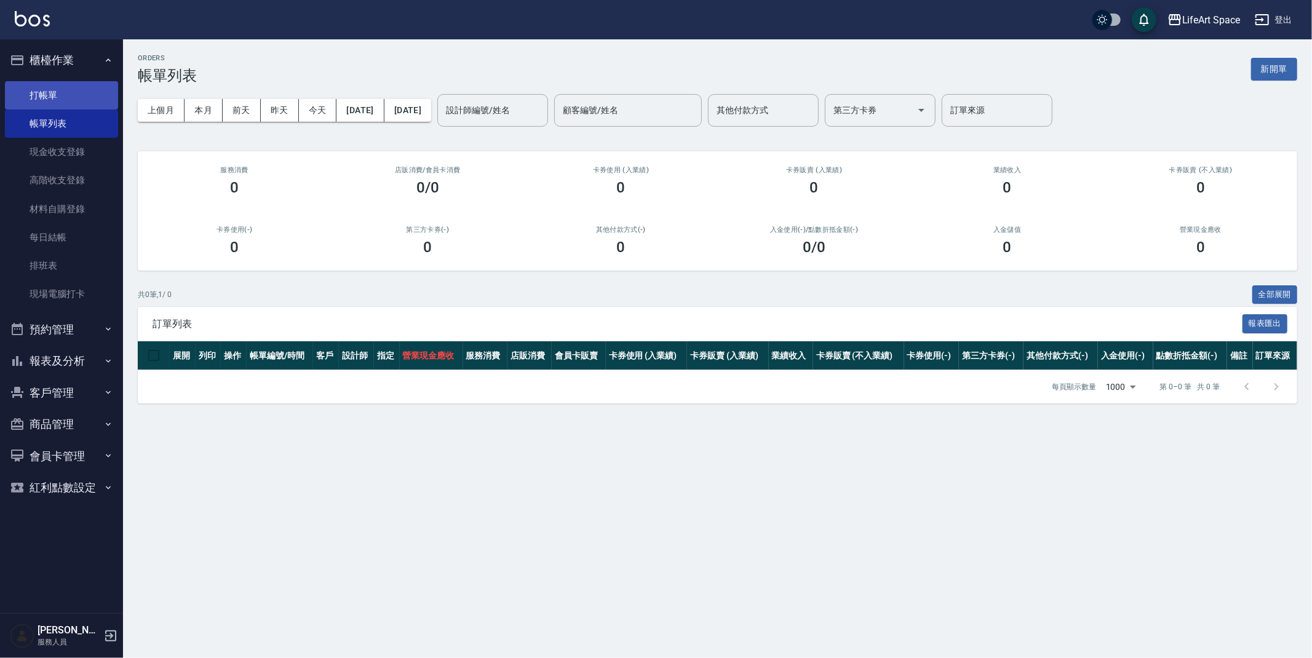
click at [61, 98] on link "打帳單" at bounding box center [61, 95] width 113 height 28
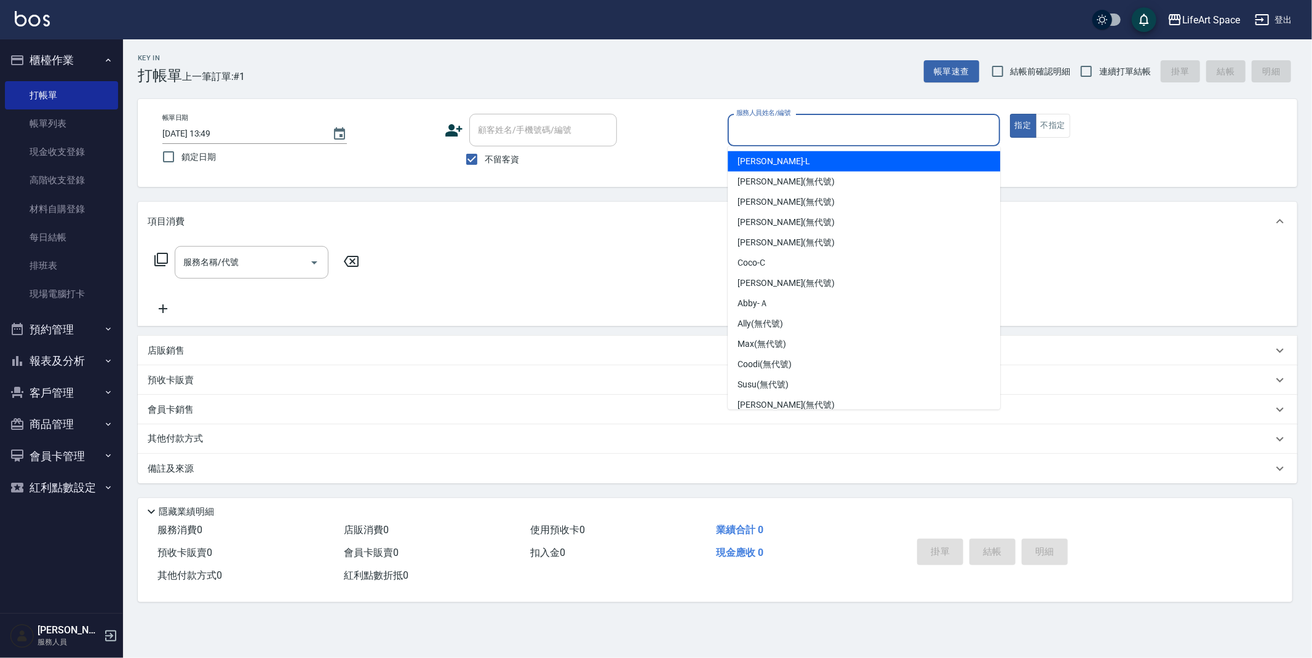
click at [957, 122] on input "服務人員姓名/編號" at bounding box center [863, 130] width 261 height 22
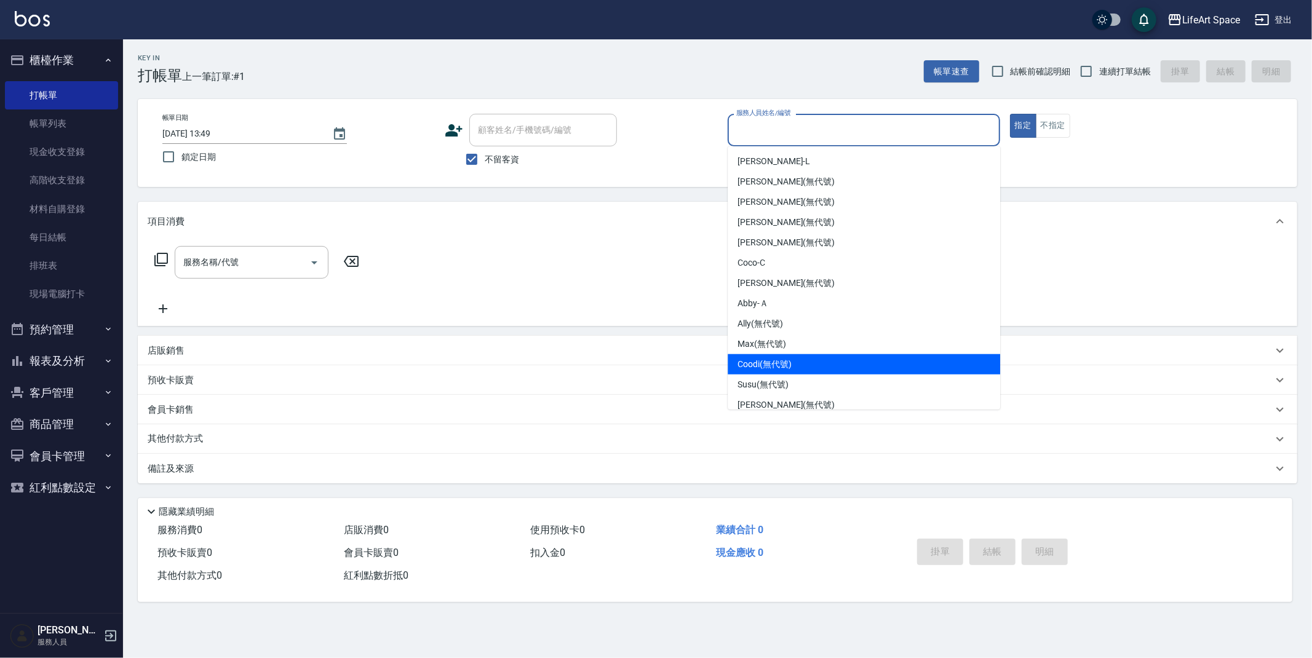
click at [876, 369] on div "Coodi (無代號)" at bounding box center [863, 364] width 272 height 20
type input "Coodi(無代號)"
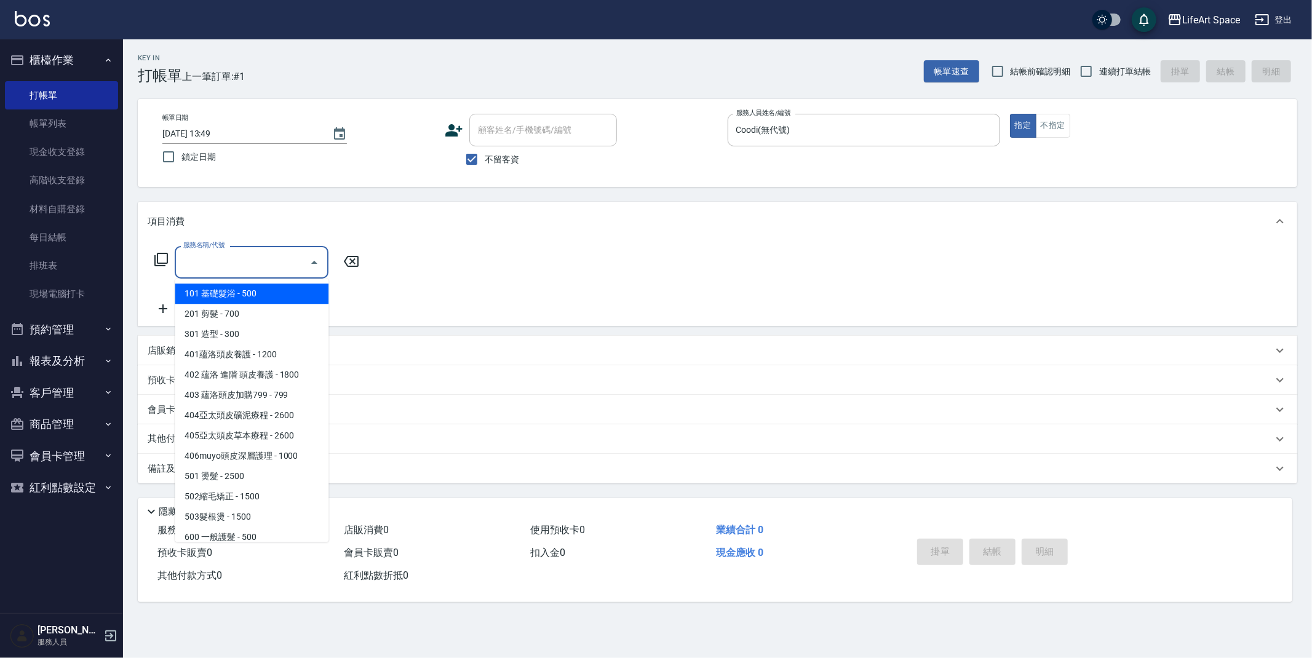
click at [212, 262] on div "服務名稱/代號 服務名稱/代號" at bounding box center [252, 262] width 154 height 33
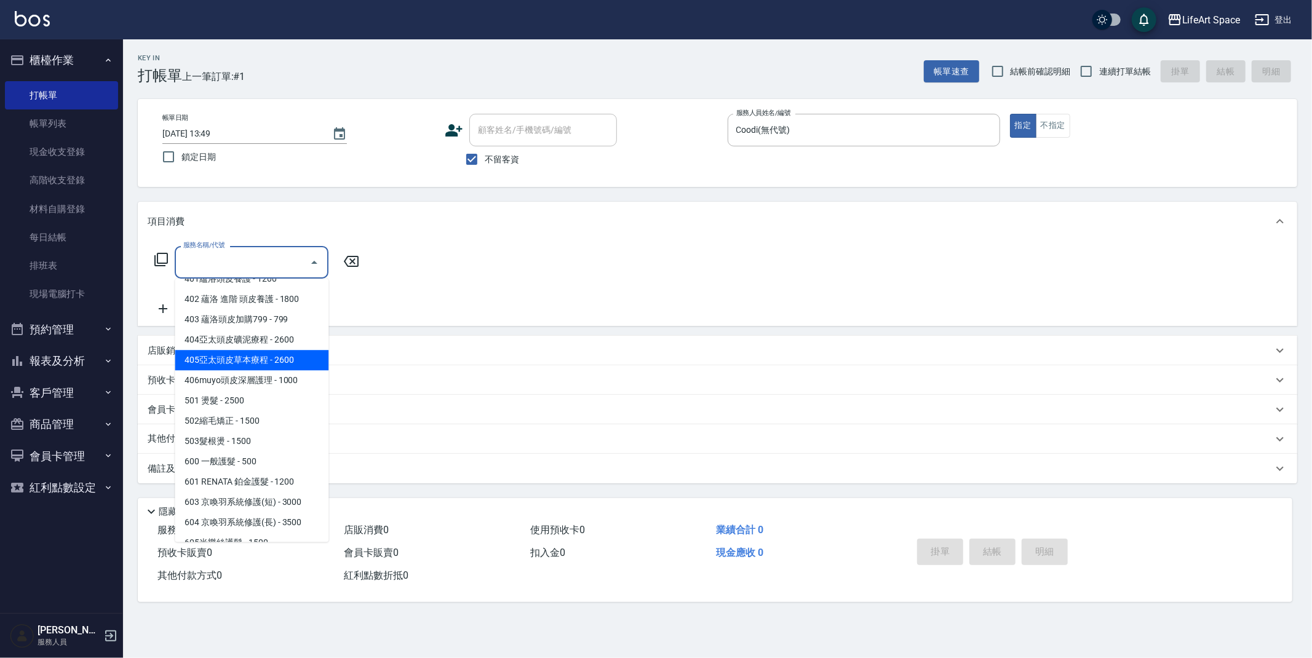
scroll to position [192, 0]
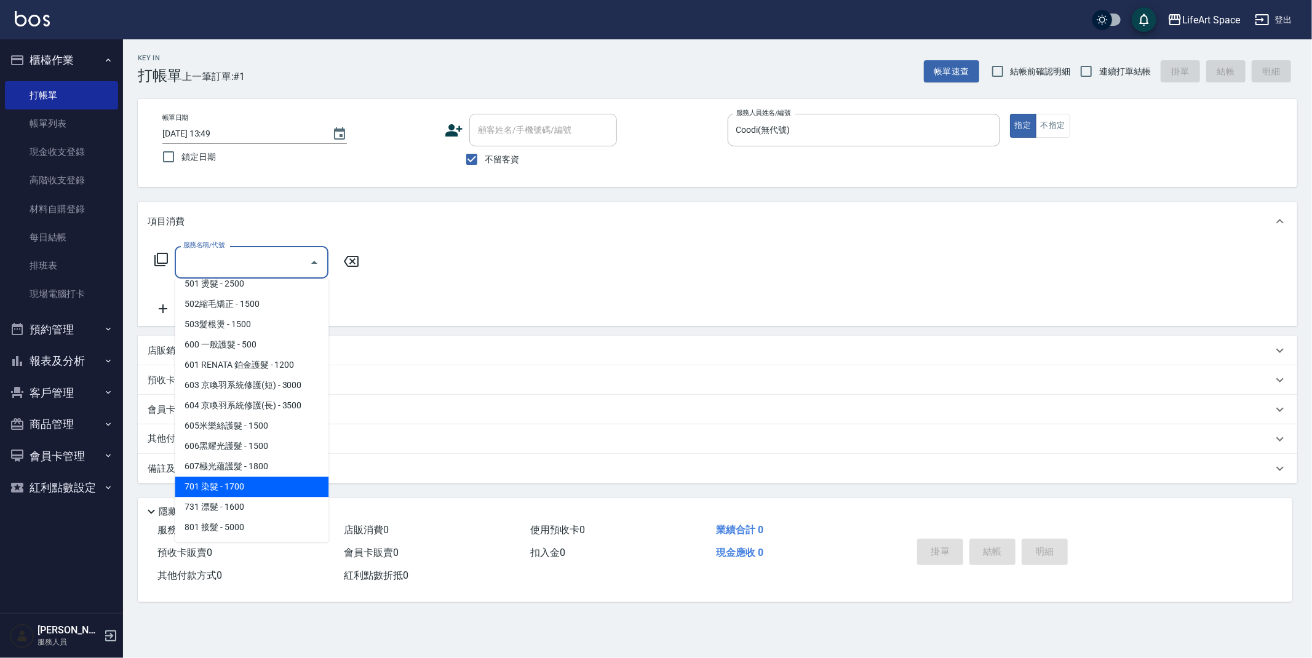
click at [305, 489] on span "701 染髮 - 1700" at bounding box center [252, 487] width 154 height 20
type input "701 染髮(701)"
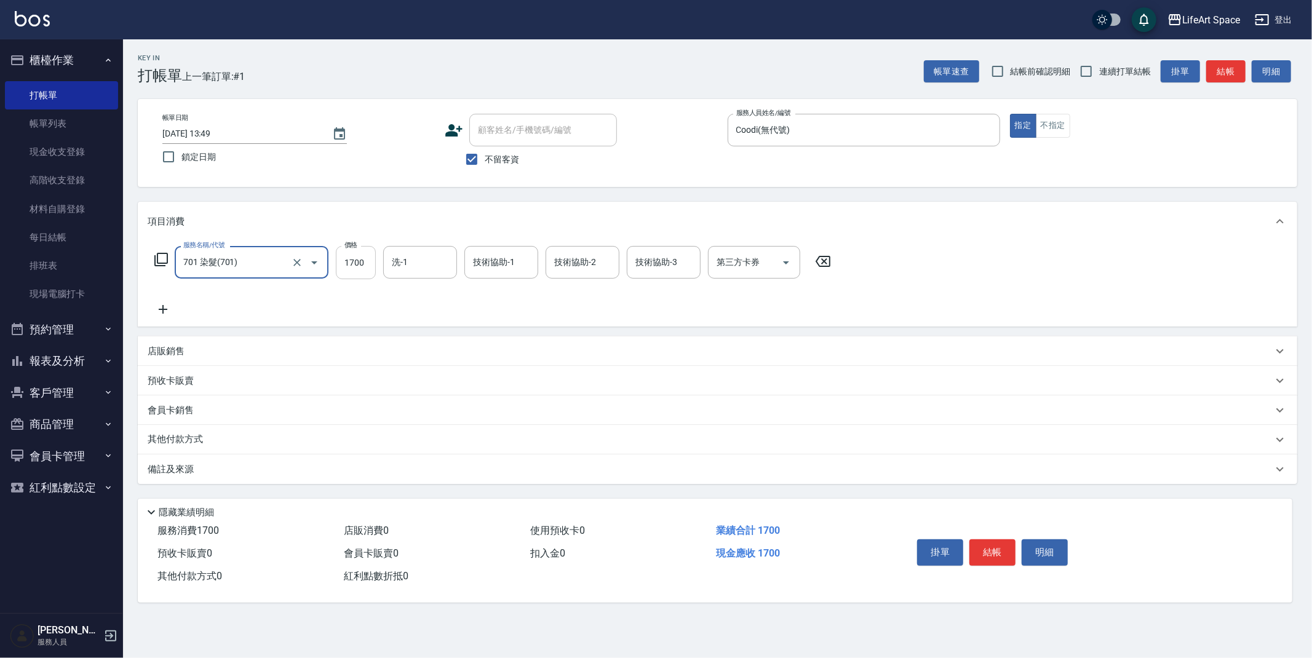
click at [364, 263] on input "1700" at bounding box center [356, 262] width 40 height 33
type input "2300"
click at [681, 268] on input "技術協助-3" at bounding box center [663, 263] width 63 height 22
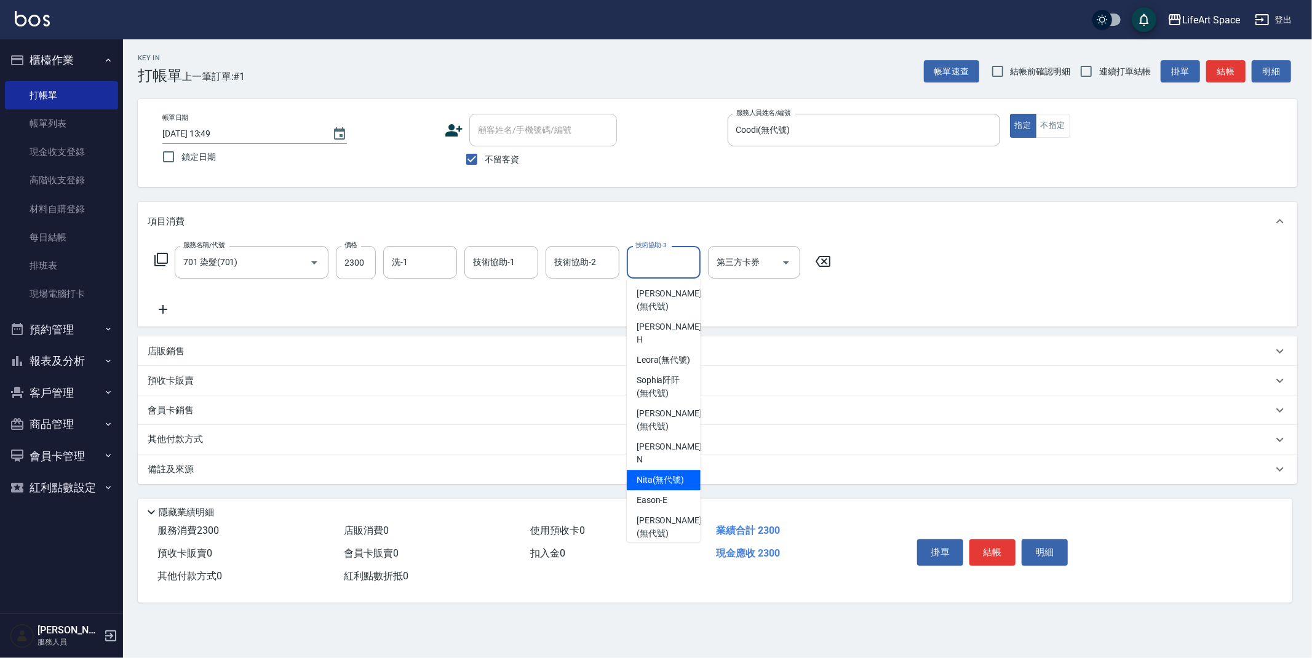
scroll to position [327, 0]
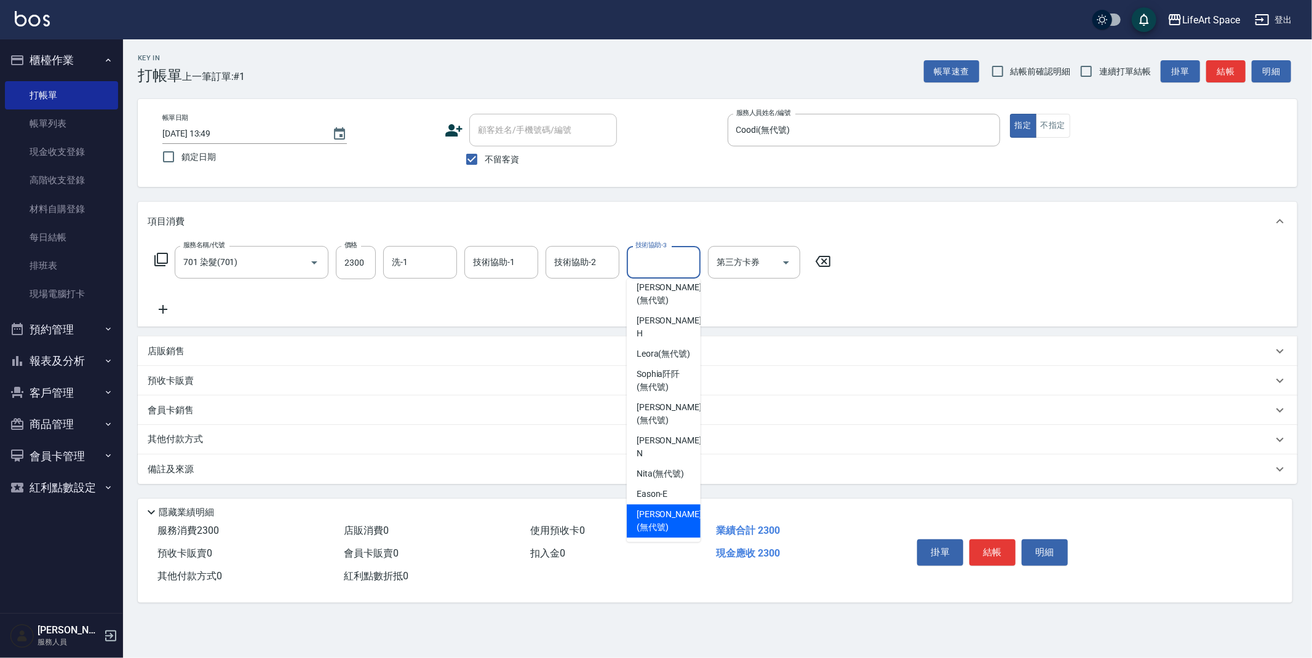
click at [650, 525] on span "Emma (無代號)" at bounding box center [668, 521] width 65 height 26
type input "Emma(無代號)"
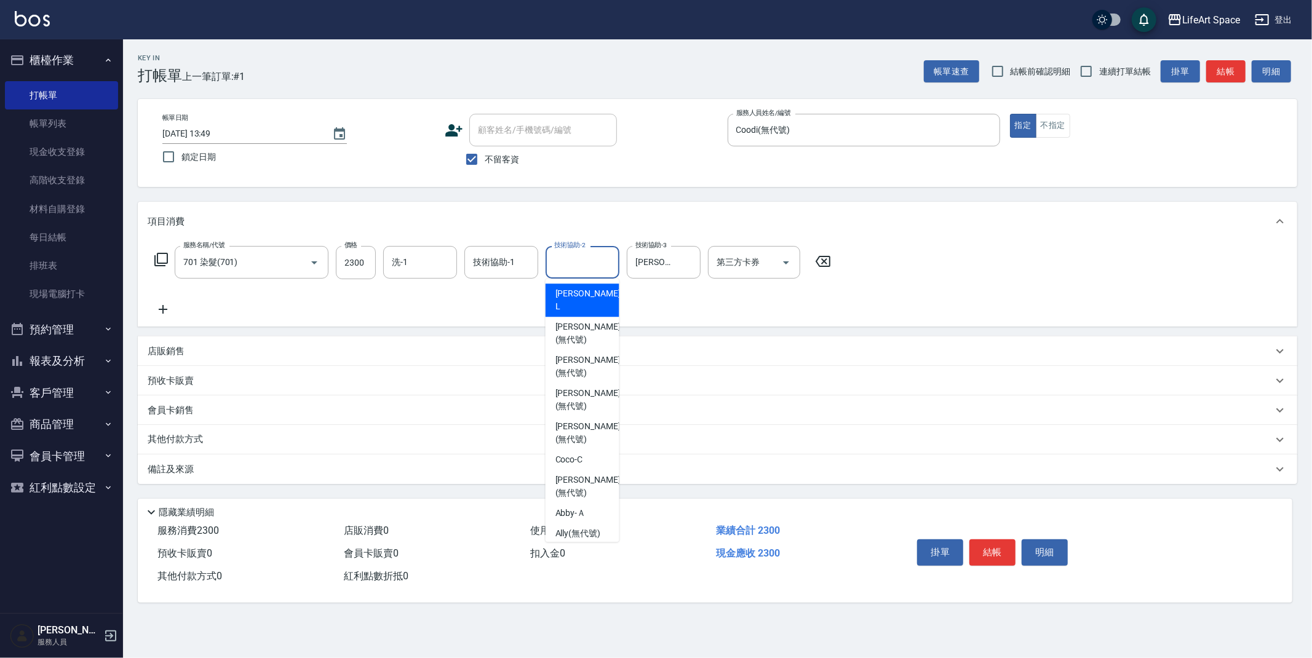
click at [573, 258] on div "技術協助-2 技術協助-2" at bounding box center [582, 262] width 74 height 33
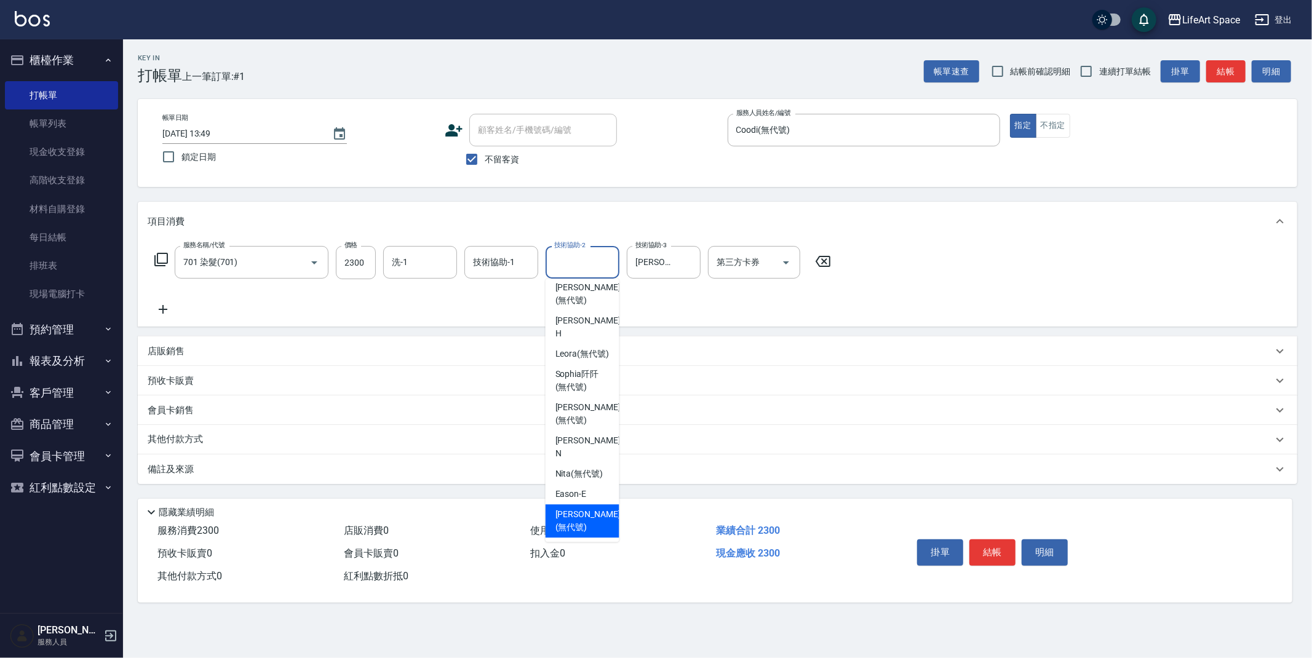
drag, startPoint x: 579, startPoint y: 521, endPoint x: 555, endPoint y: 471, distance: 55.8
click at [579, 521] on span "Emma (無代號)" at bounding box center [587, 521] width 65 height 26
type input "Emma(無代號)"
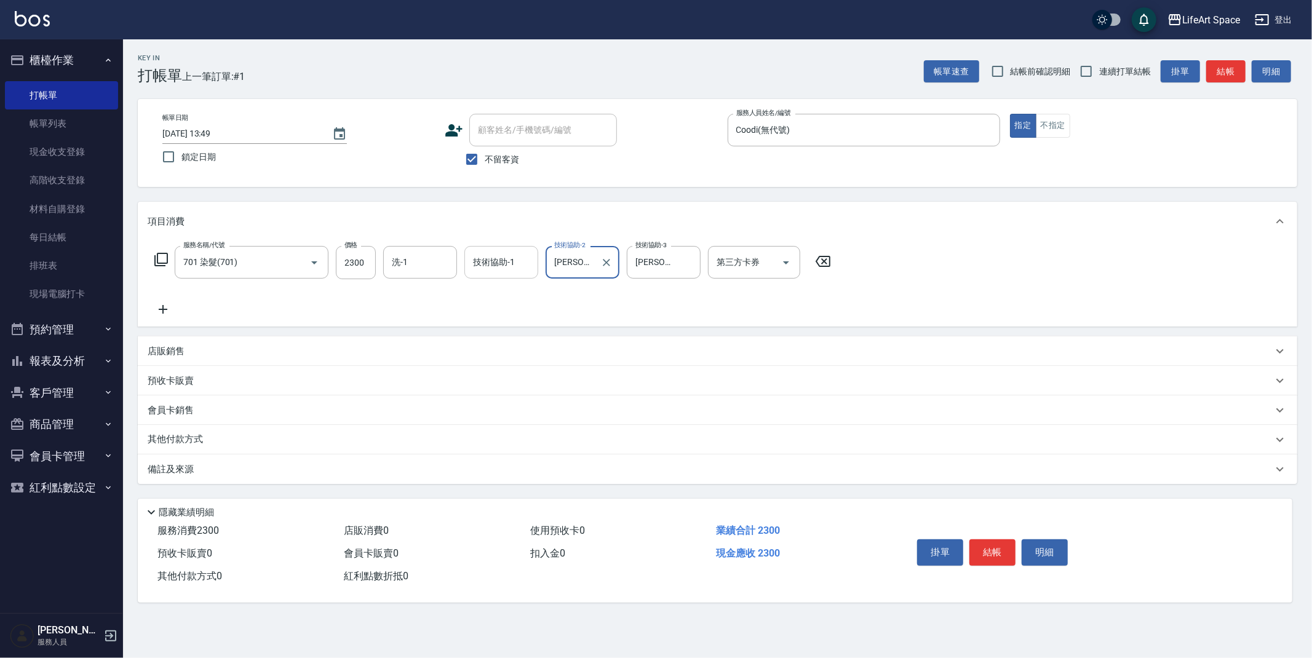
click at [516, 259] on input "技術協助-1" at bounding box center [501, 263] width 63 height 22
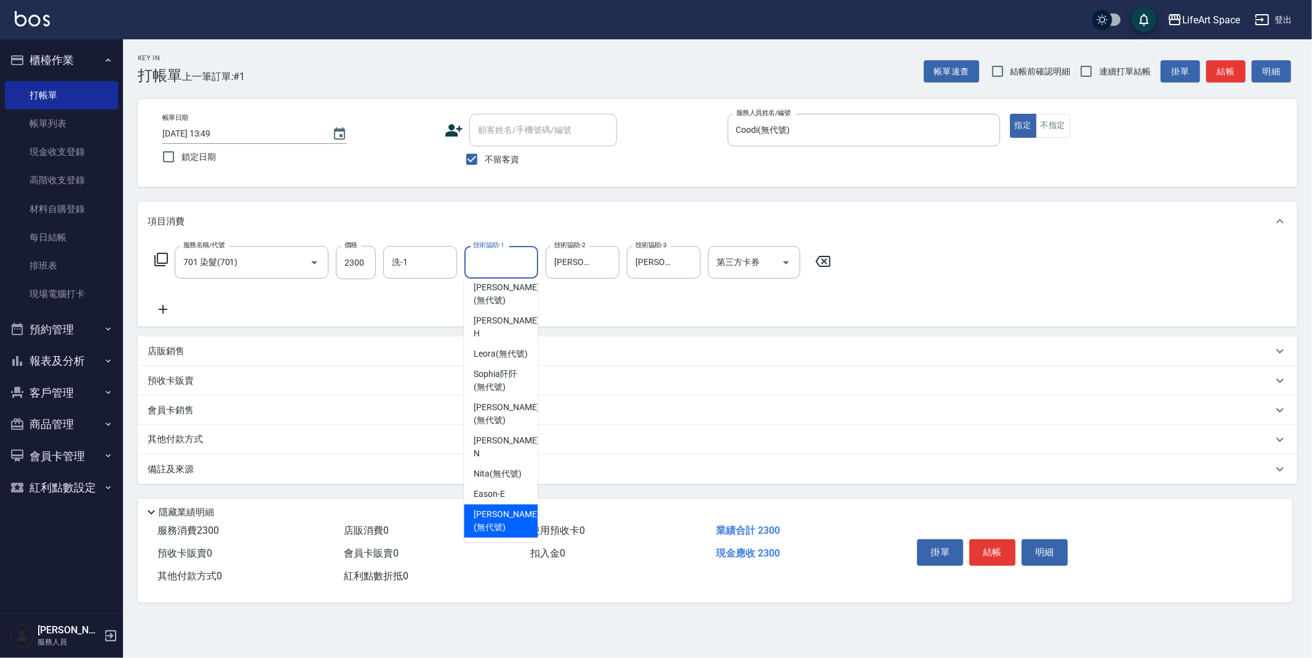
click at [470, 514] on div "Emma (無代號)" at bounding box center [501, 520] width 74 height 33
type input "Emma(無代號)"
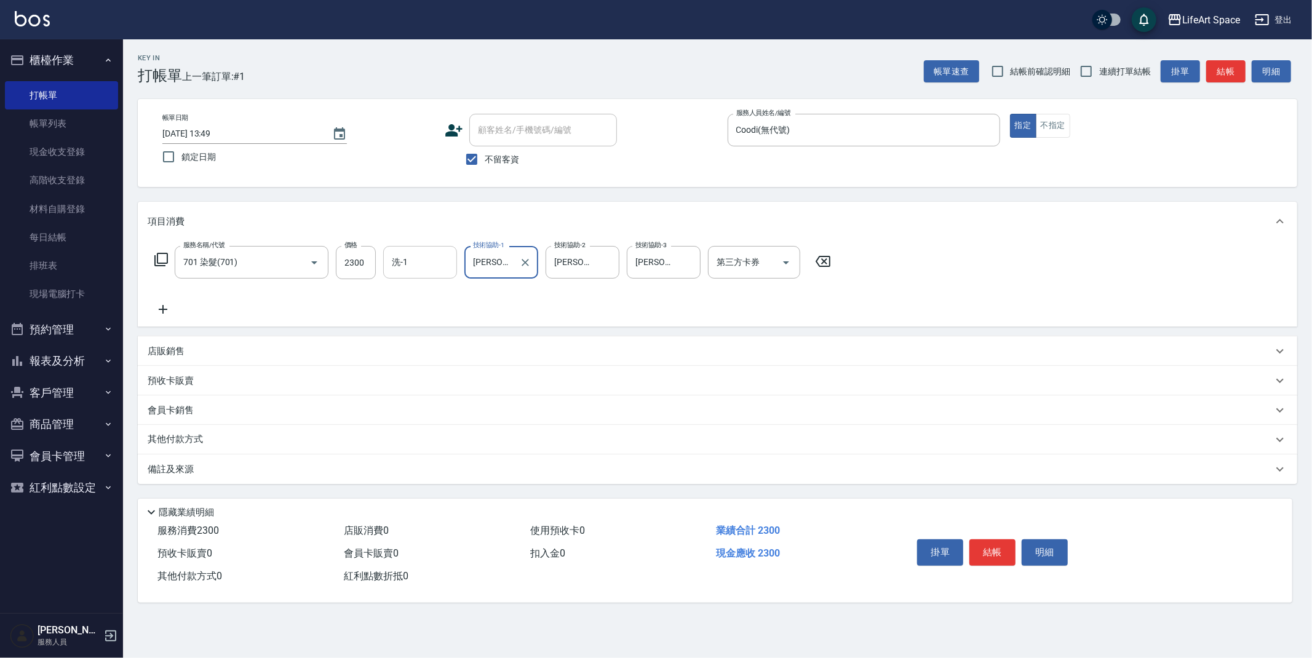
click at [421, 274] on div "洗-1" at bounding box center [420, 262] width 74 height 33
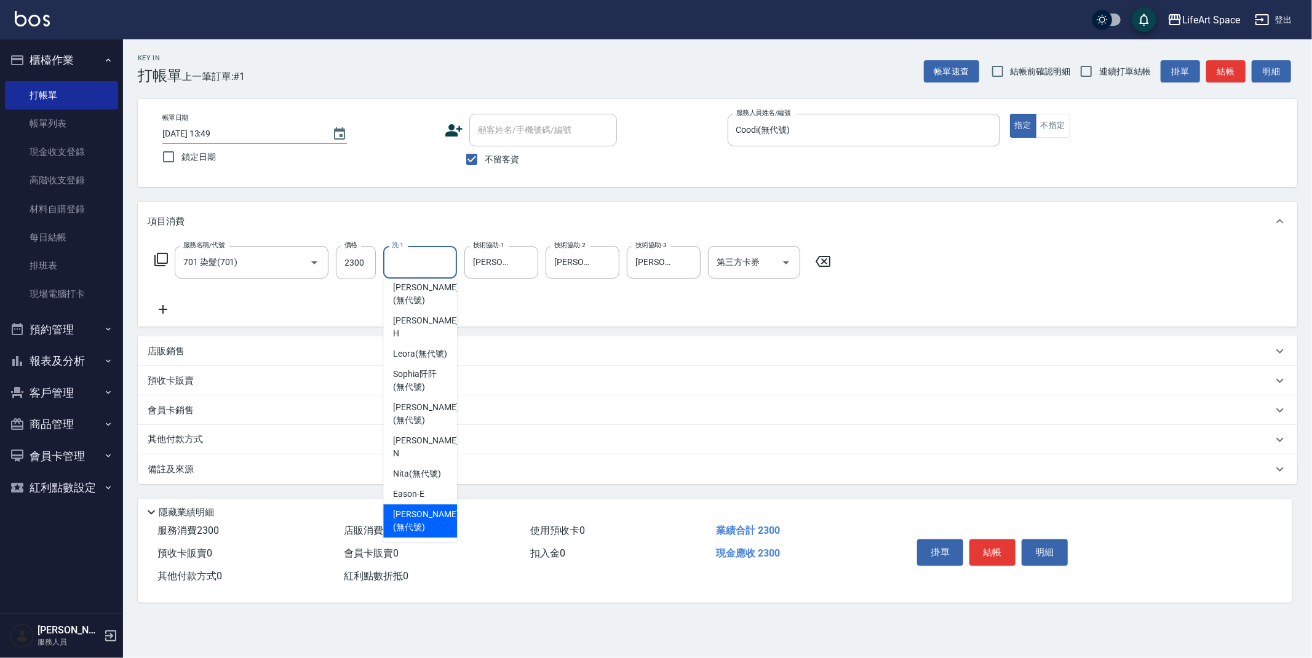
click at [419, 515] on span "Emma (無代號)" at bounding box center [425, 521] width 65 height 26
type input "Emma(無代號)"
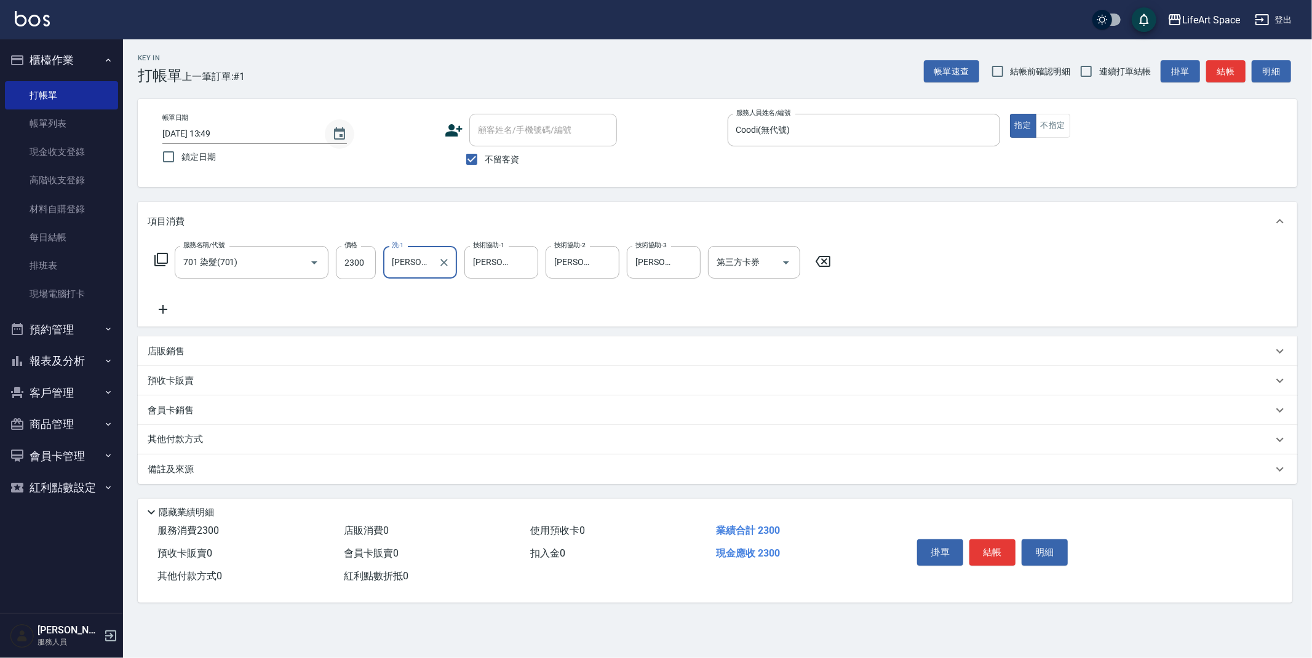
click at [342, 135] on icon "Choose date, selected date is 2025-08-11" at bounding box center [339, 133] width 11 height 12
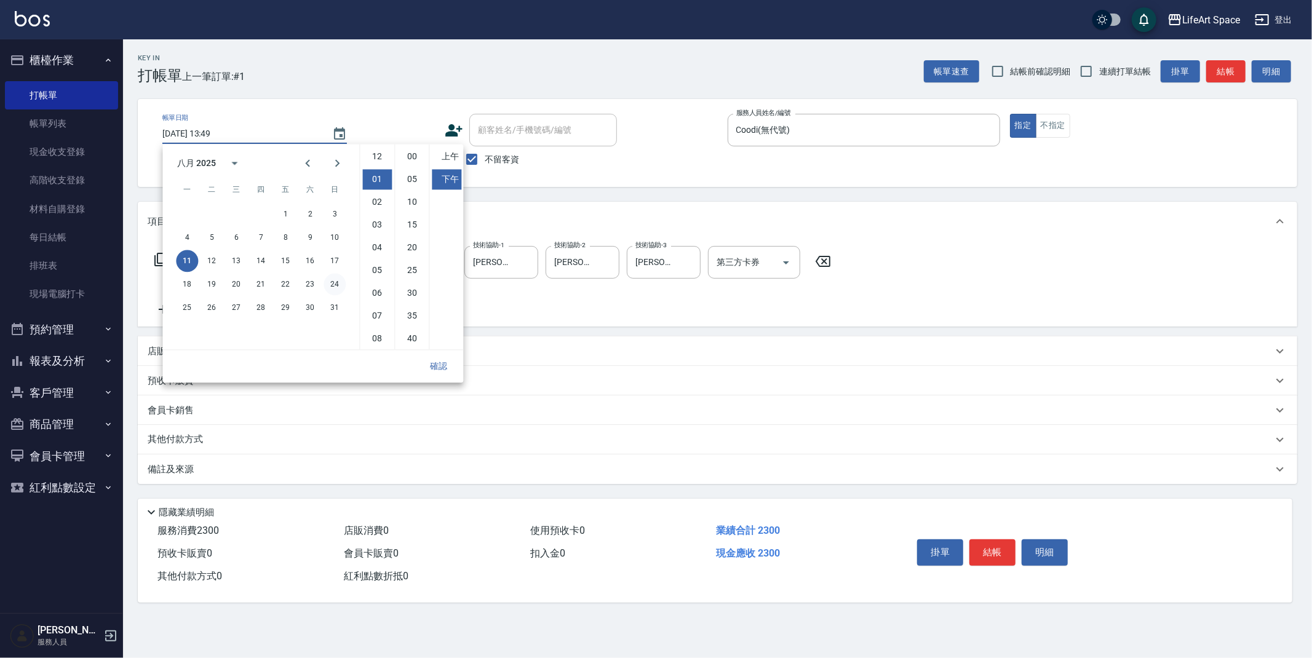
scroll to position [22, 0]
drag, startPoint x: 332, startPoint y: 238, endPoint x: 394, endPoint y: 296, distance: 84.4
click at [333, 238] on button "10" at bounding box center [334, 237] width 22 height 22
type input "2025/08/10 13:49"
click at [437, 366] on button "確認" at bounding box center [438, 366] width 39 height 23
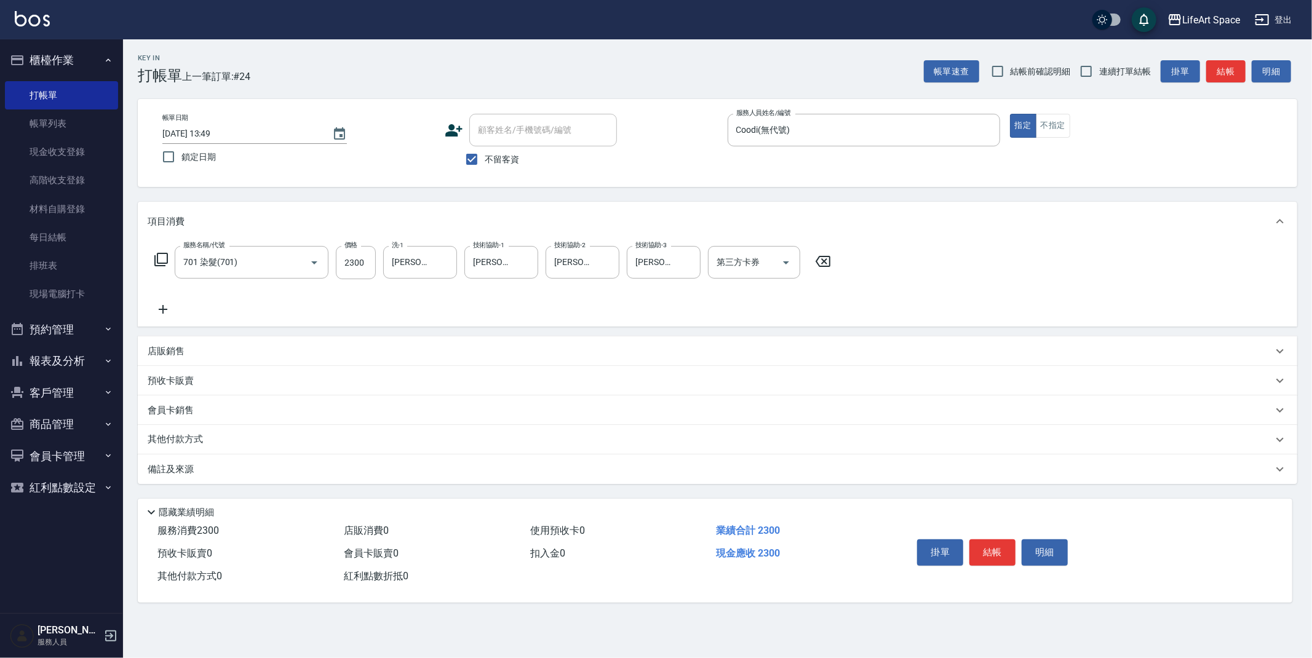
click at [997, 546] on button "結帳" at bounding box center [992, 552] width 46 height 26
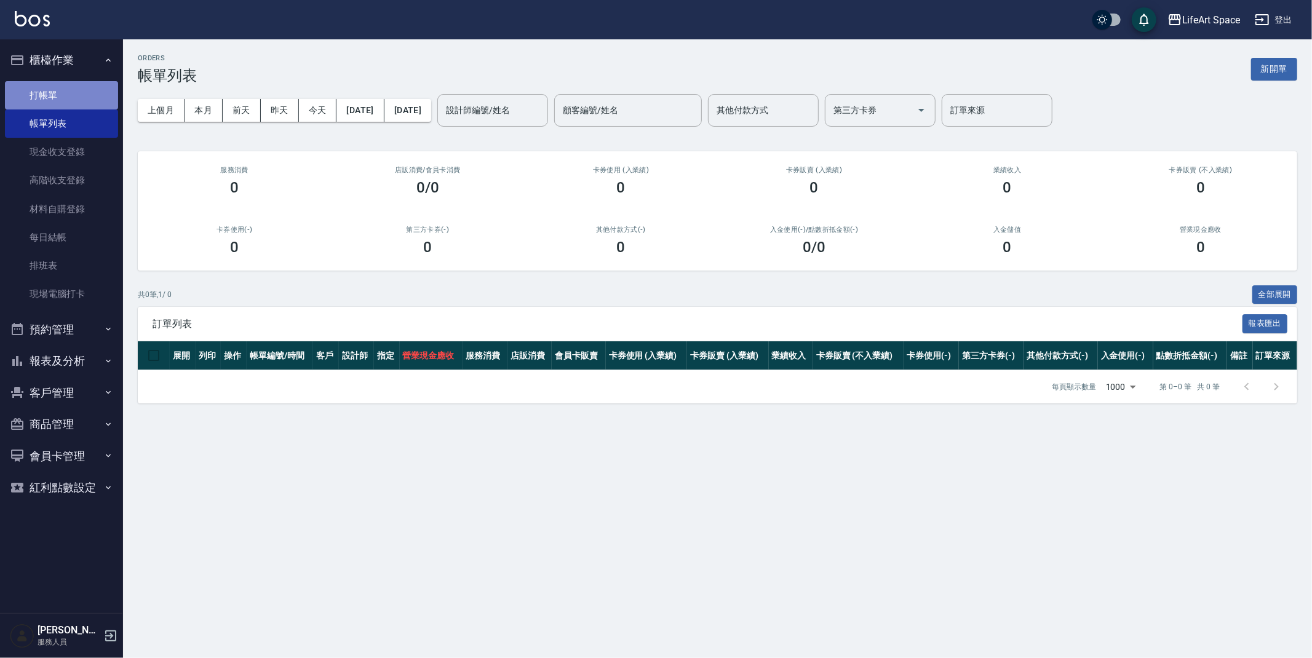
click at [84, 98] on link "打帳單" at bounding box center [61, 95] width 113 height 28
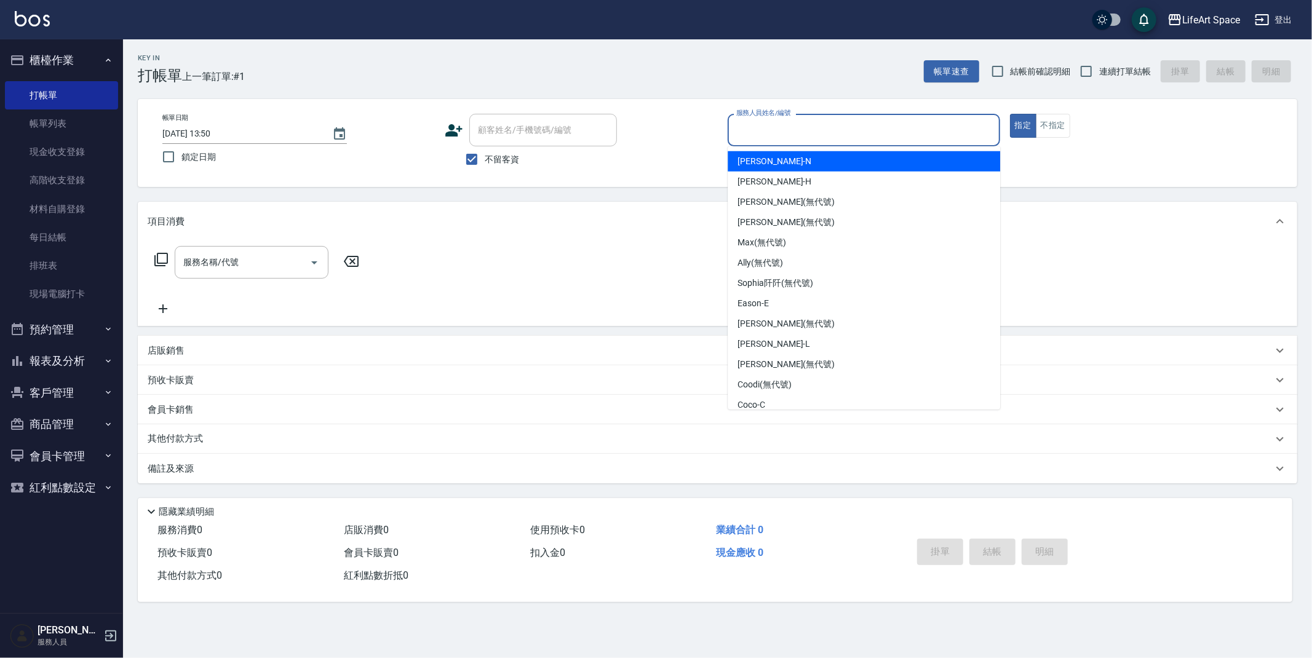
click at [903, 135] on input "服務人員姓名/編號" at bounding box center [863, 130] width 261 height 22
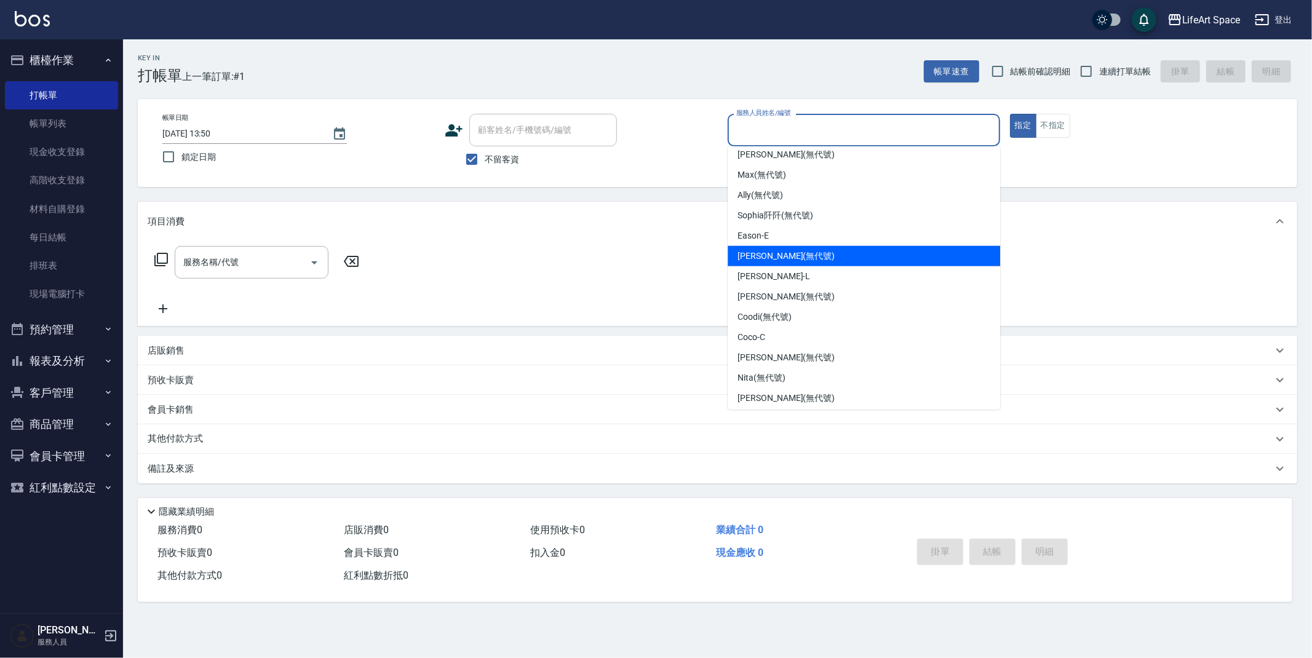
scroll to position [172, 0]
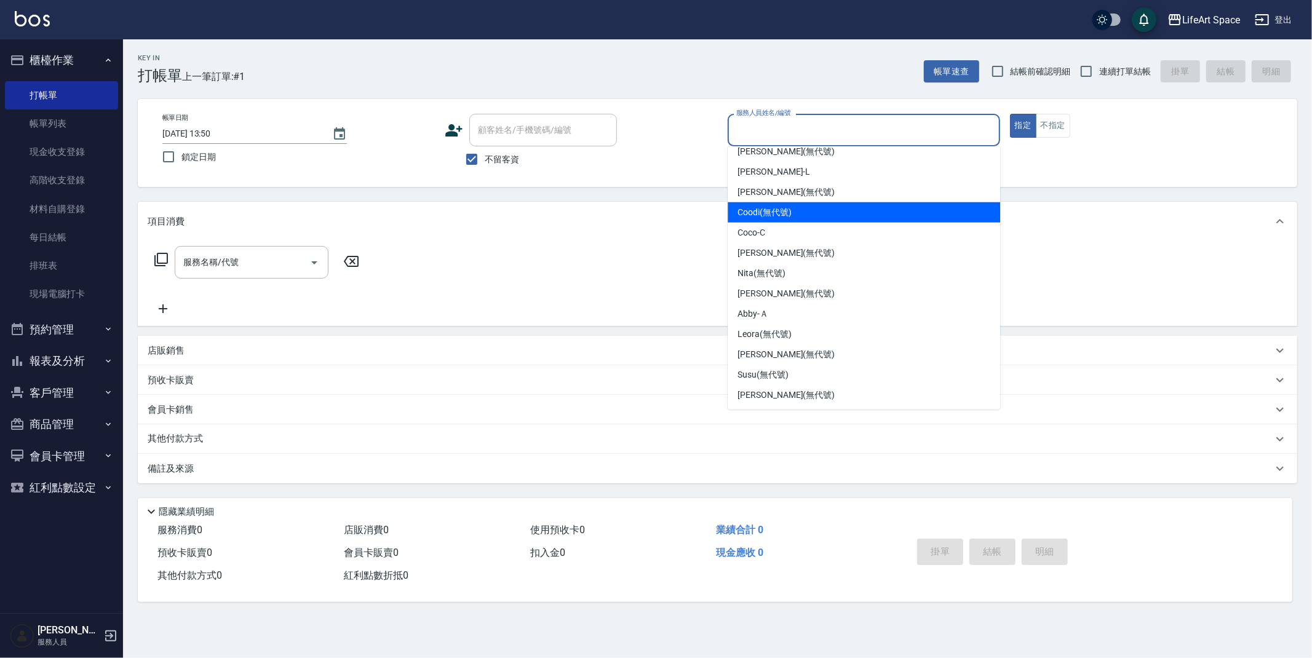
click at [832, 205] on div "Coodi (無代號)" at bounding box center [863, 212] width 272 height 20
type input "Coodi(無代號)"
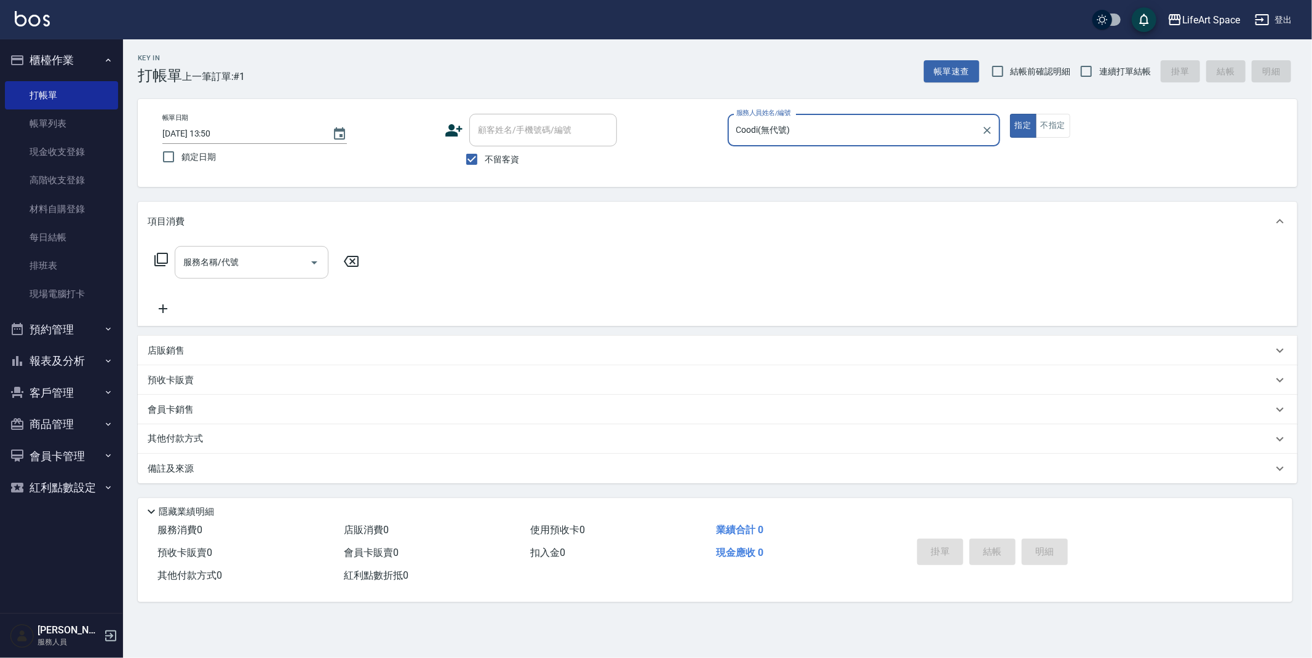
click at [258, 263] on input "服務名稱/代號" at bounding box center [242, 263] width 124 height 22
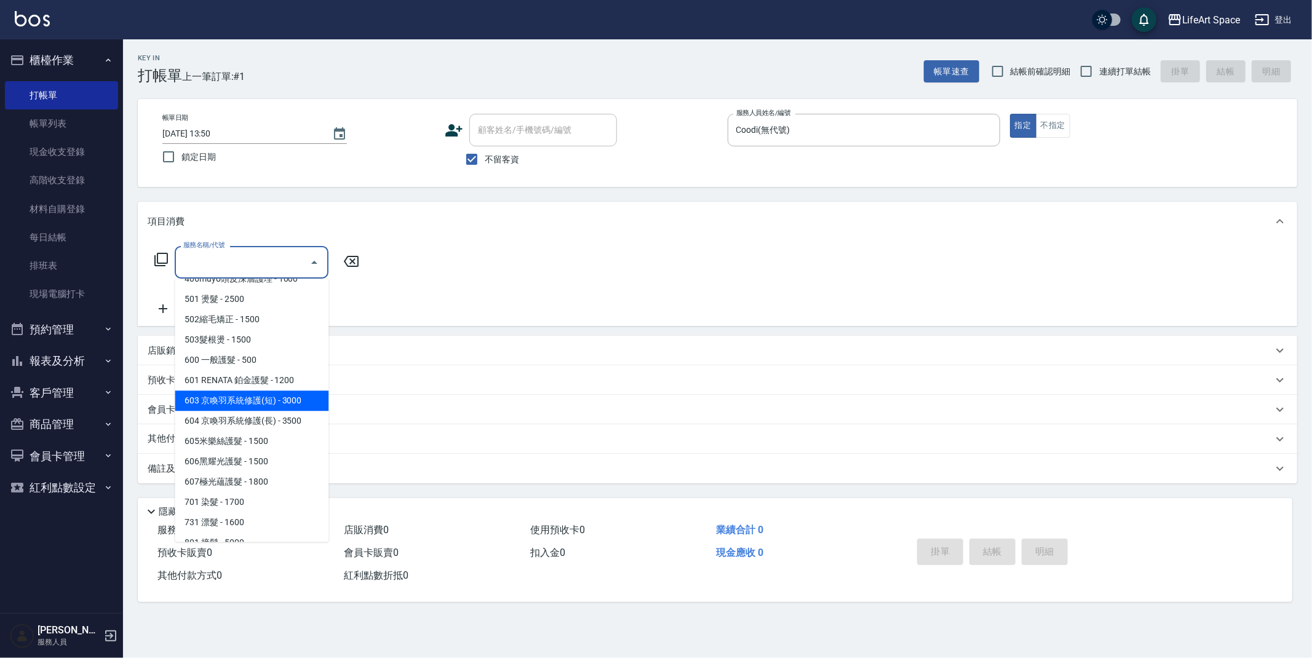
scroll to position [192, 0]
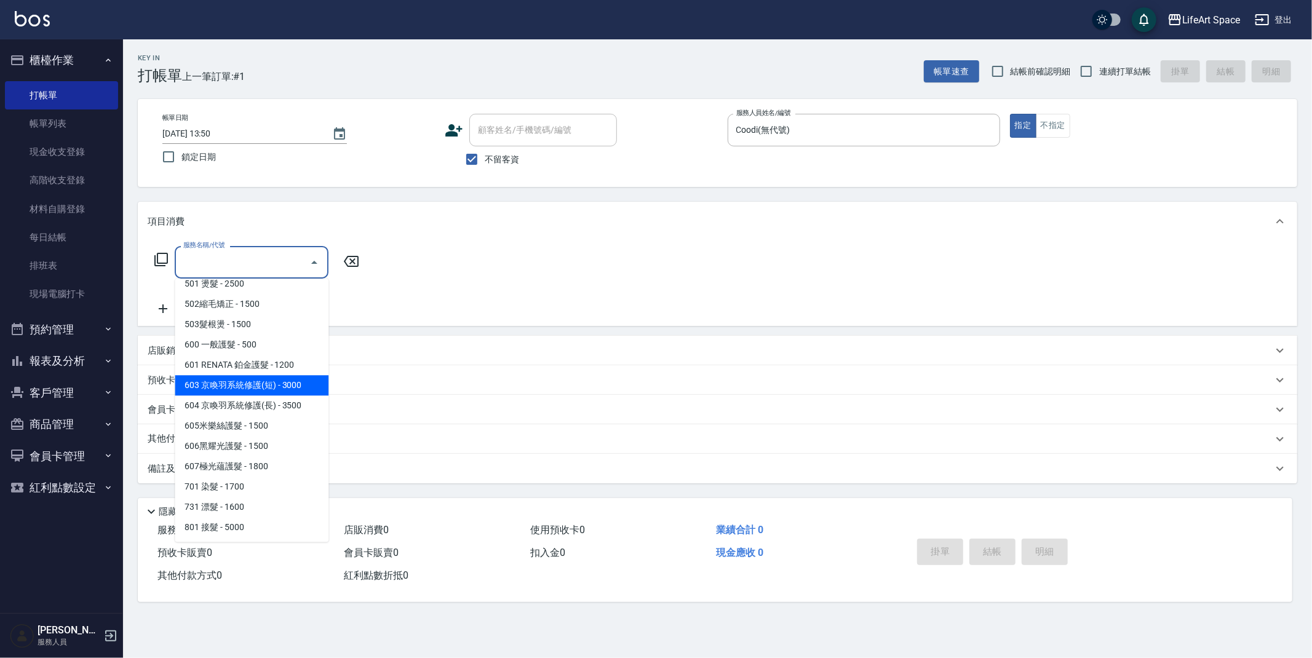
drag, startPoint x: 274, startPoint y: 387, endPoint x: 298, endPoint y: 335, distance: 57.3
click at [275, 386] on span "603 京喚羽系統修護(短) - 3000" at bounding box center [252, 385] width 154 height 20
type input "603 京喚羽系統修護(短)(603)"
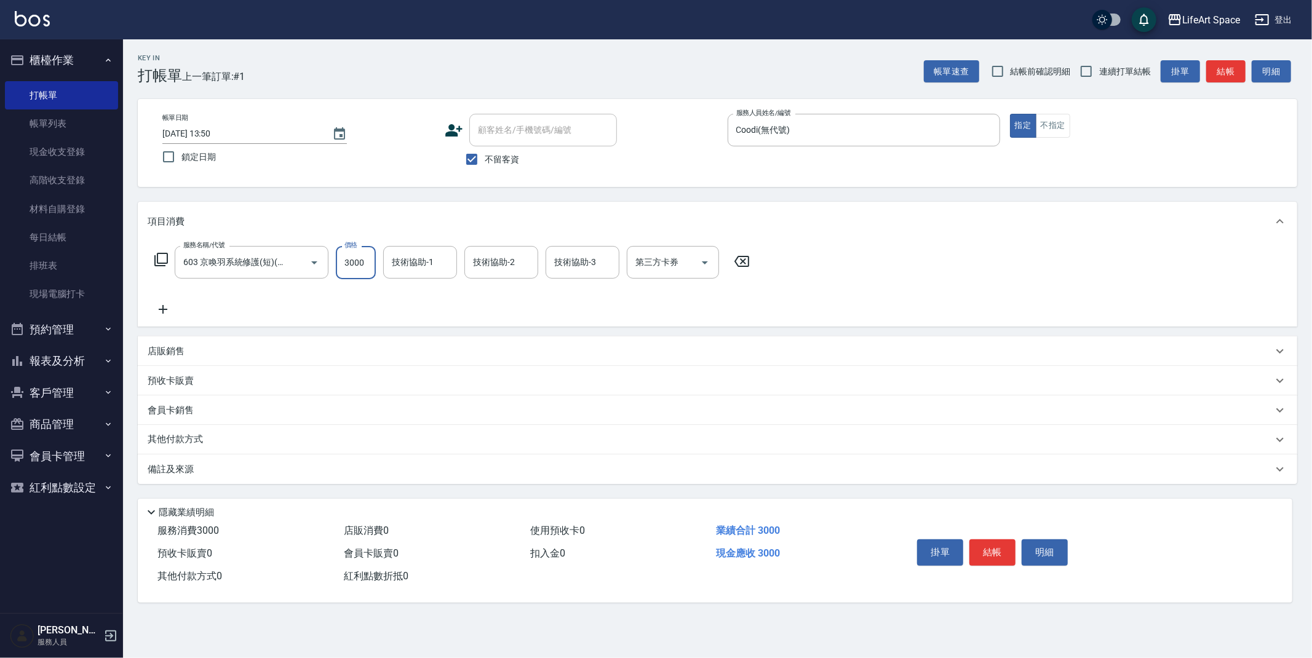
click at [364, 257] on input "3000" at bounding box center [356, 262] width 40 height 33
click at [426, 311] on div "服務名稱/代號 603 京喚羽系統修護(短)(603) 服務名稱/代號 價格 3000 價格 技術協助-1 技術協助-1 技術協助-2 技術協助-2 技術協助…" at bounding box center [452, 281] width 609 height 71
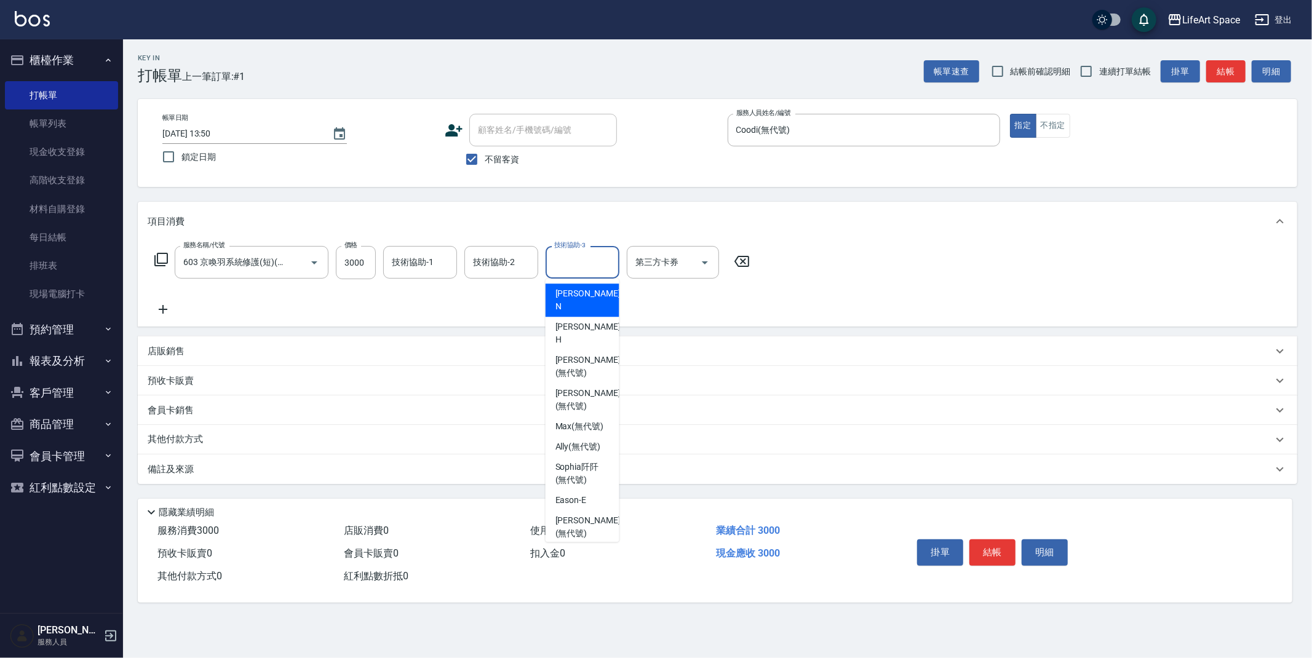
click at [600, 262] on input "技術協助-3" at bounding box center [582, 263] width 63 height 22
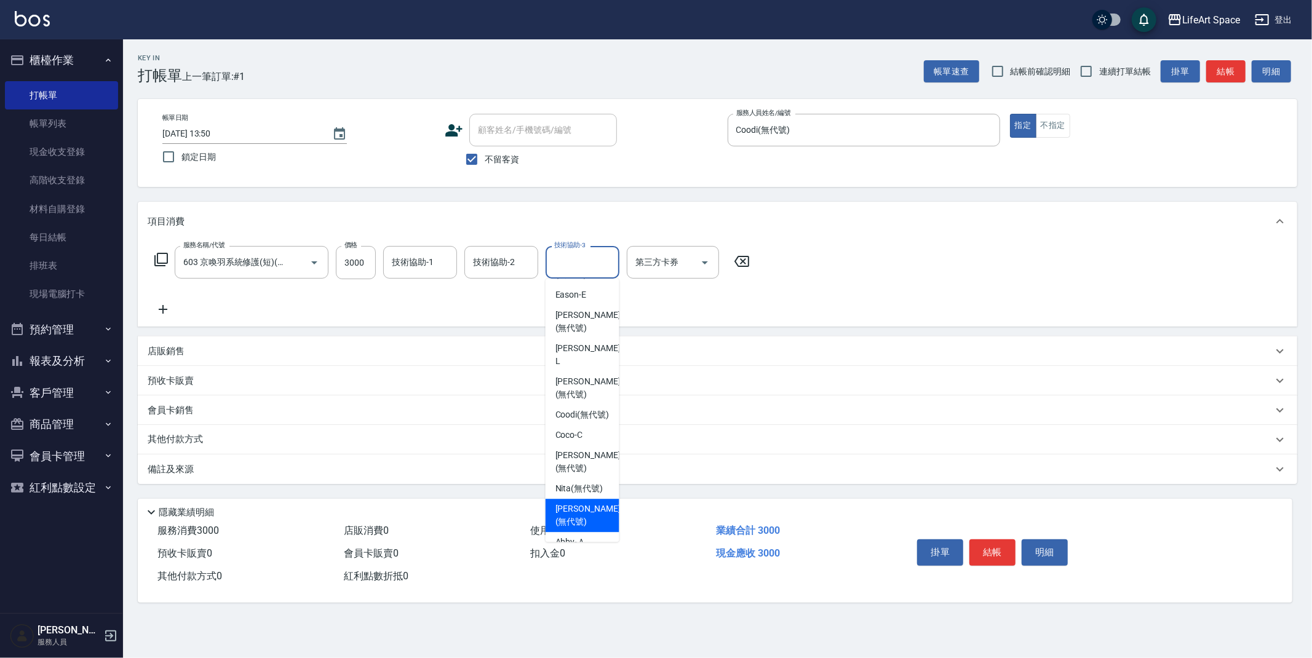
drag, startPoint x: 588, startPoint y: 483, endPoint x: 530, endPoint y: 447, distance: 67.9
click at [588, 502] on span "Lillian (無代號)" at bounding box center [587, 515] width 65 height 26
type input "Lillian(無代號)"
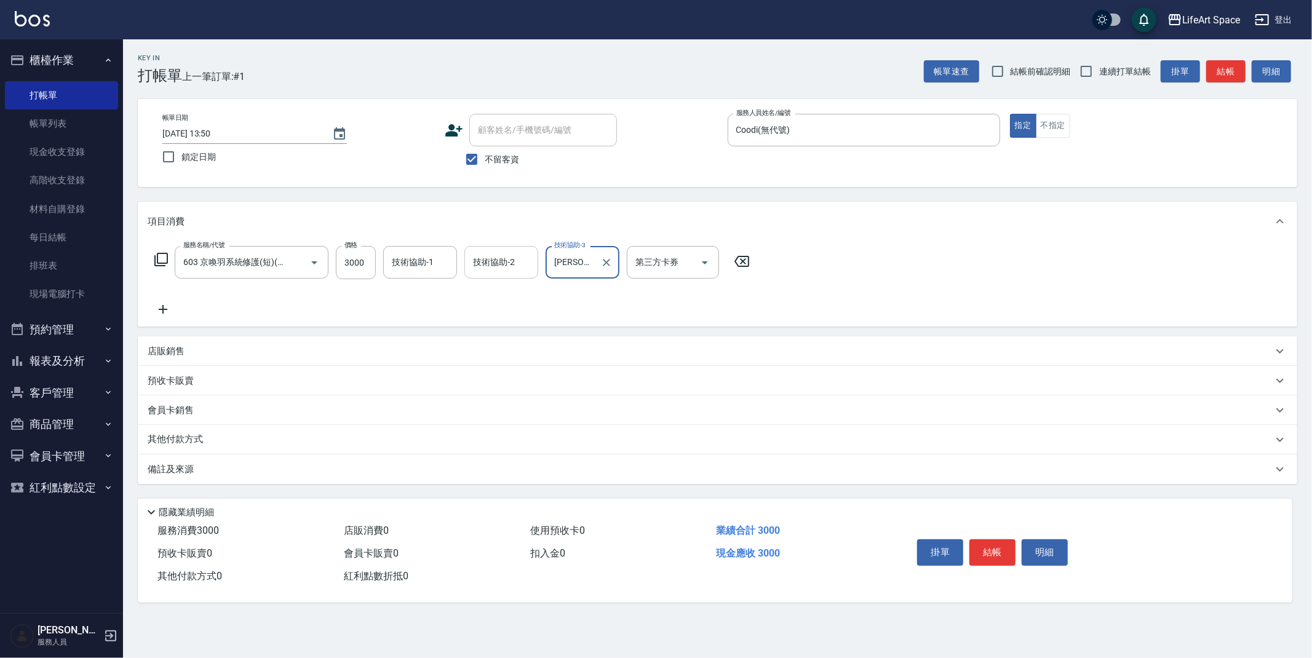
click at [518, 272] on input "技術協助-2" at bounding box center [501, 263] width 63 height 22
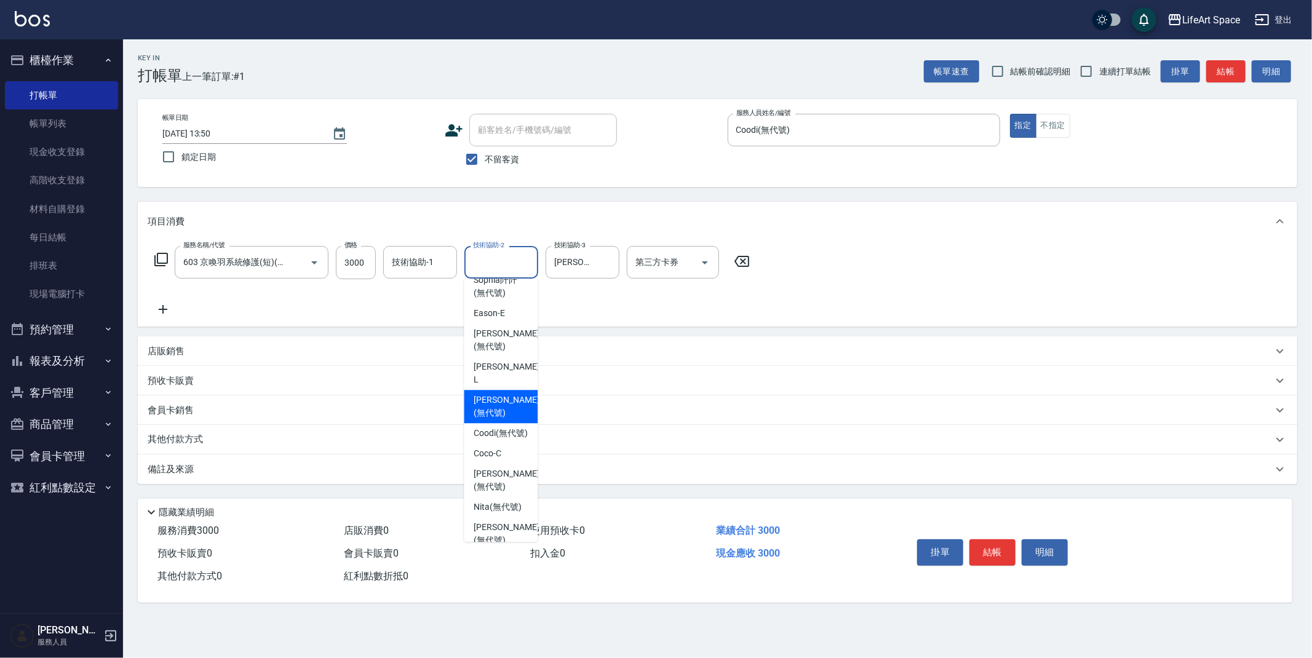
scroll to position [205, 0]
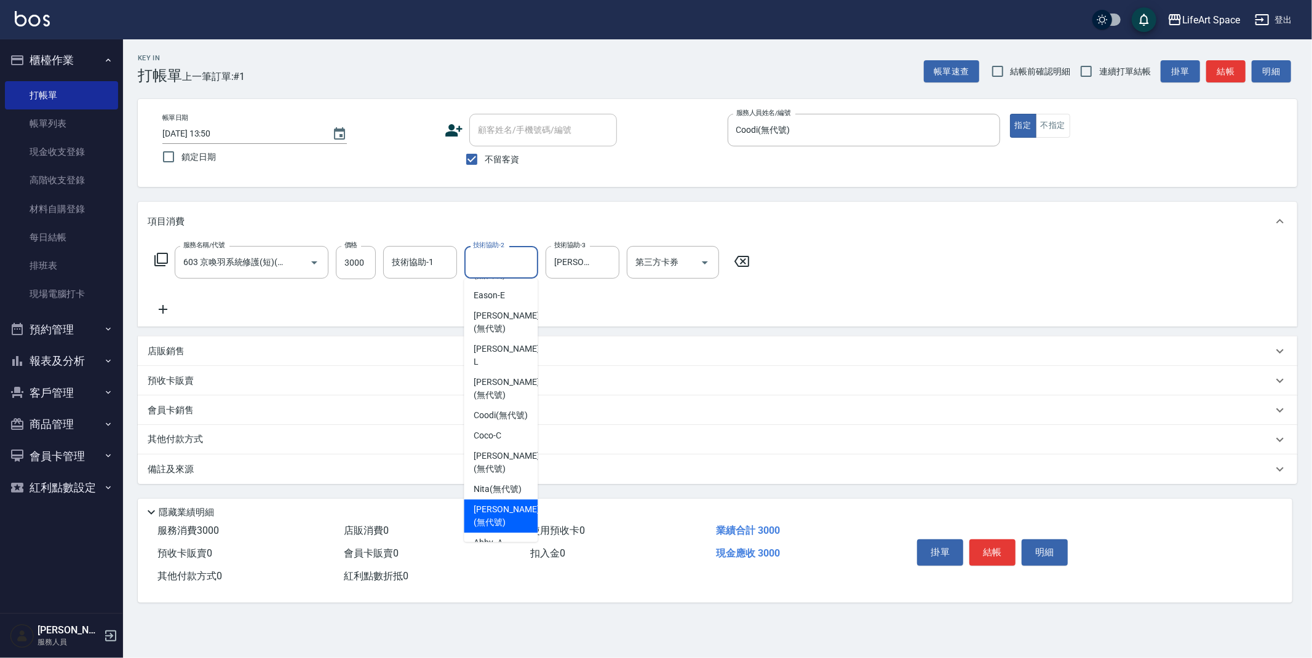
drag, startPoint x: 490, startPoint y: 487, endPoint x: 453, endPoint y: 435, distance: 64.0
click at [489, 503] on span "Lillian (無代號)" at bounding box center [506, 516] width 65 height 26
type input "Lillian(無代號)"
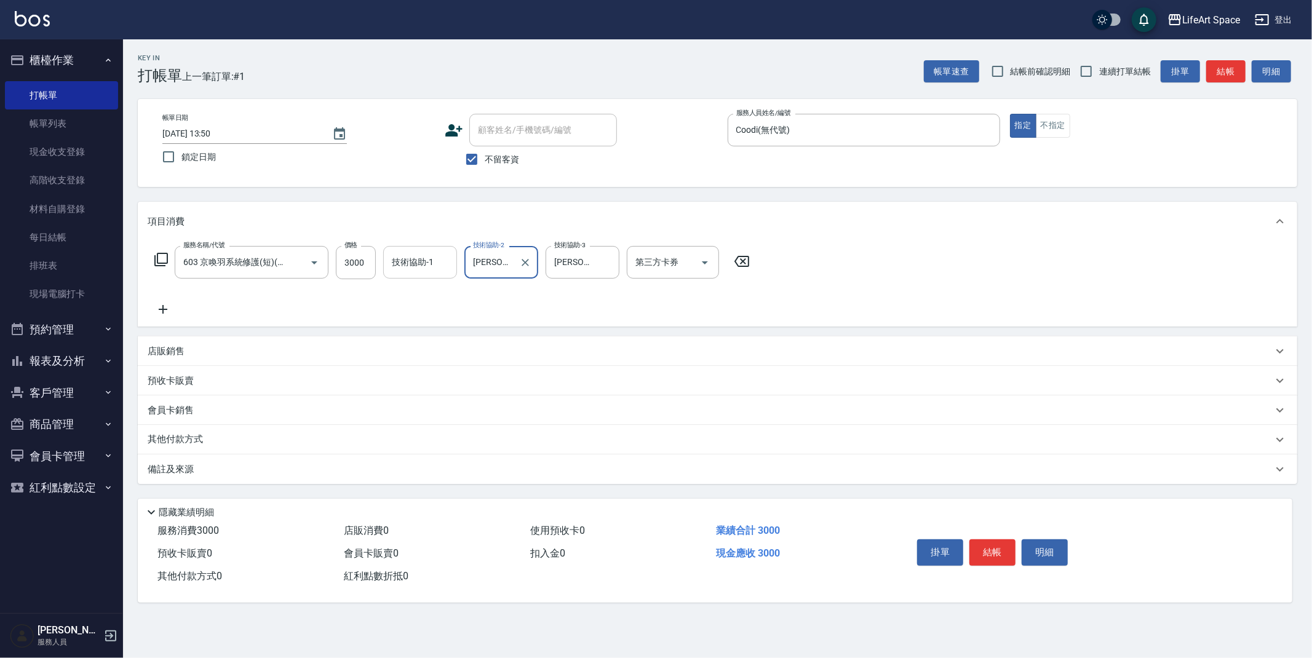
click at [426, 260] on div "技術協助-1 技術協助-1" at bounding box center [420, 262] width 74 height 33
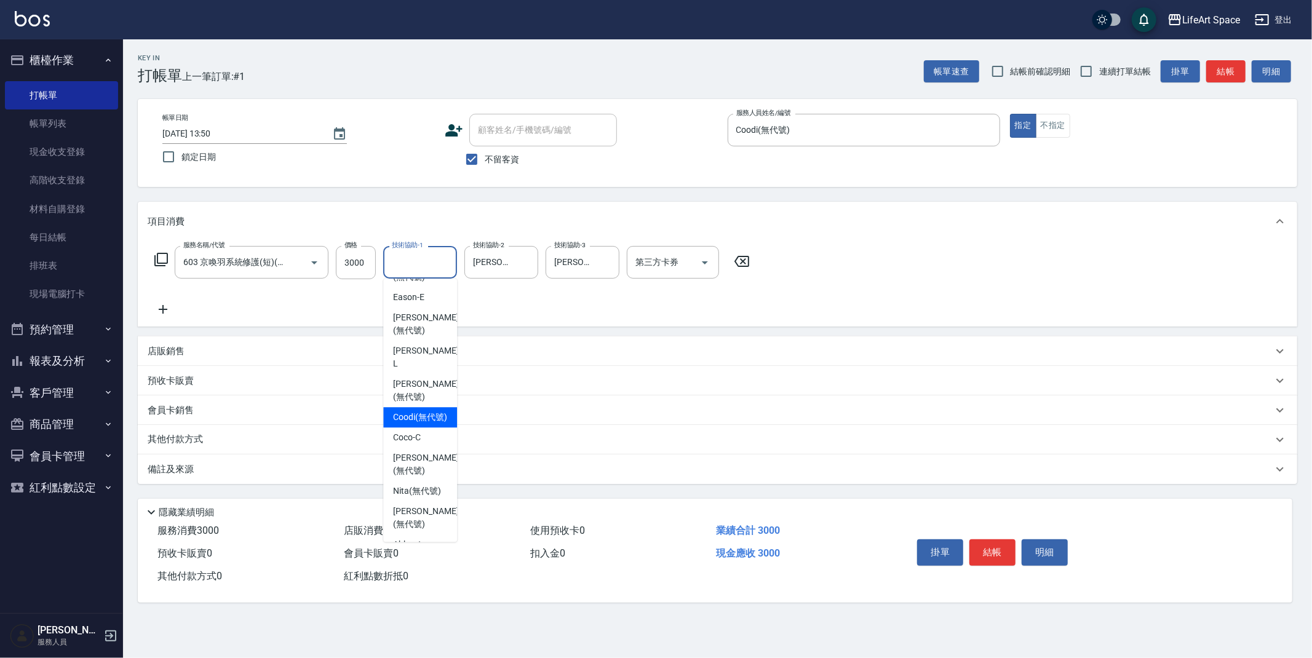
scroll to position [253, 0]
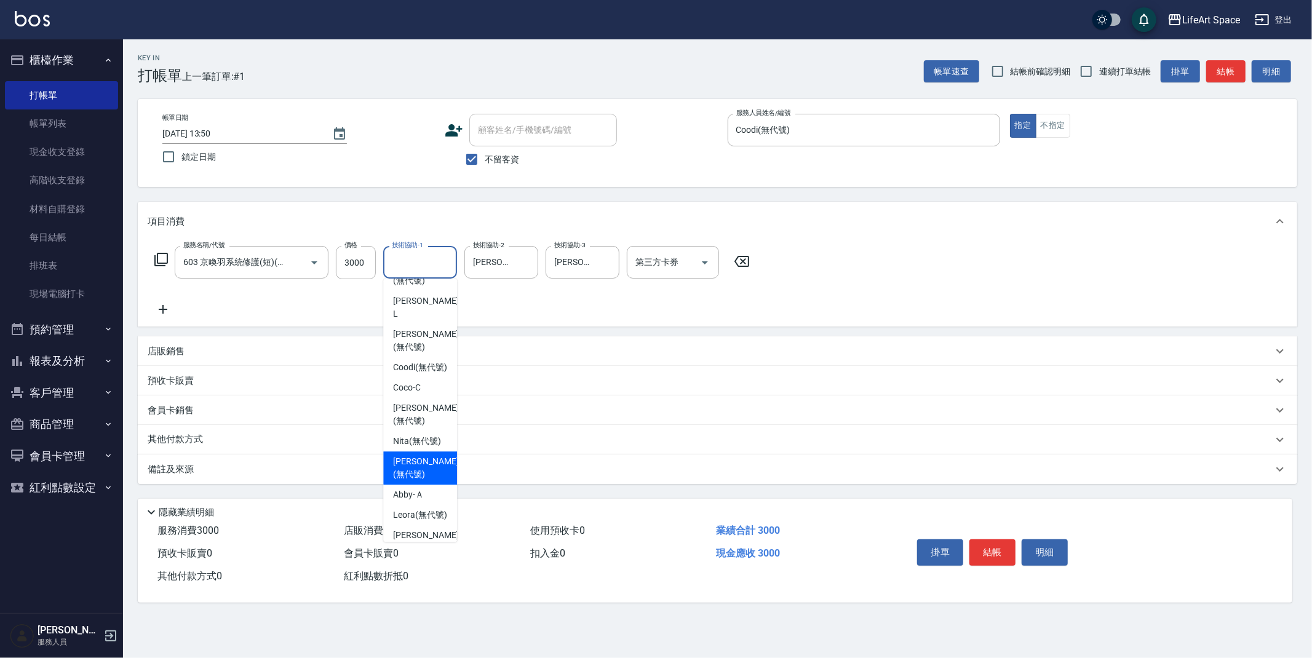
click at [431, 455] on span "Lillian (無代號)" at bounding box center [425, 468] width 65 height 26
type input "Lillian(無代號)"
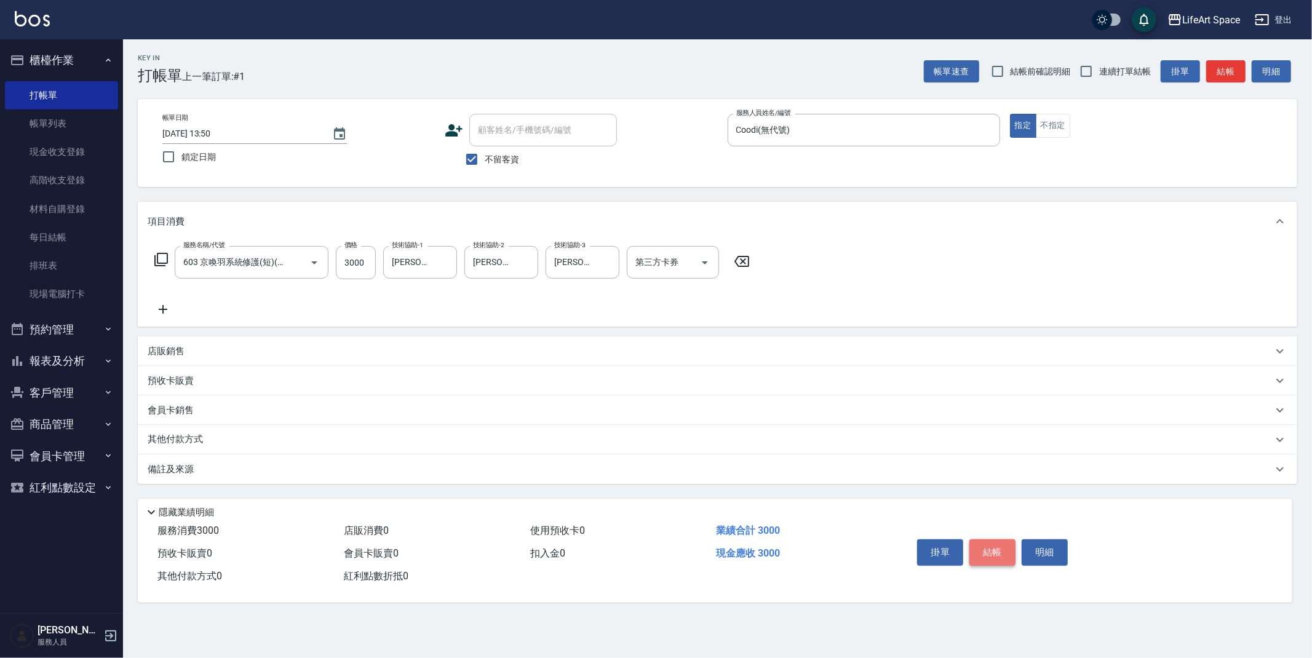
click at [996, 554] on button "結帳" at bounding box center [992, 552] width 46 height 26
